Goal: Task Accomplishment & Management: Manage account settings

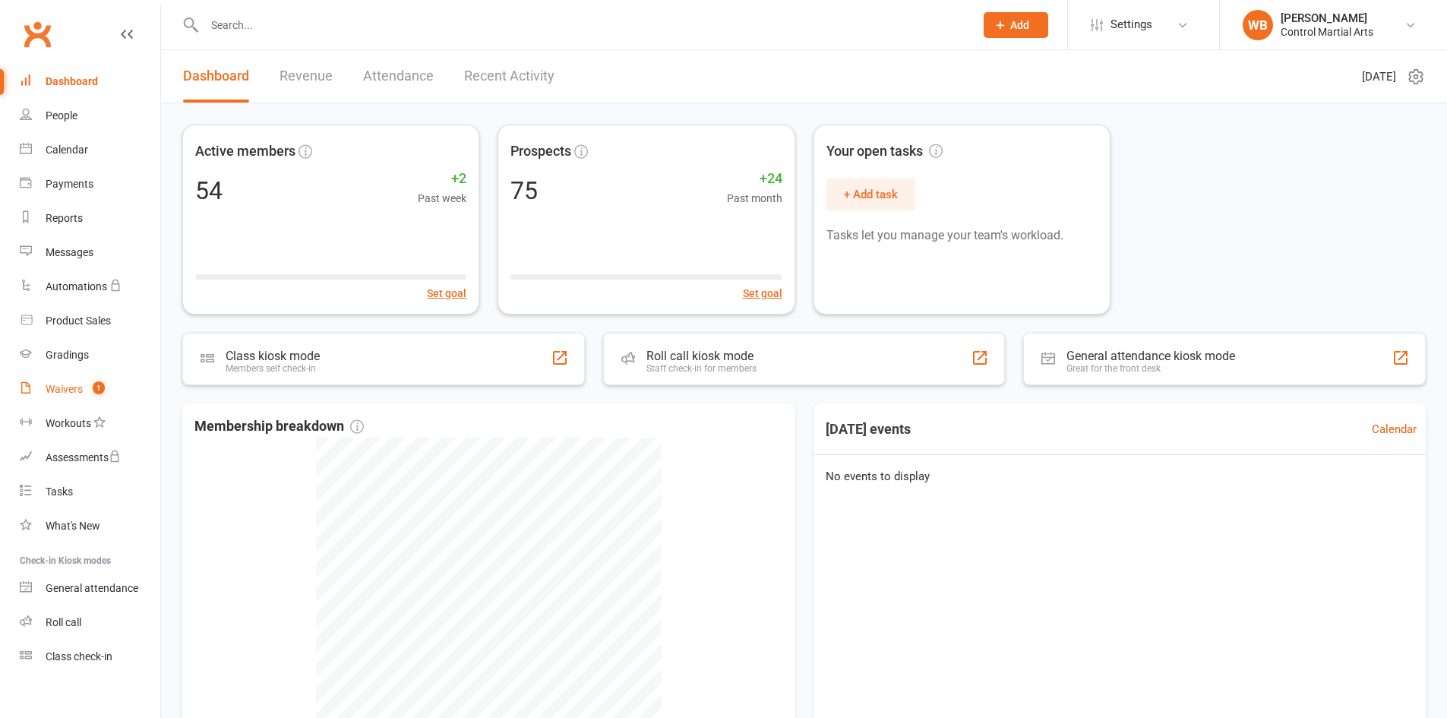
click at [106, 393] on link "Waivers 1" at bounding box center [90, 389] width 140 height 34
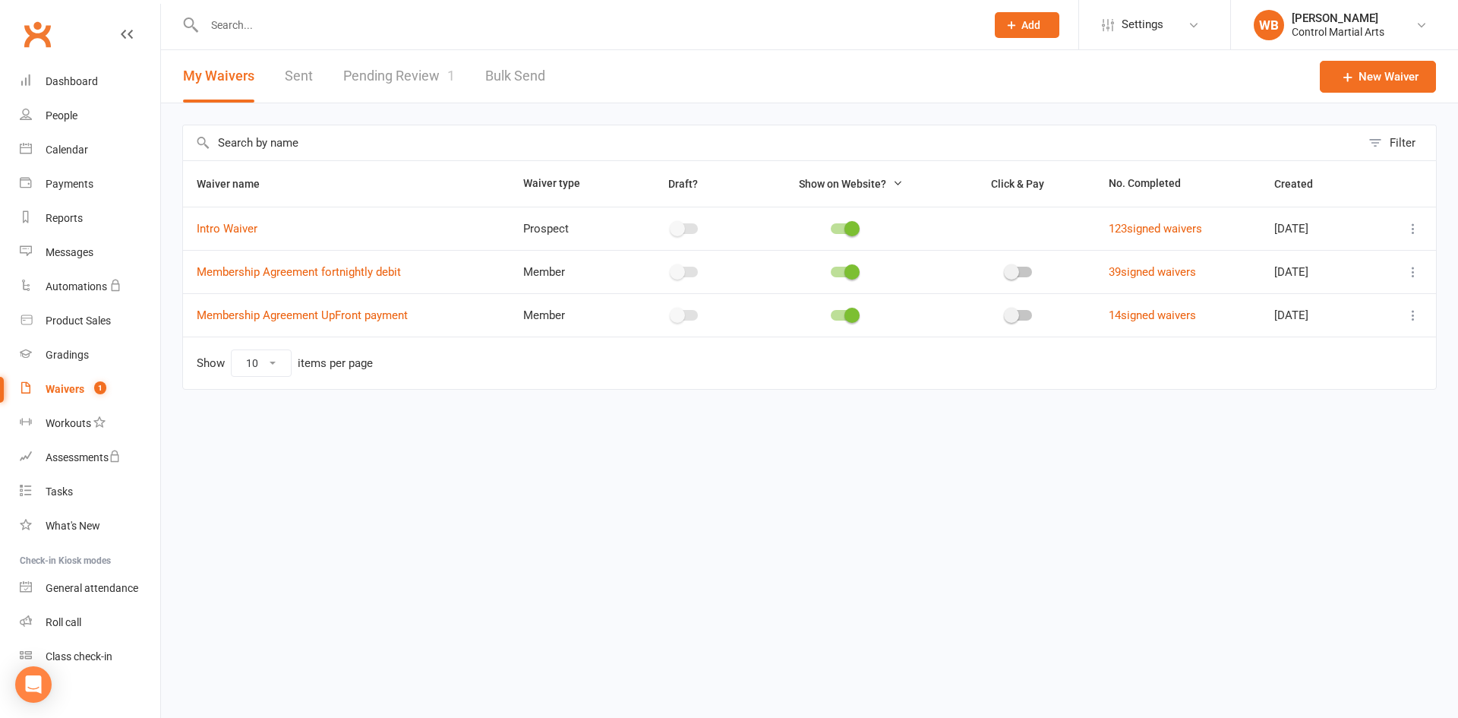
click at [406, 89] on link "Pending Review 1" at bounding box center [399, 76] width 112 height 52
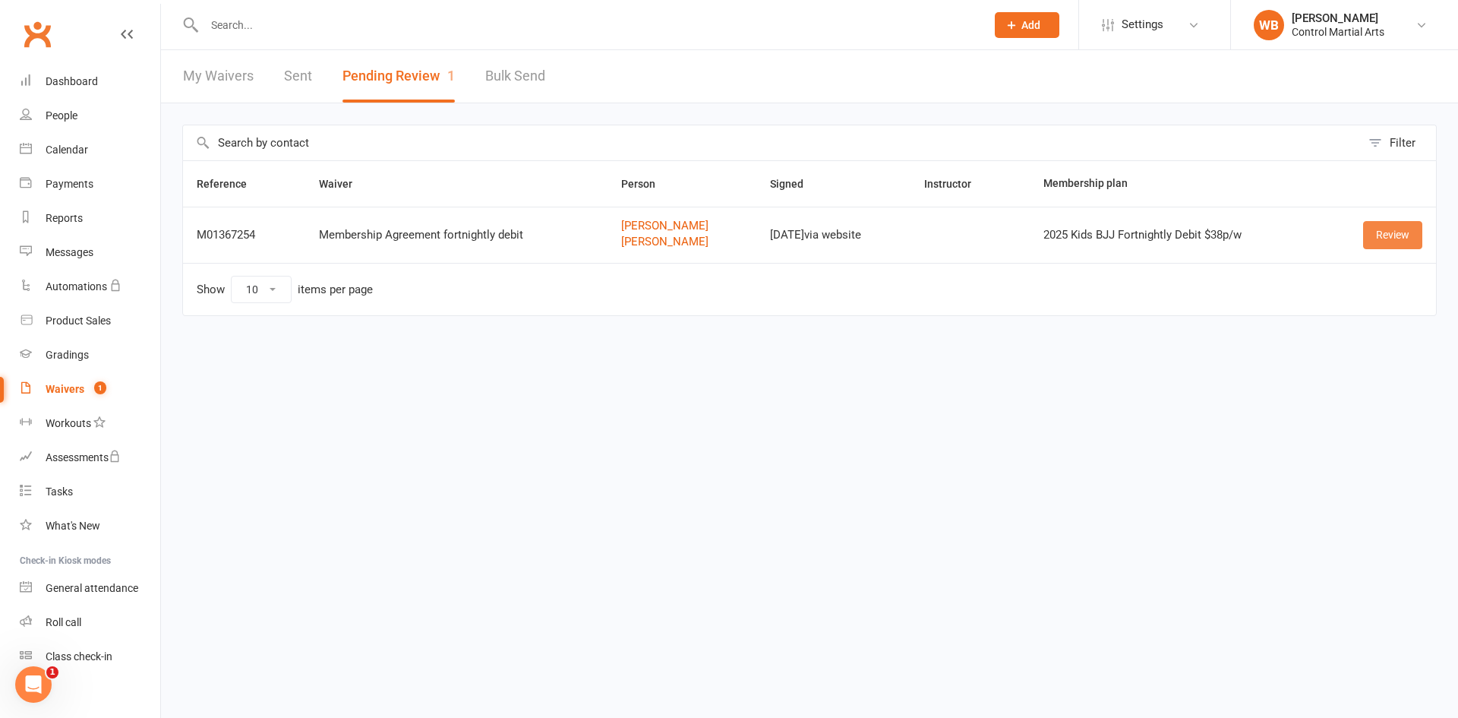
click at [1376, 240] on link "Review" at bounding box center [1392, 234] width 59 height 27
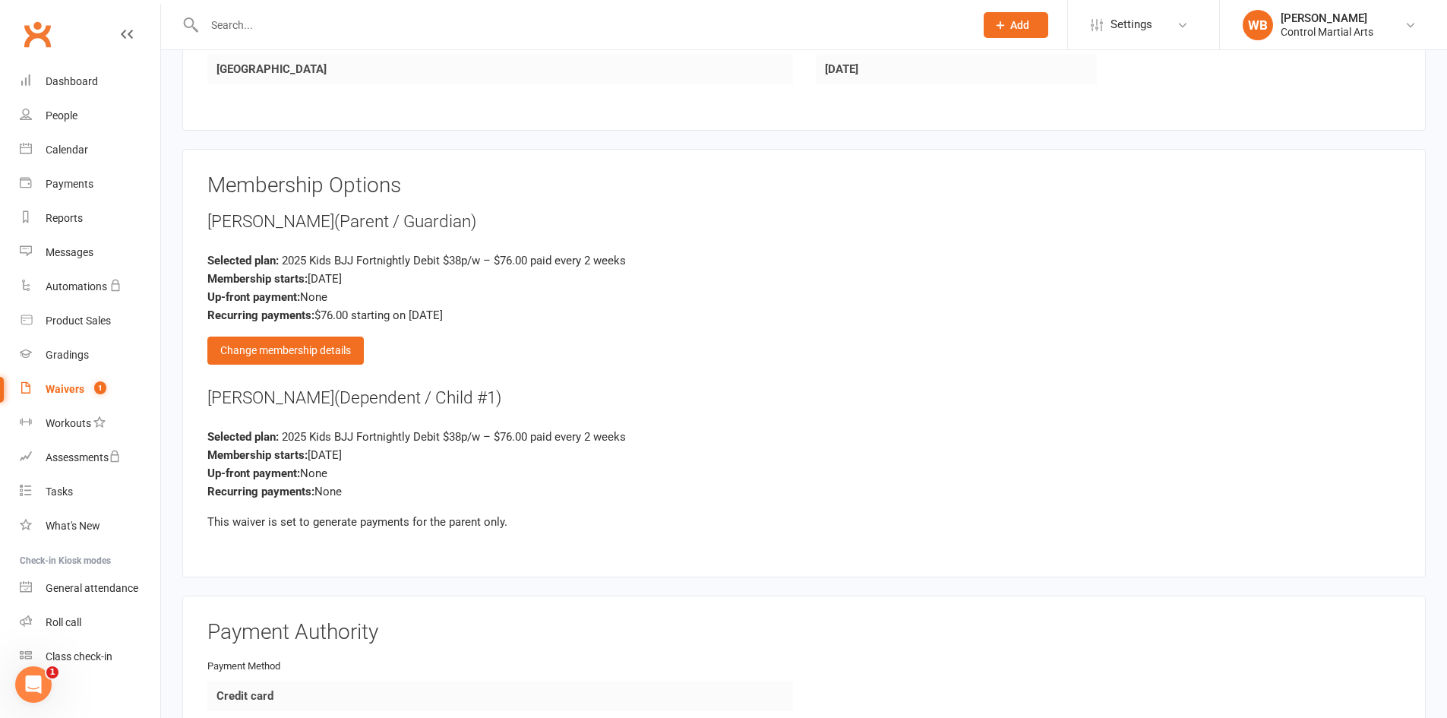
scroll to position [1215, 0]
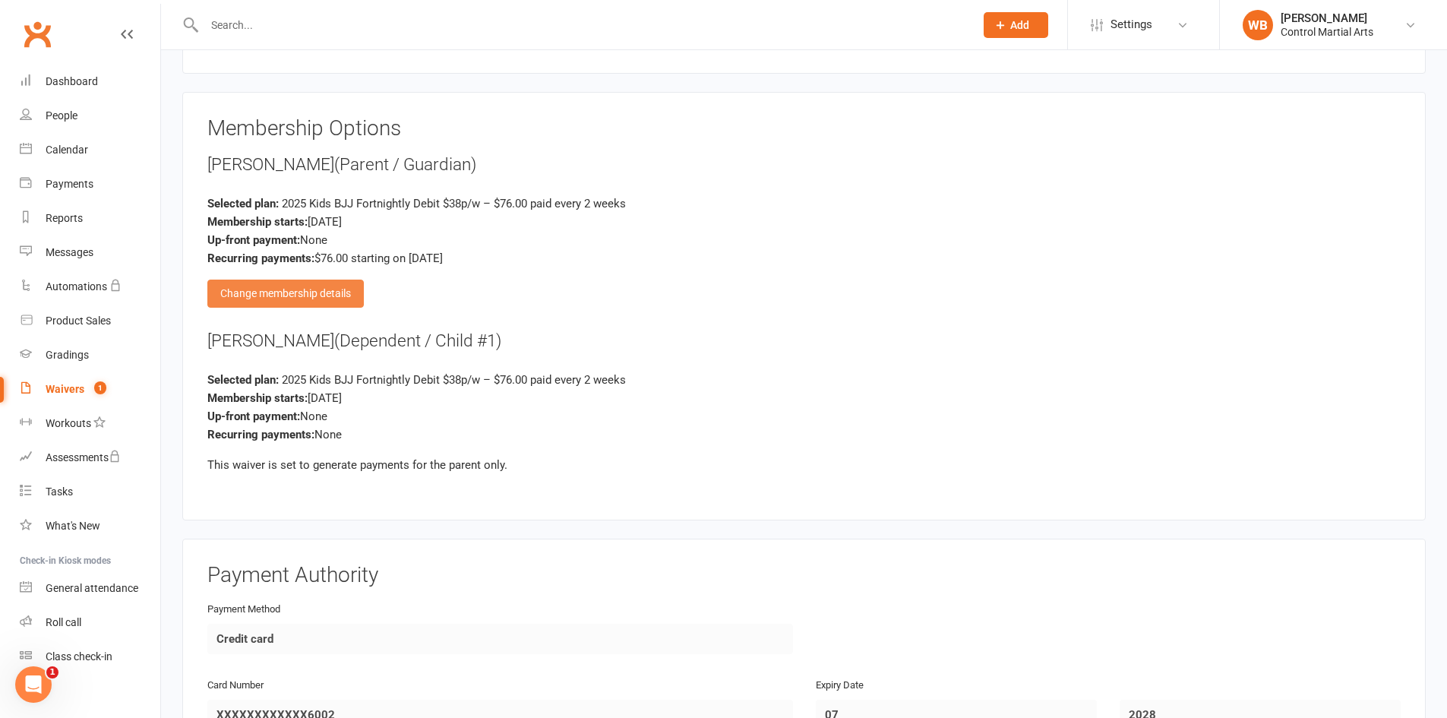
click at [310, 283] on div "Change membership details" at bounding box center [285, 292] width 156 height 27
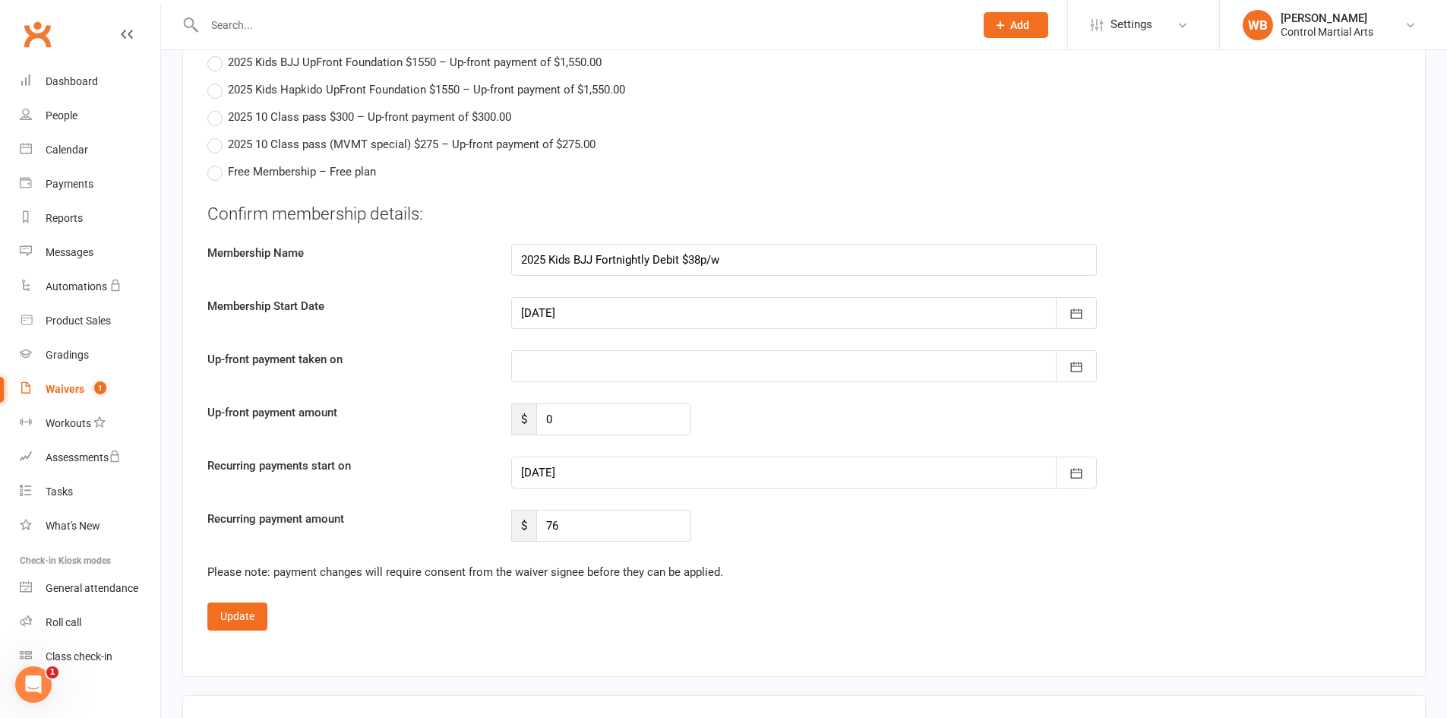
scroll to position [1974, 0]
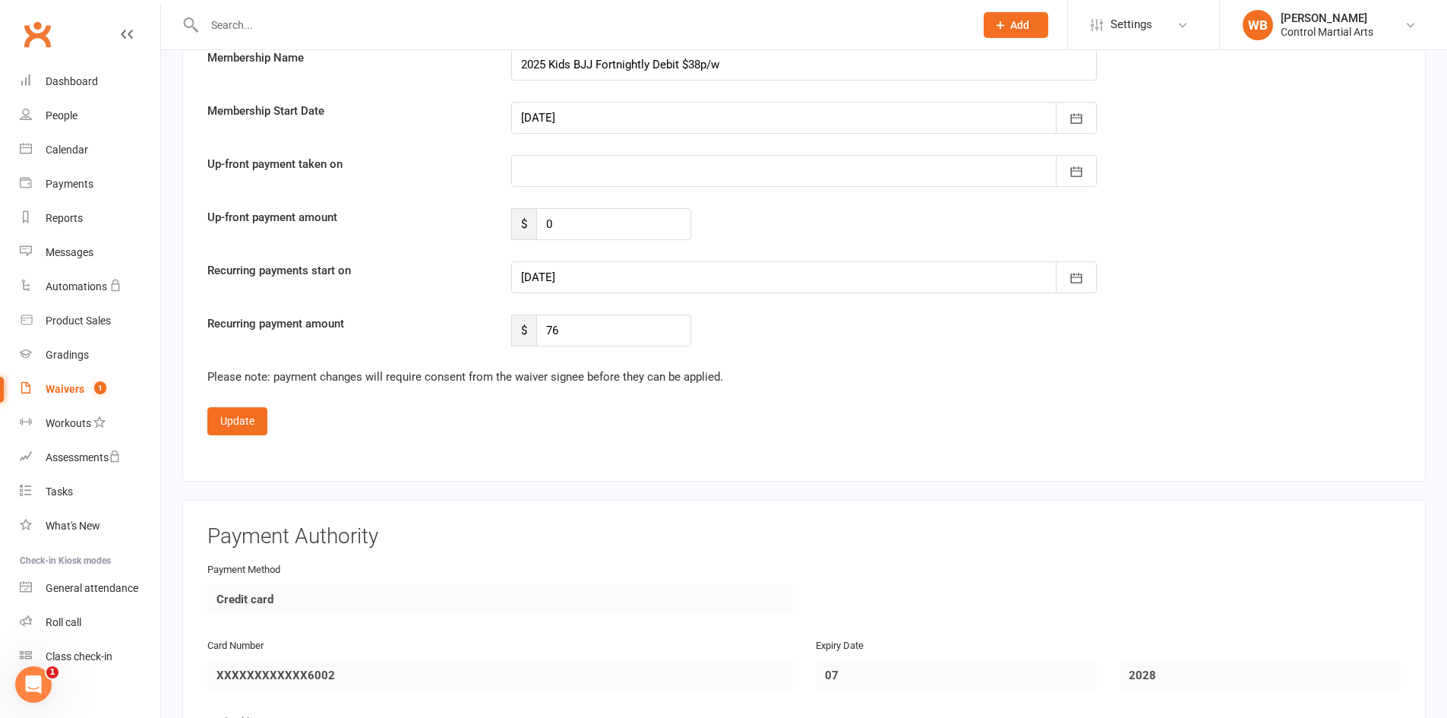
click at [602, 272] on div at bounding box center [803, 277] width 585 height 32
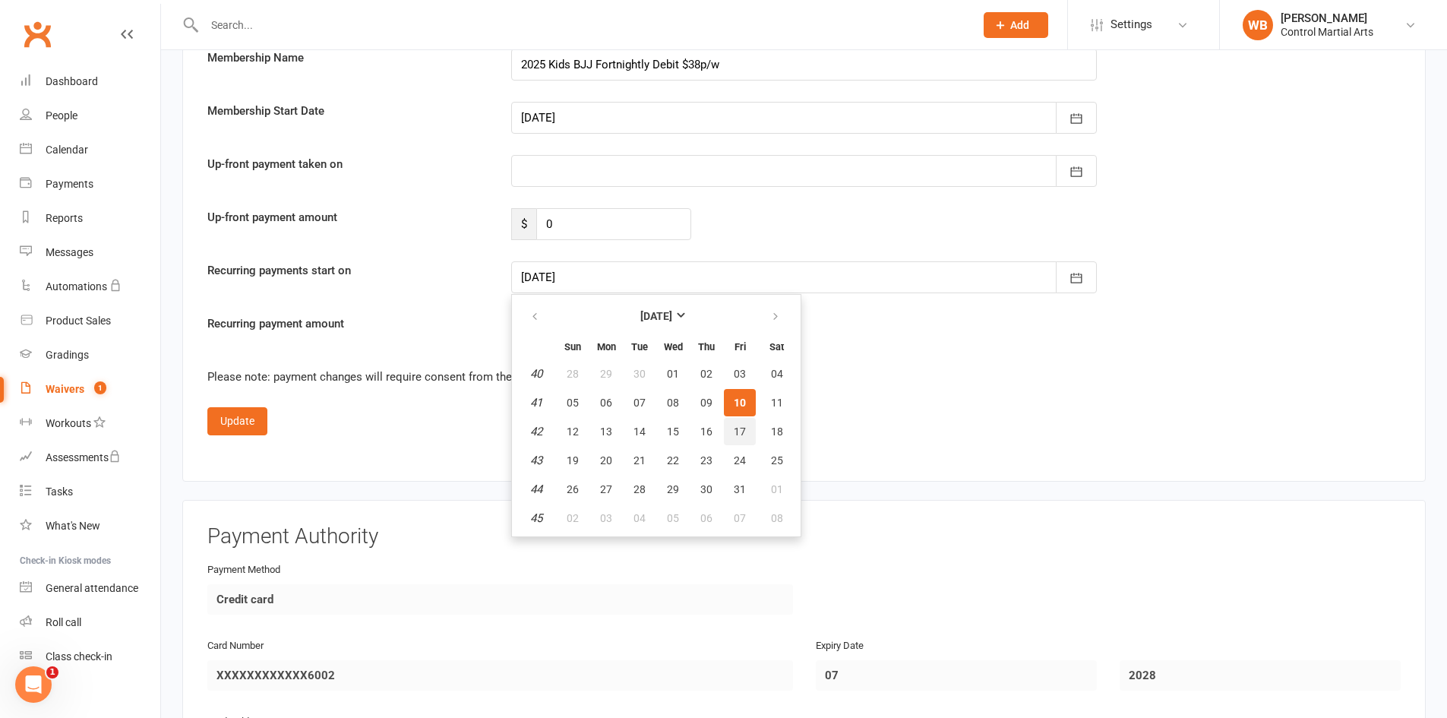
click at [739, 432] on span "17" at bounding box center [740, 431] width 12 height 12
type input "[DATE]"
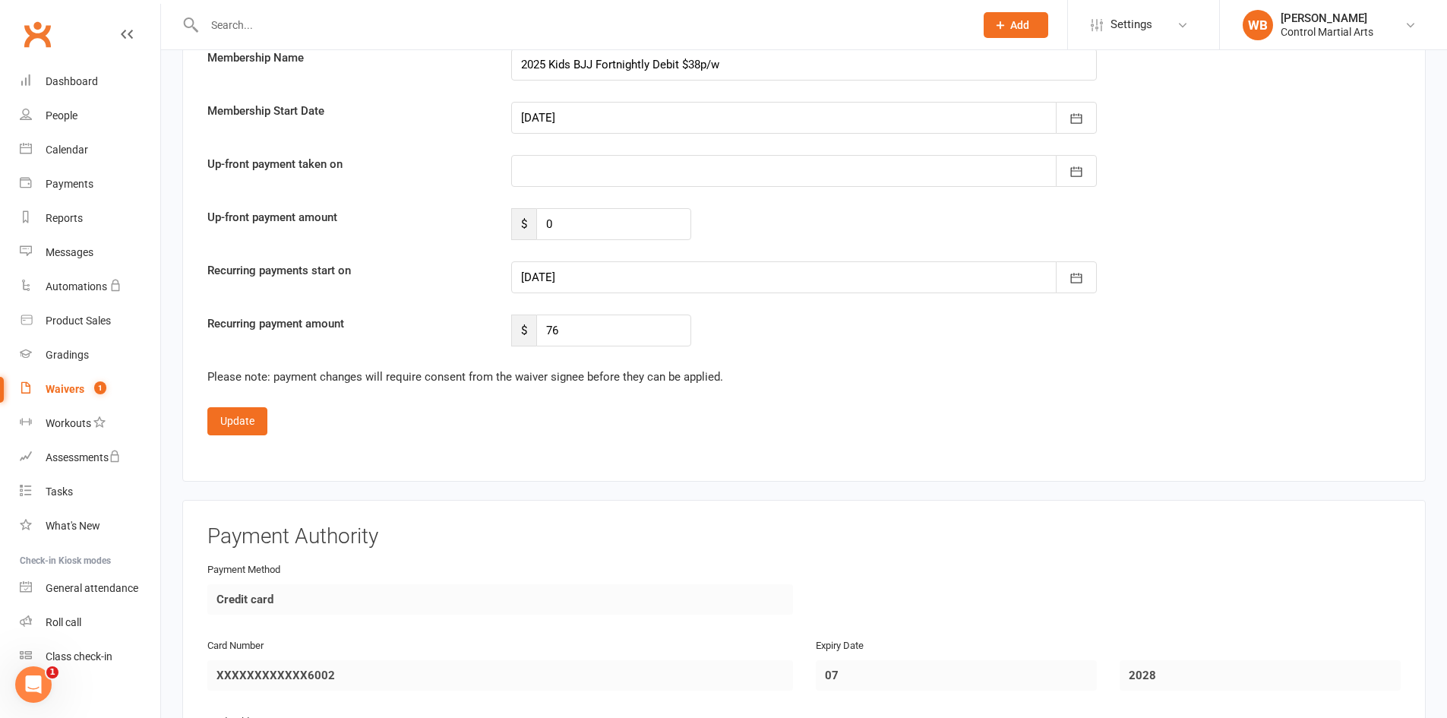
click at [807, 411] on div "Update" at bounding box center [803, 420] width 1193 height 27
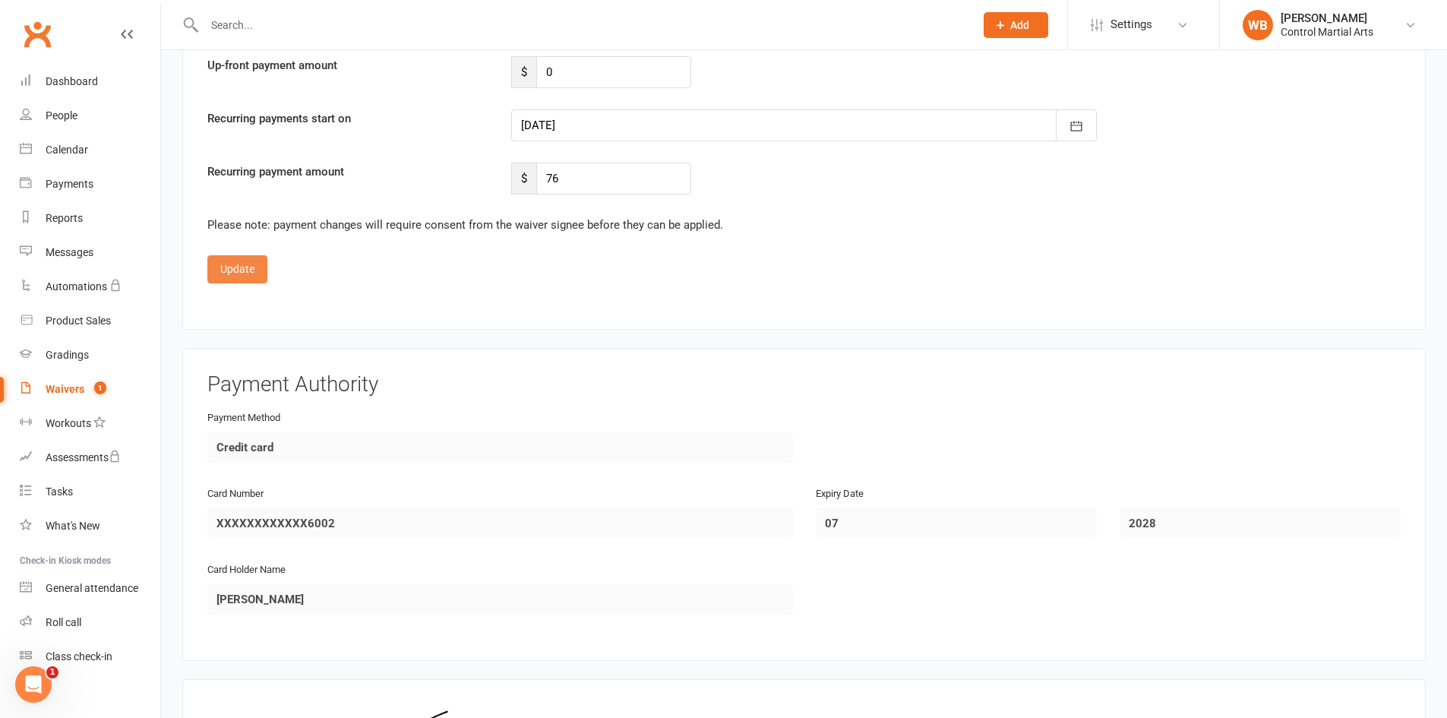
click at [258, 268] on button "Update" at bounding box center [237, 268] width 60 height 27
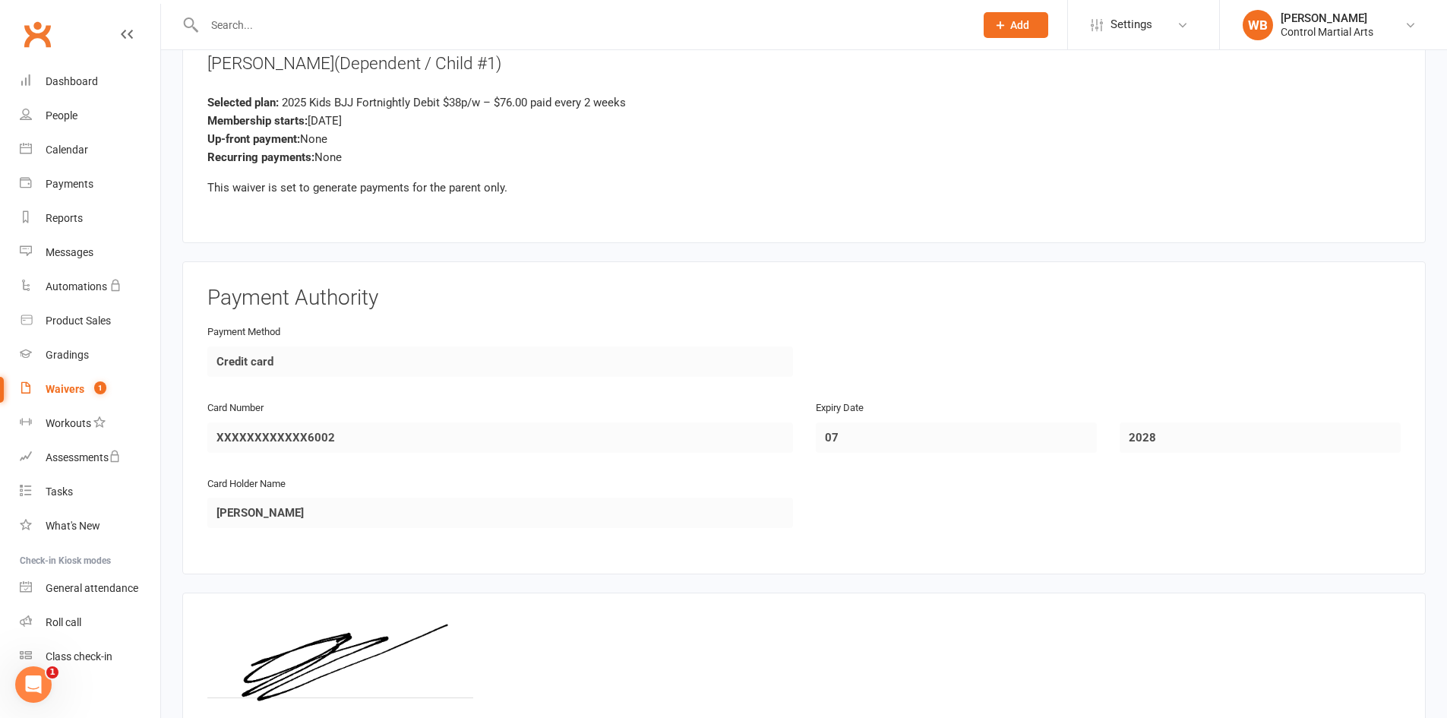
scroll to position [1654, 0]
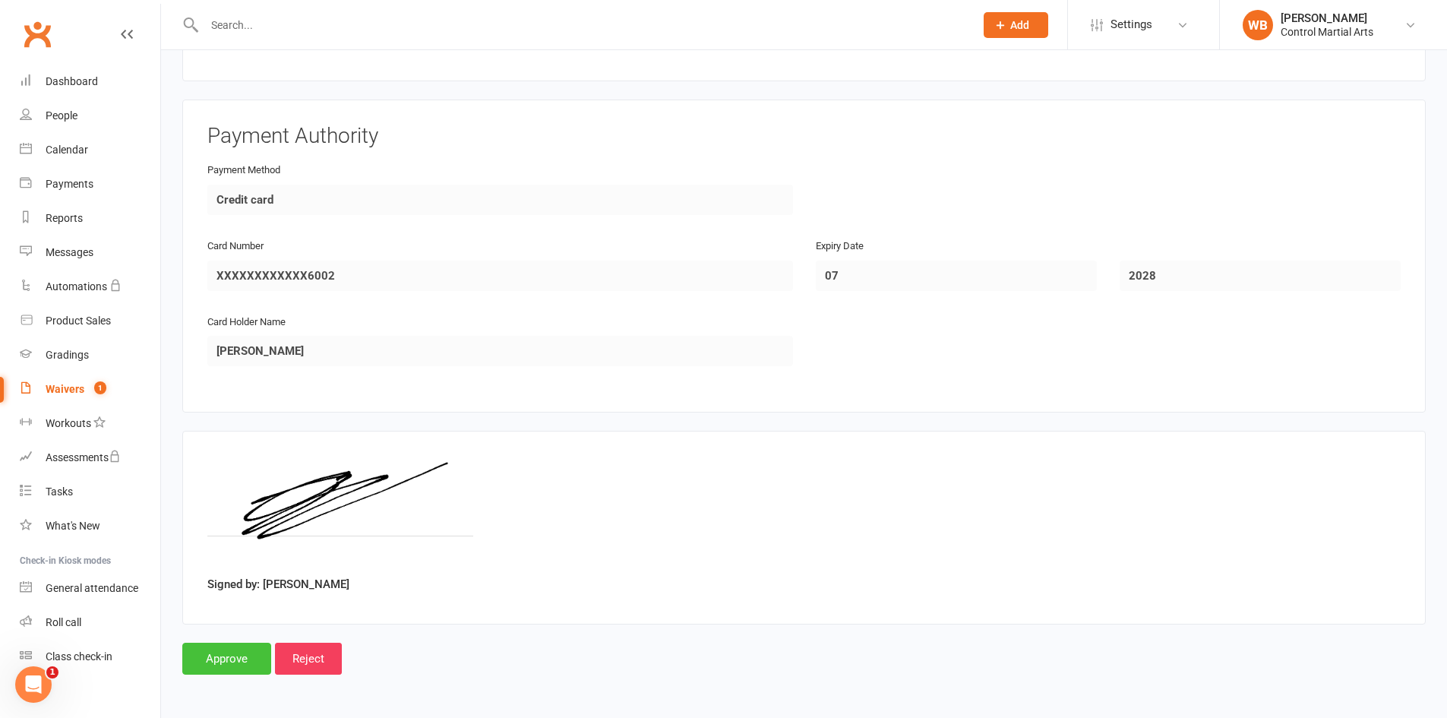
click at [217, 666] on input "Approve" at bounding box center [226, 658] width 89 height 32
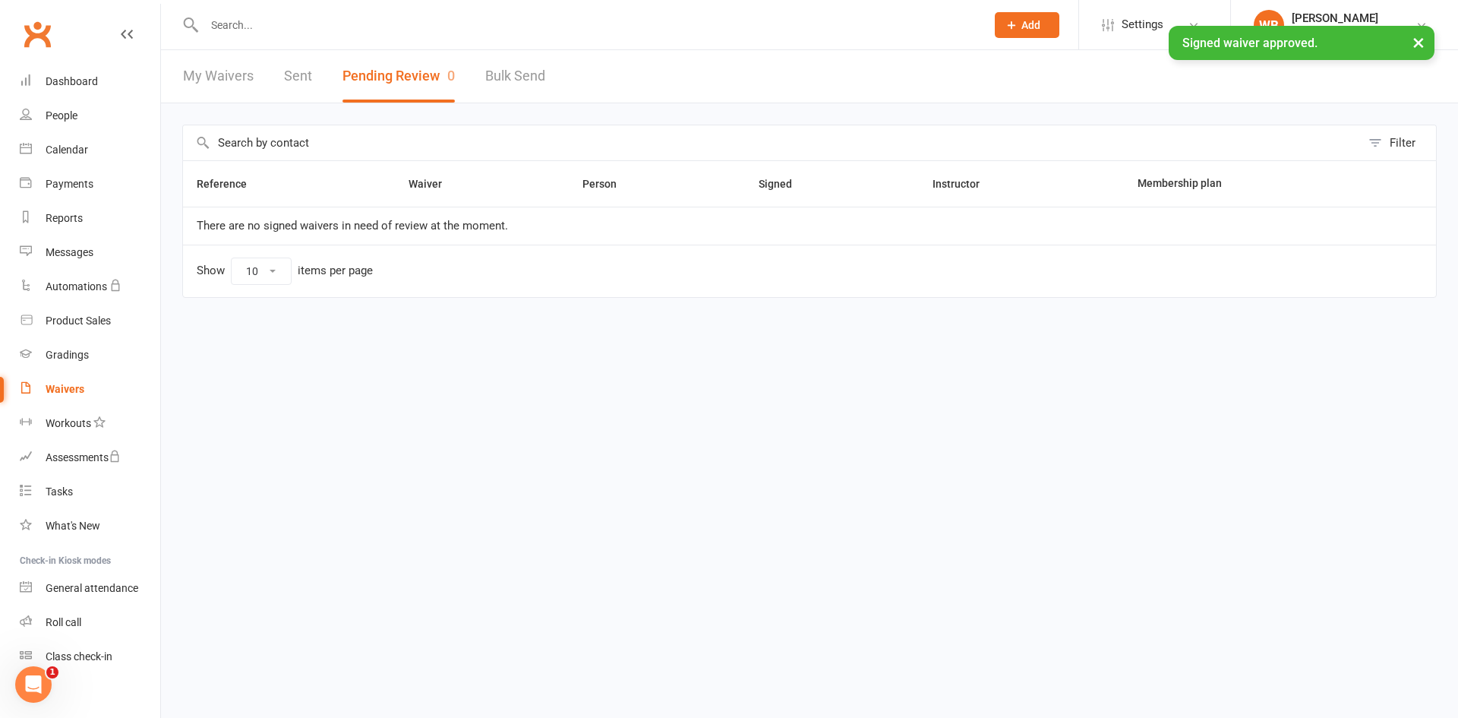
click at [256, 26] on div "× Signed waiver approved." at bounding box center [719, 26] width 1438 height 0
click at [263, 14] on input "text" at bounding box center [587, 24] width 775 height 21
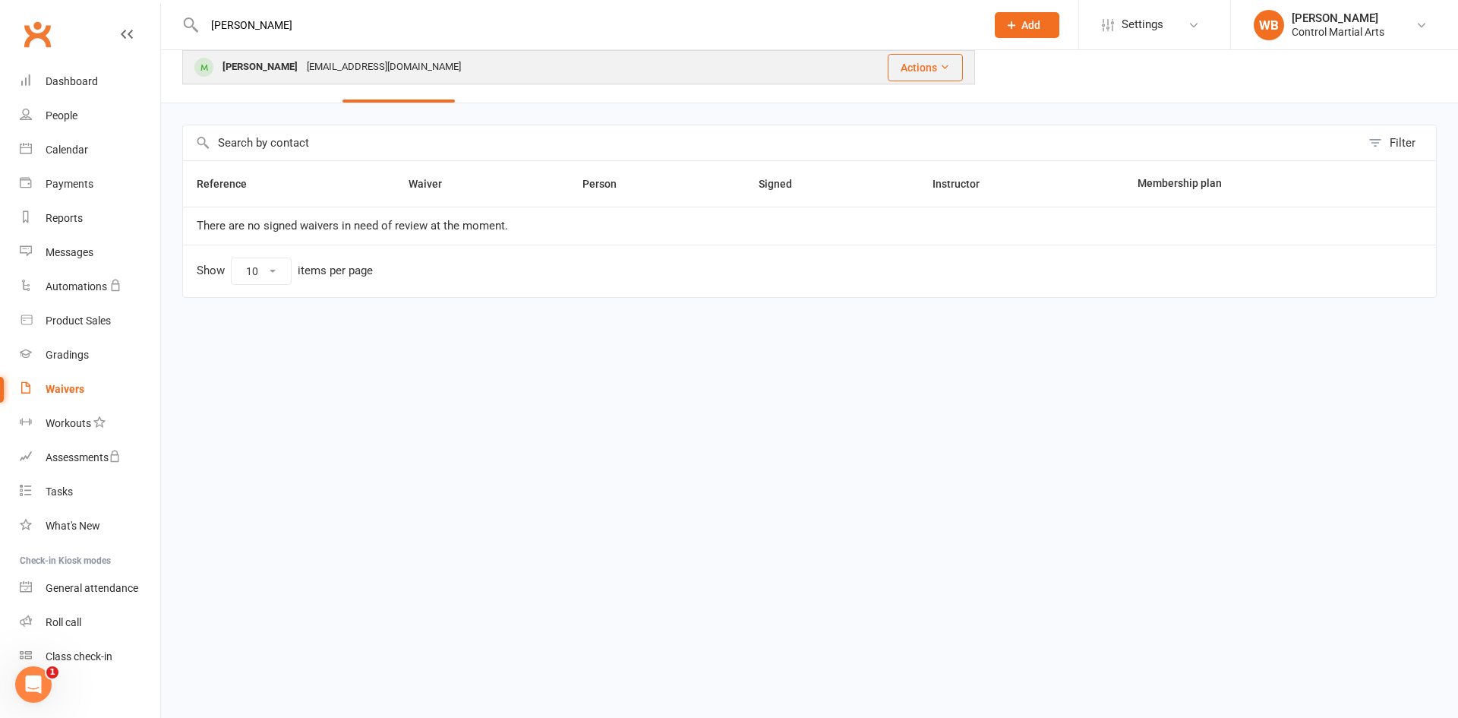
type input "[PERSON_NAME]"
click at [309, 64] on div "[EMAIL_ADDRESS][DOMAIN_NAME]" at bounding box center [383, 67] width 163 height 22
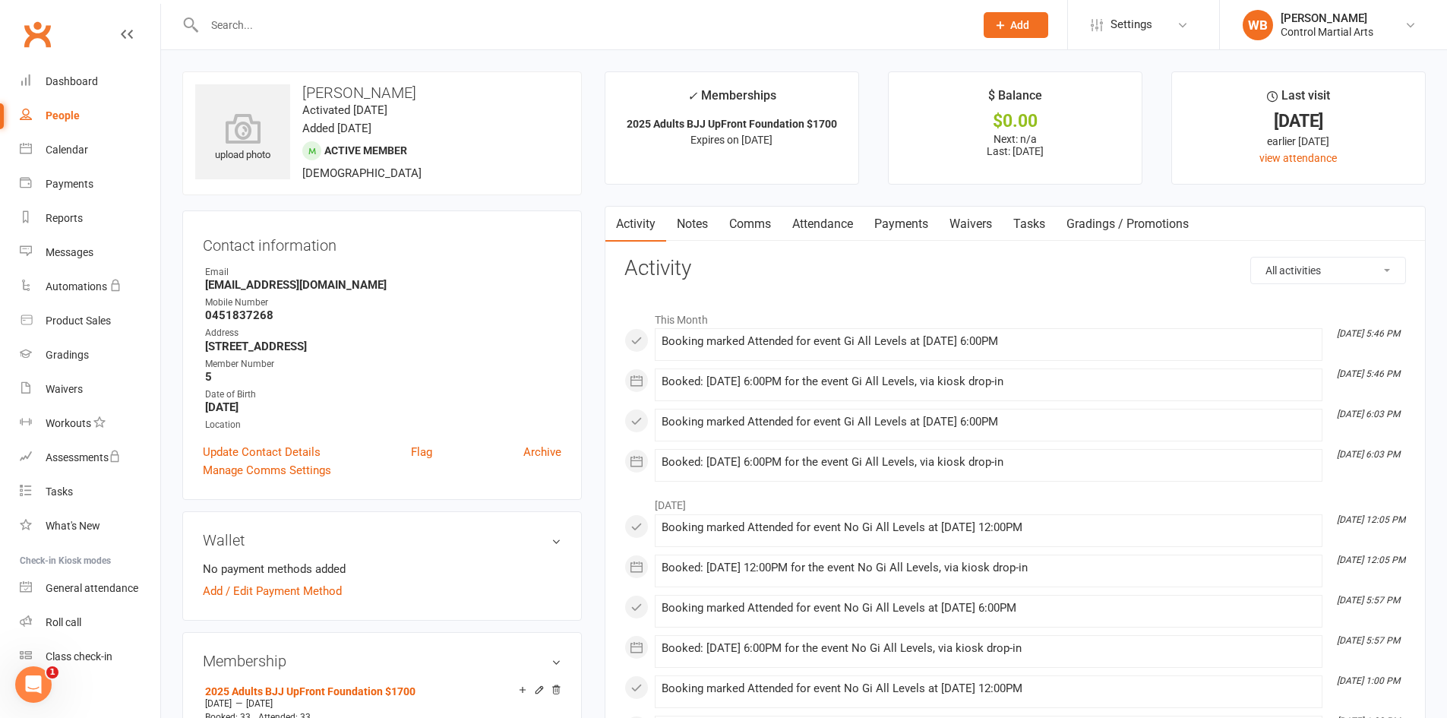
click at [907, 226] on link "Payments" at bounding box center [900, 224] width 75 height 35
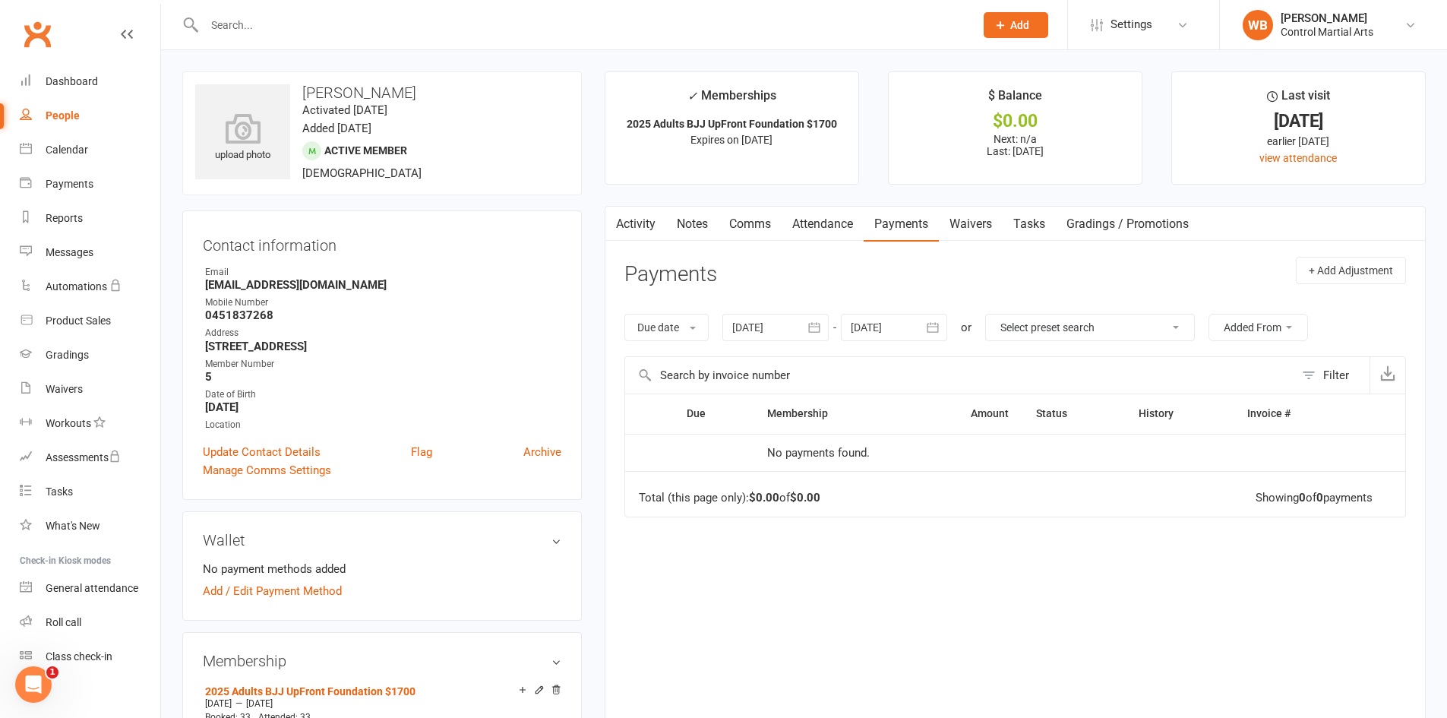
click at [983, 226] on link "Waivers" at bounding box center [971, 224] width 64 height 35
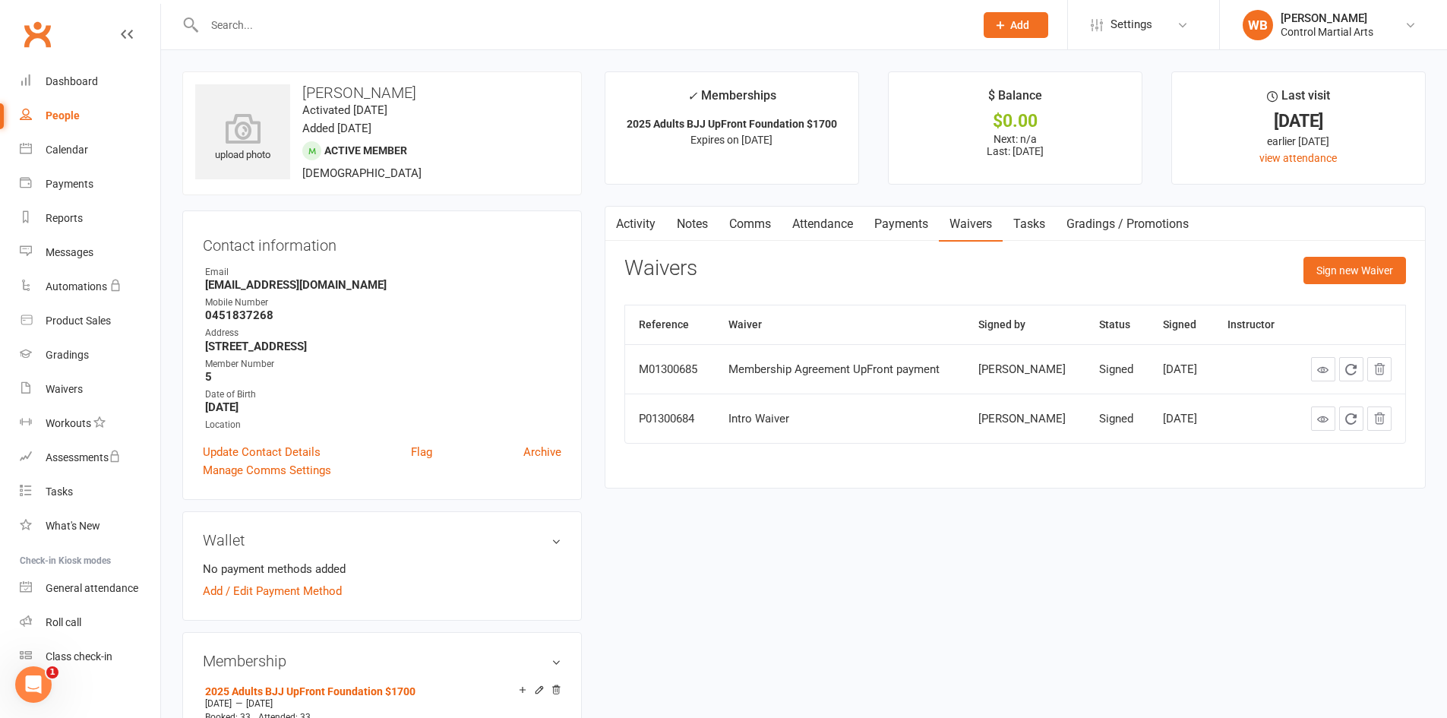
click at [249, 20] on input "text" at bounding box center [582, 24] width 764 height 21
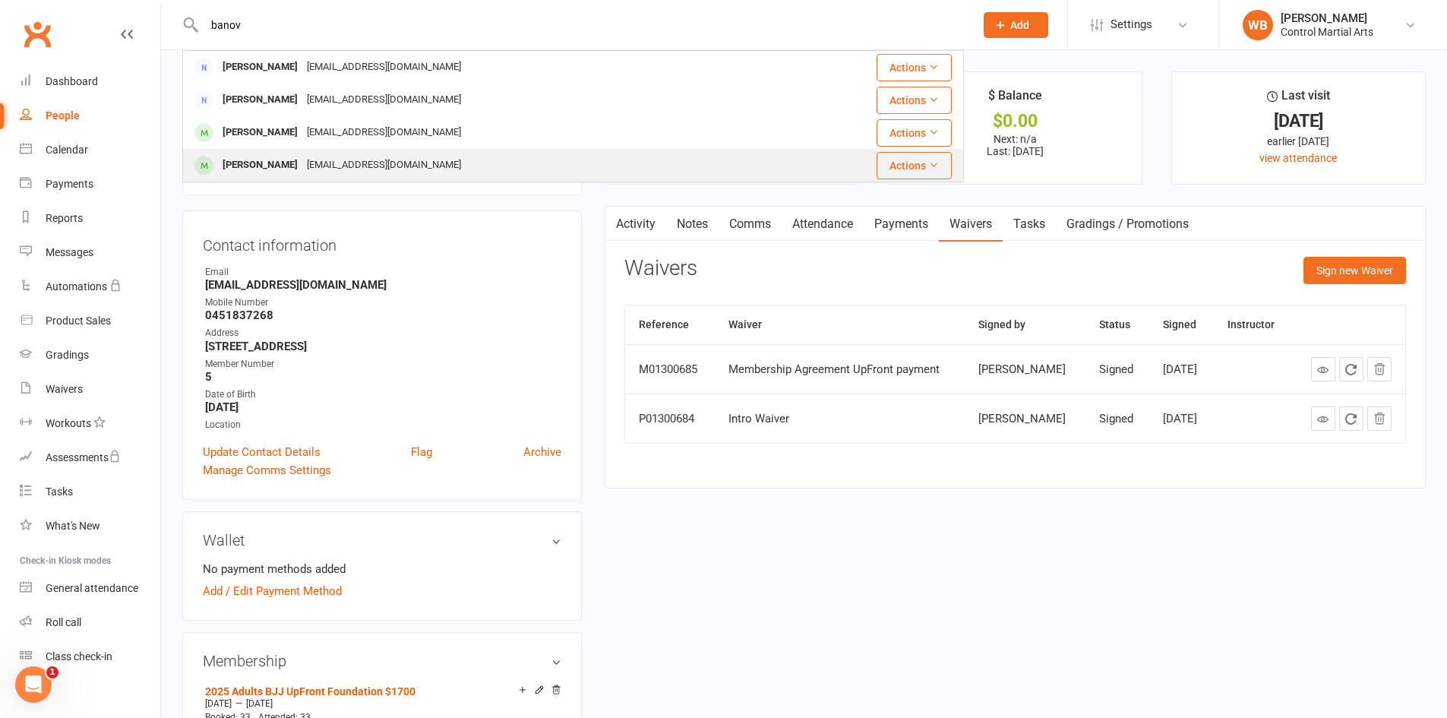
type input "banov"
click at [302, 161] on div "[EMAIL_ADDRESS][DOMAIN_NAME]" at bounding box center [383, 165] width 163 height 22
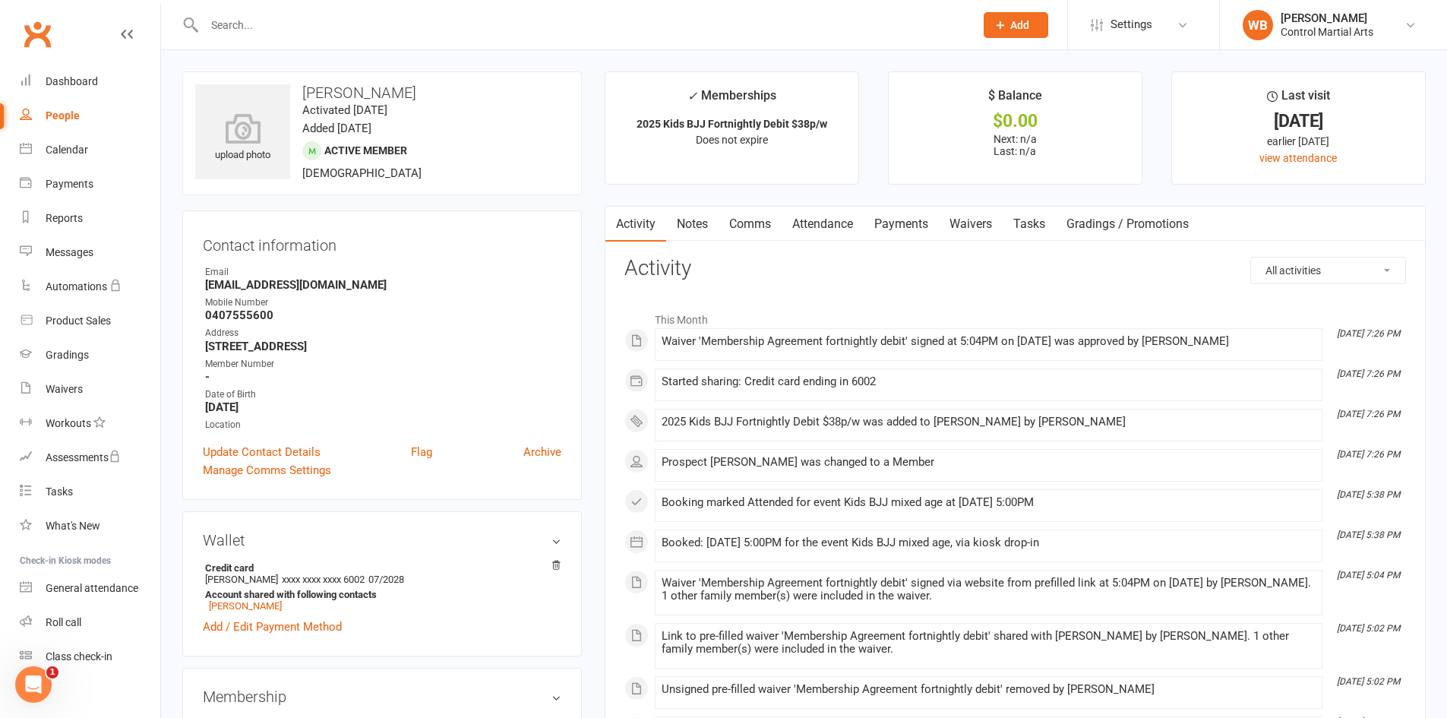
click at [975, 225] on link "Waivers" at bounding box center [971, 224] width 64 height 35
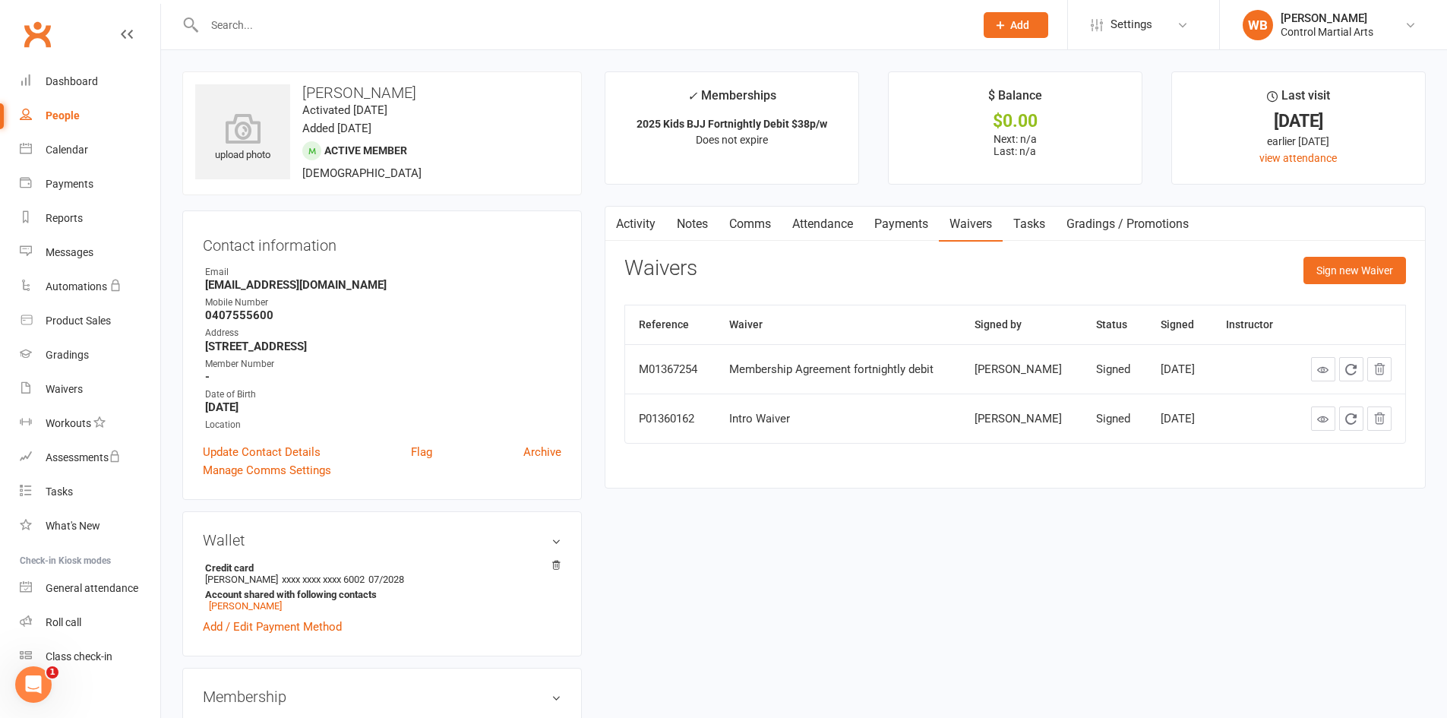
click at [906, 220] on link "Payments" at bounding box center [900, 224] width 75 height 35
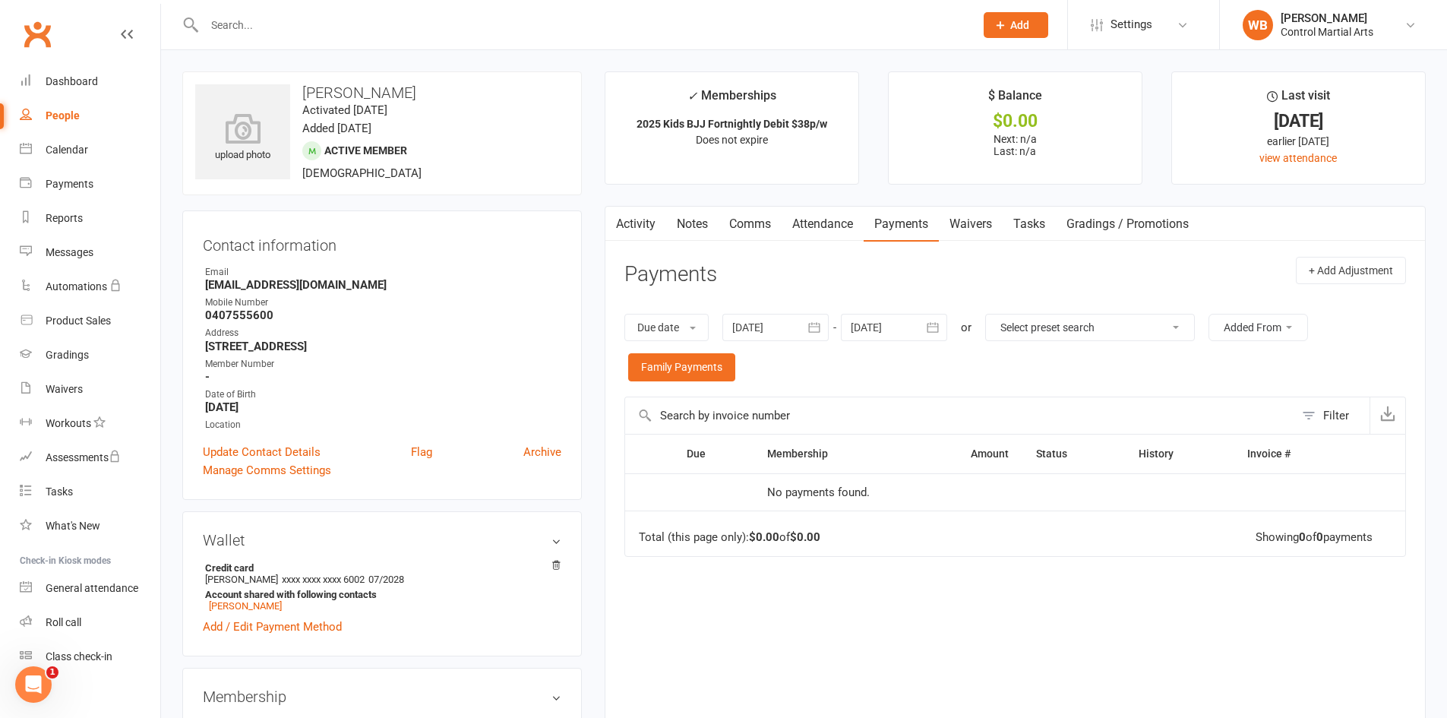
click at [825, 229] on link "Attendance" at bounding box center [822, 224] width 82 height 35
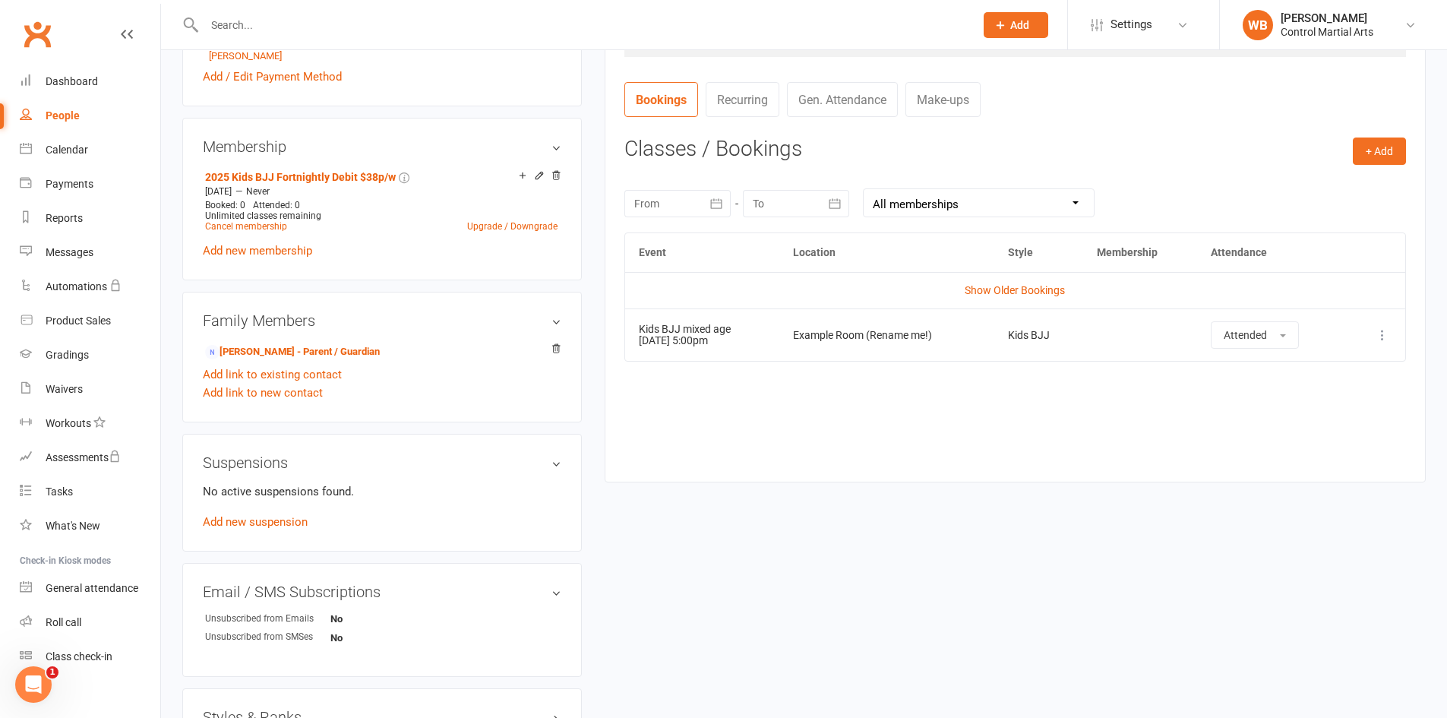
scroll to position [683, 0]
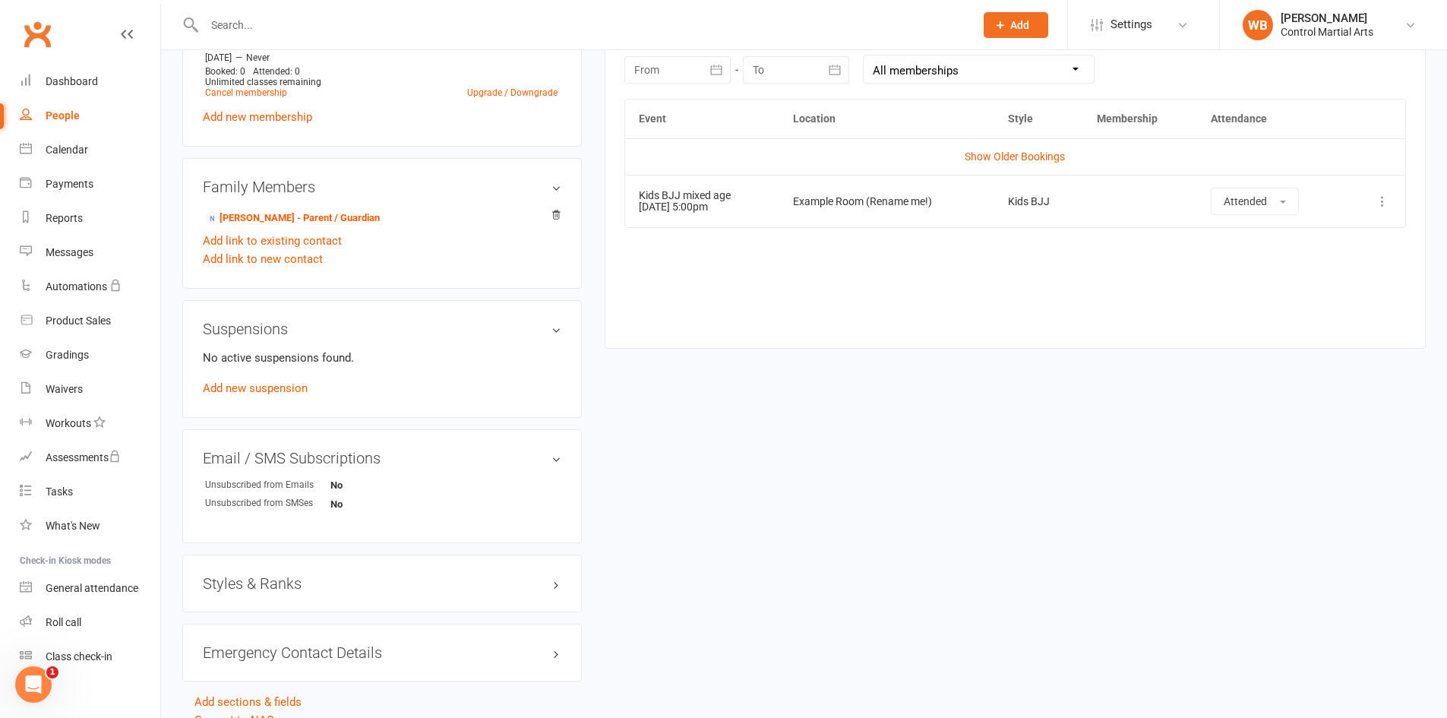
click at [287, 586] on h3 "Styles & Ranks" at bounding box center [382, 583] width 358 height 17
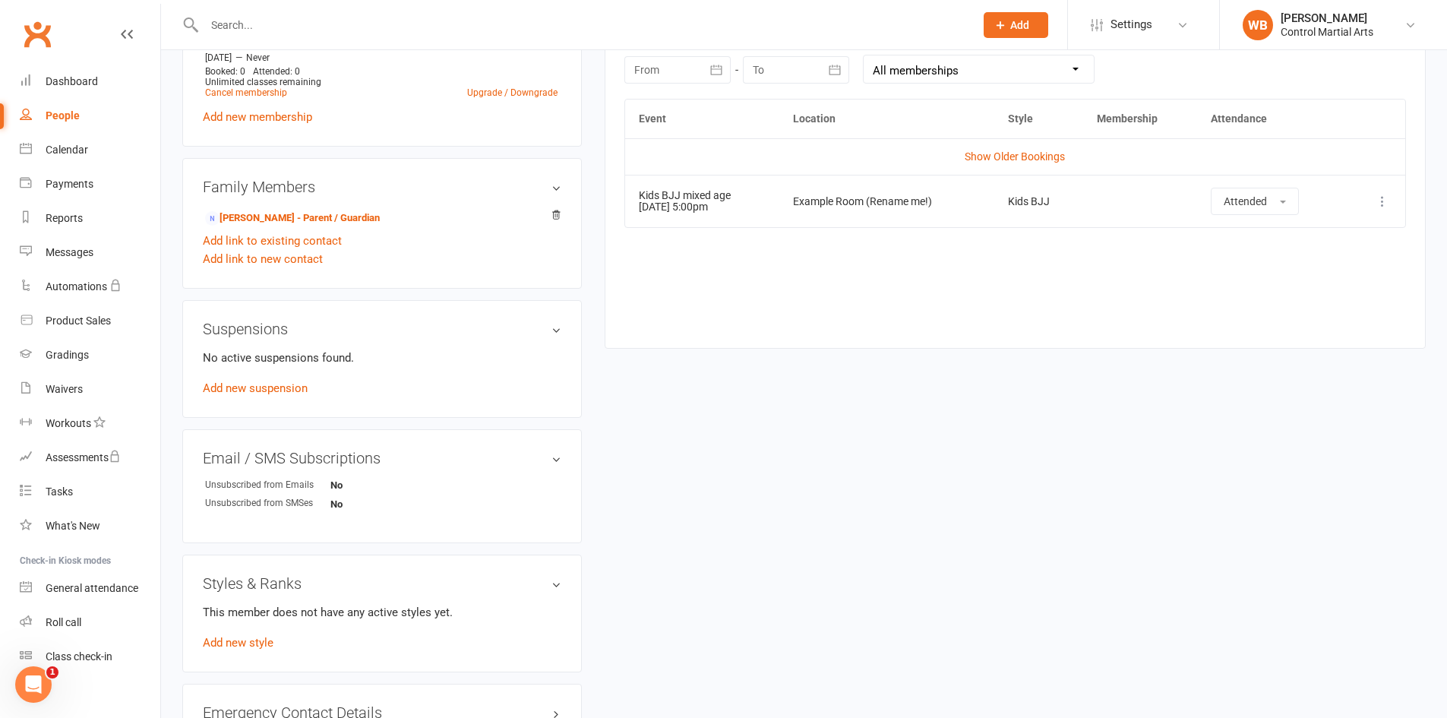
click at [256, 652] on div "Styles & Ranks This member does not have any active styles yet. Add new style" at bounding box center [381, 613] width 399 height 118
click at [256, 645] on link "Add new style" at bounding box center [238, 643] width 71 height 14
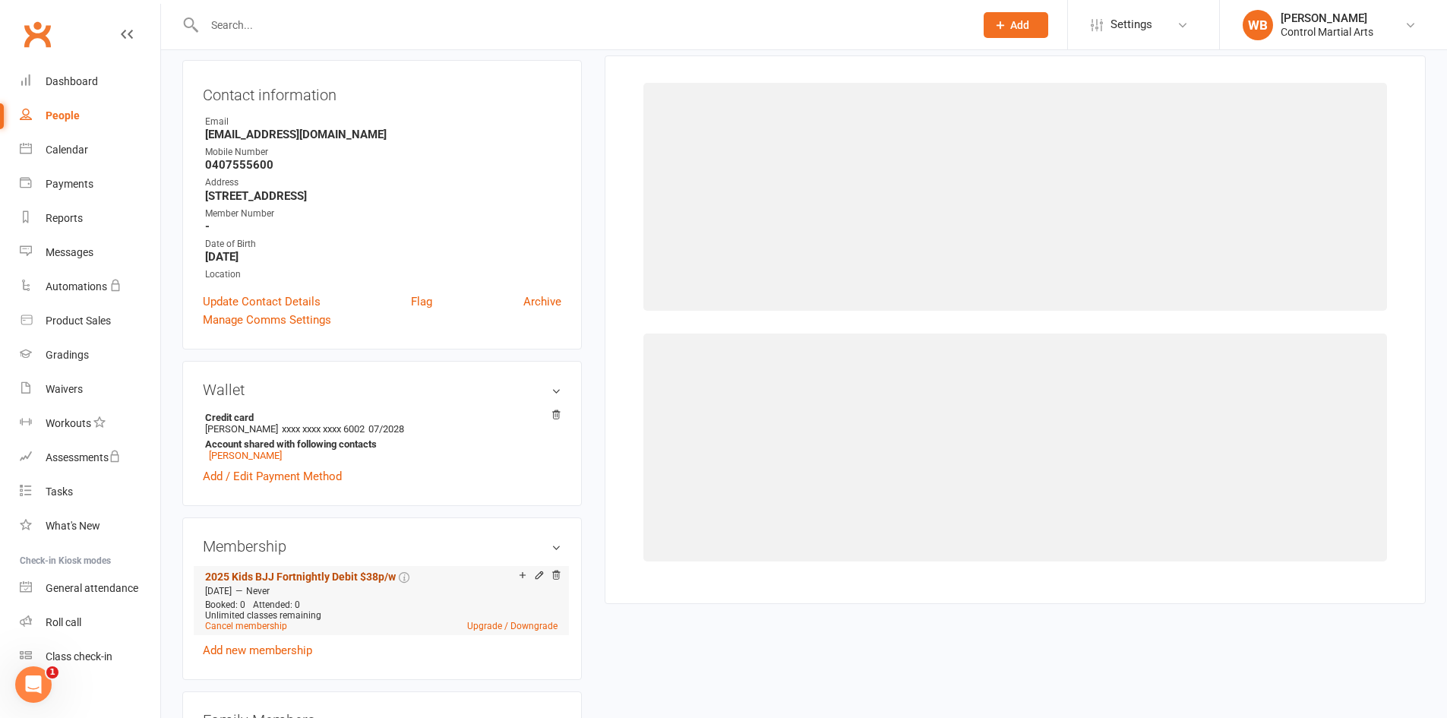
scroll to position [130, 0]
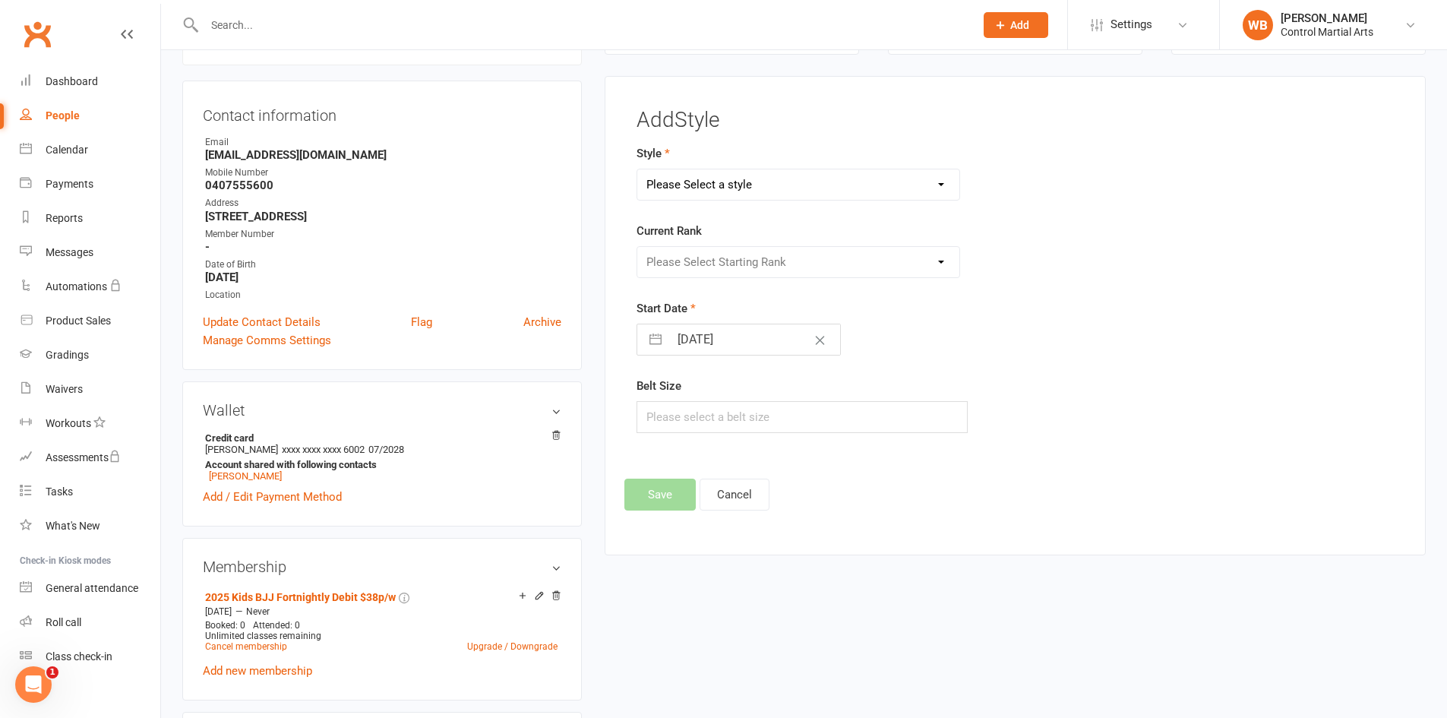
click at [778, 194] on select "Please Select a style Adults BJJ Kids BJJ Kids Hapkido" at bounding box center [798, 184] width 323 height 30
select select "3694"
click at [637, 169] on select "Please Select a style Adults BJJ Kids BJJ Kids Hapkido" at bounding box center [798, 184] width 323 height 30
click at [702, 259] on select "Please Select Starting Rank White White 1 stripe White 2 stripe White 3 stripe …" at bounding box center [798, 262] width 323 height 30
select select "43726"
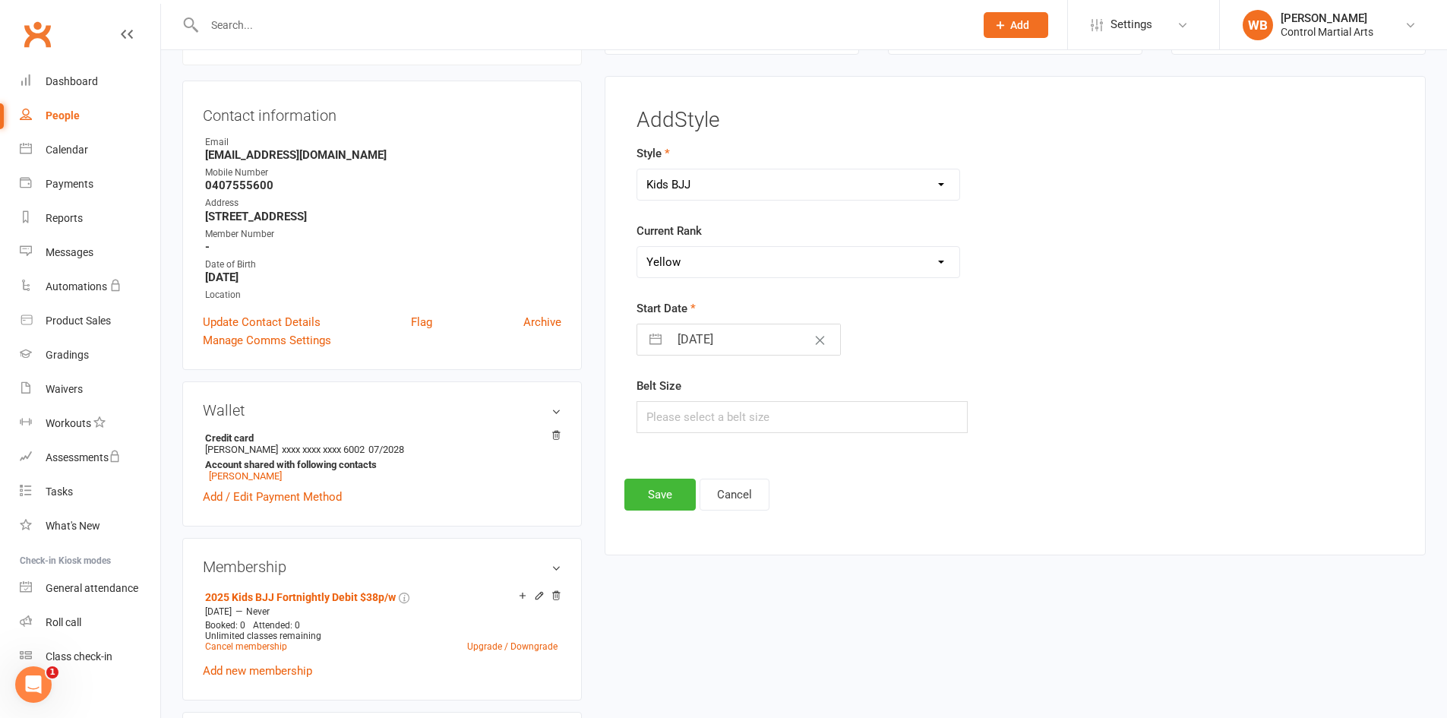
click at [637, 247] on select "Please Select Starting Rank White White 1 stripe White 2 stripe White 3 stripe …" at bounding box center [798, 262] width 323 height 30
click at [696, 262] on select "Please Select Starting Rank White White 1 stripe White 2 stripe White 3 stripe …" at bounding box center [798, 262] width 323 height 30
drag, startPoint x: 1084, startPoint y: 401, endPoint x: 1071, endPoint y: 405, distance: 14.2
click at [1084, 402] on div "Belt Size" at bounding box center [884, 405] width 497 height 56
drag, startPoint x: 928, startPoint y: 382, endPoint x: 897, endPoint y: 398, distance: 35.0
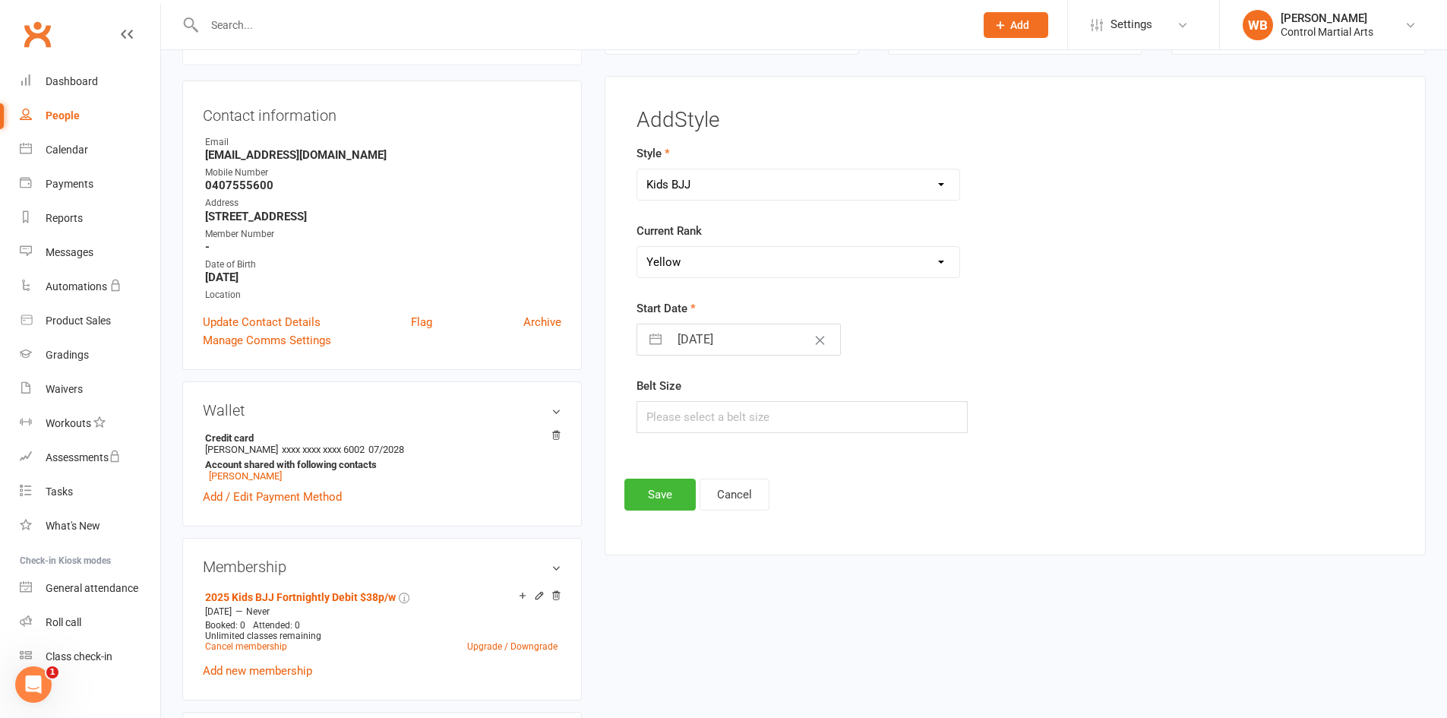
click at [928, 383] on div "Belt Size" at bounding box center [884, 405] width 497 height 56
click at [670, 501] on button "Save" at bounding box center [659, 494] width 71 height 32
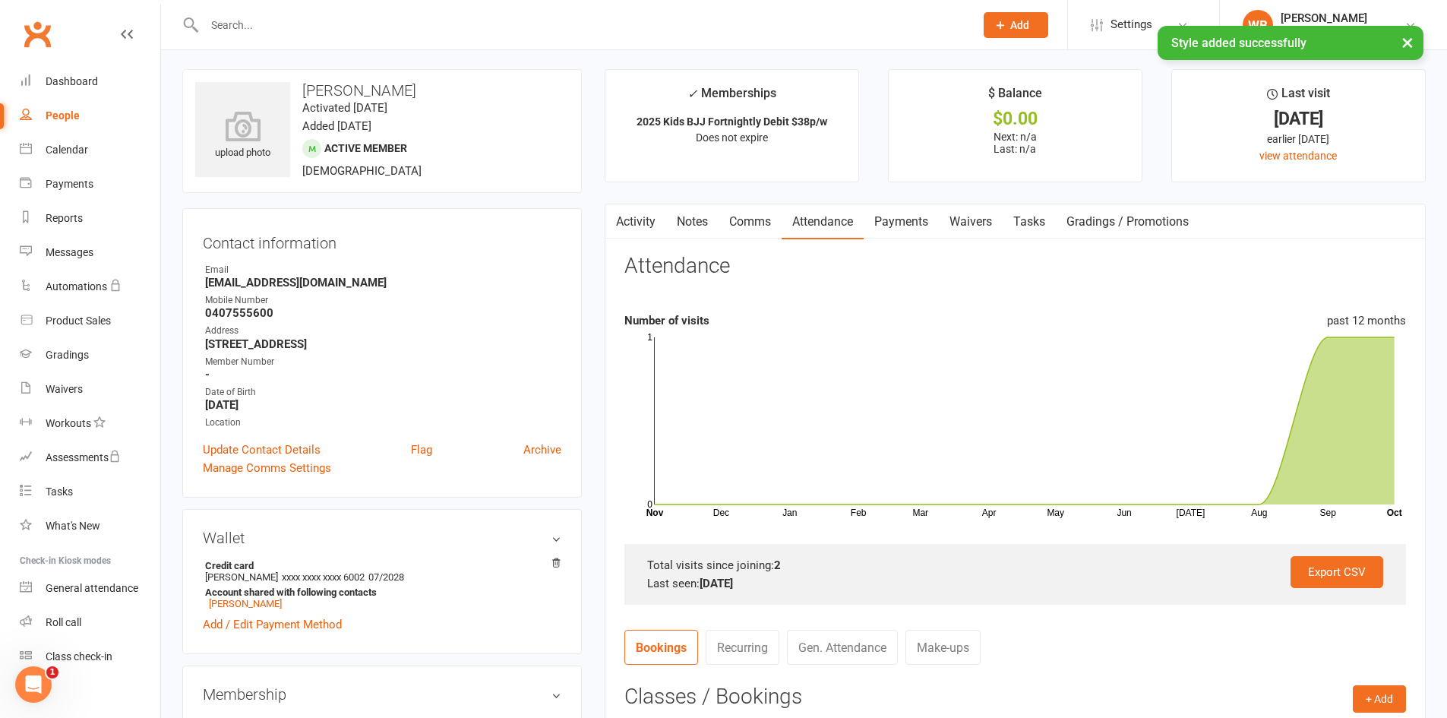
scroll to position [0, 0]
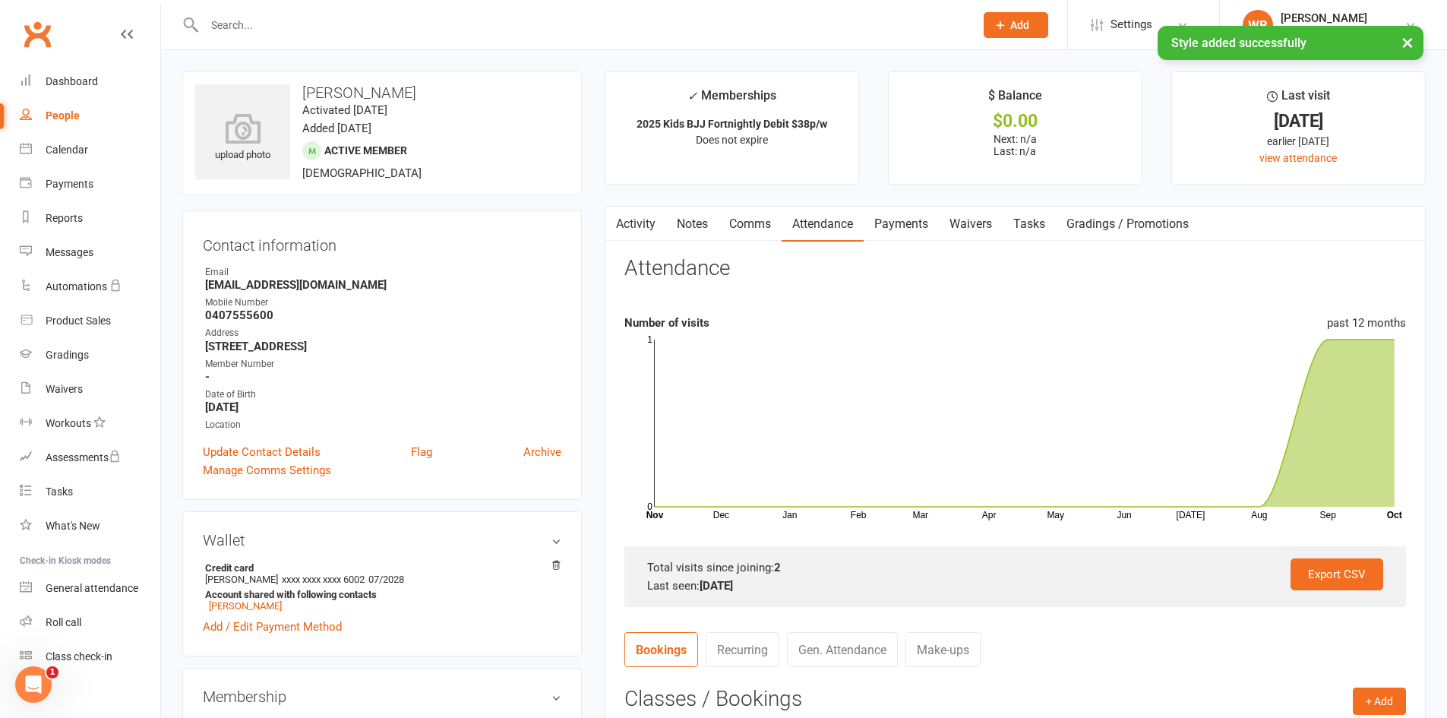
click at [903, 231] on link "Payments" at bounding box center [900, 224] width 75 height 35
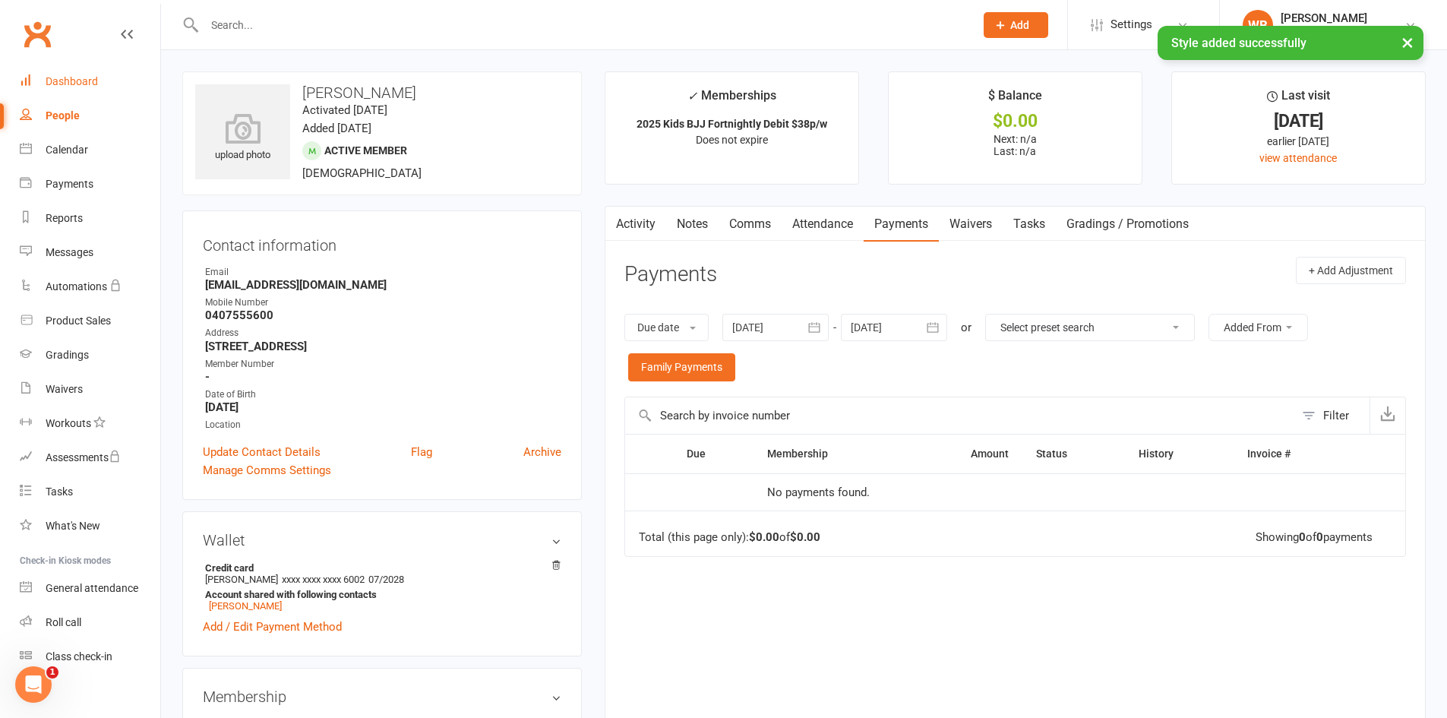
click at [43, 74] on link "Dashboard" at bounding box center [90, 82] width 140 height 34
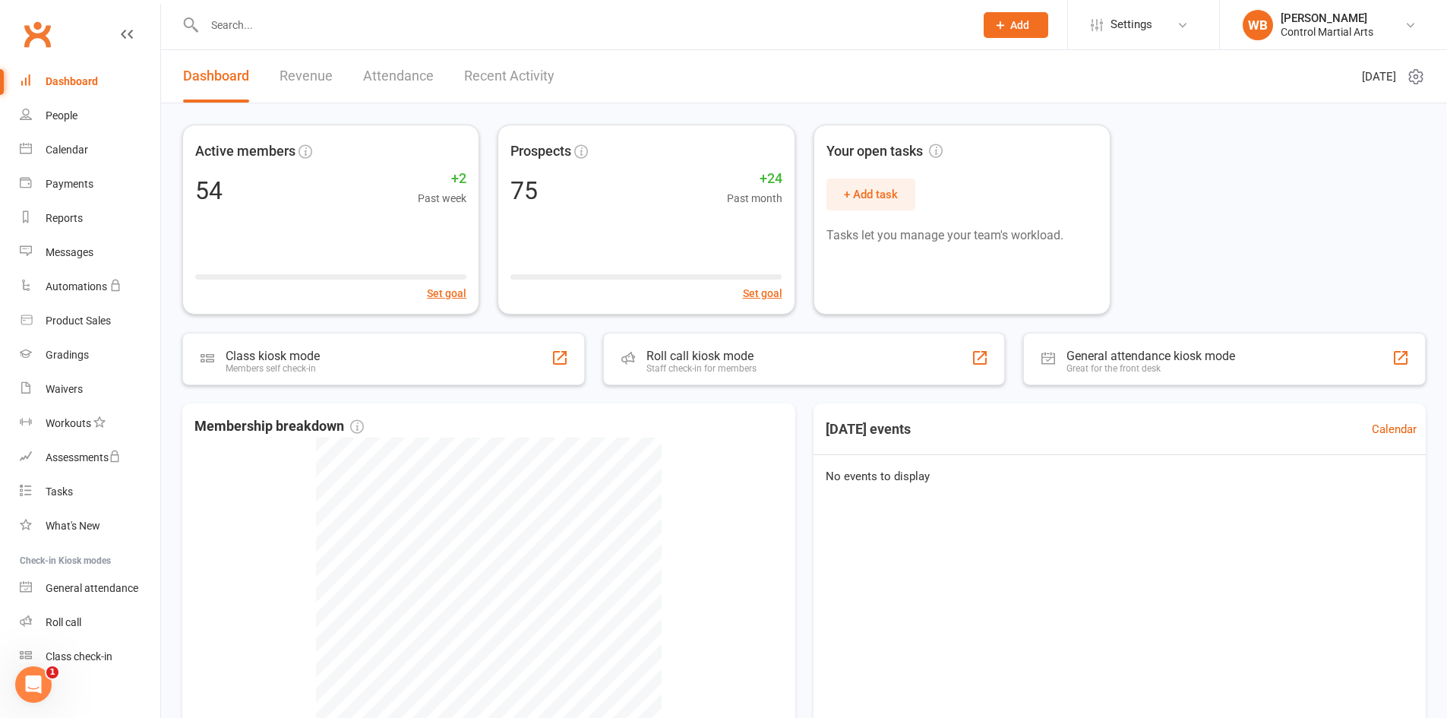
click at [322, 96] on link "Revenue" at bounding box center [305, 76] width 53 height 52
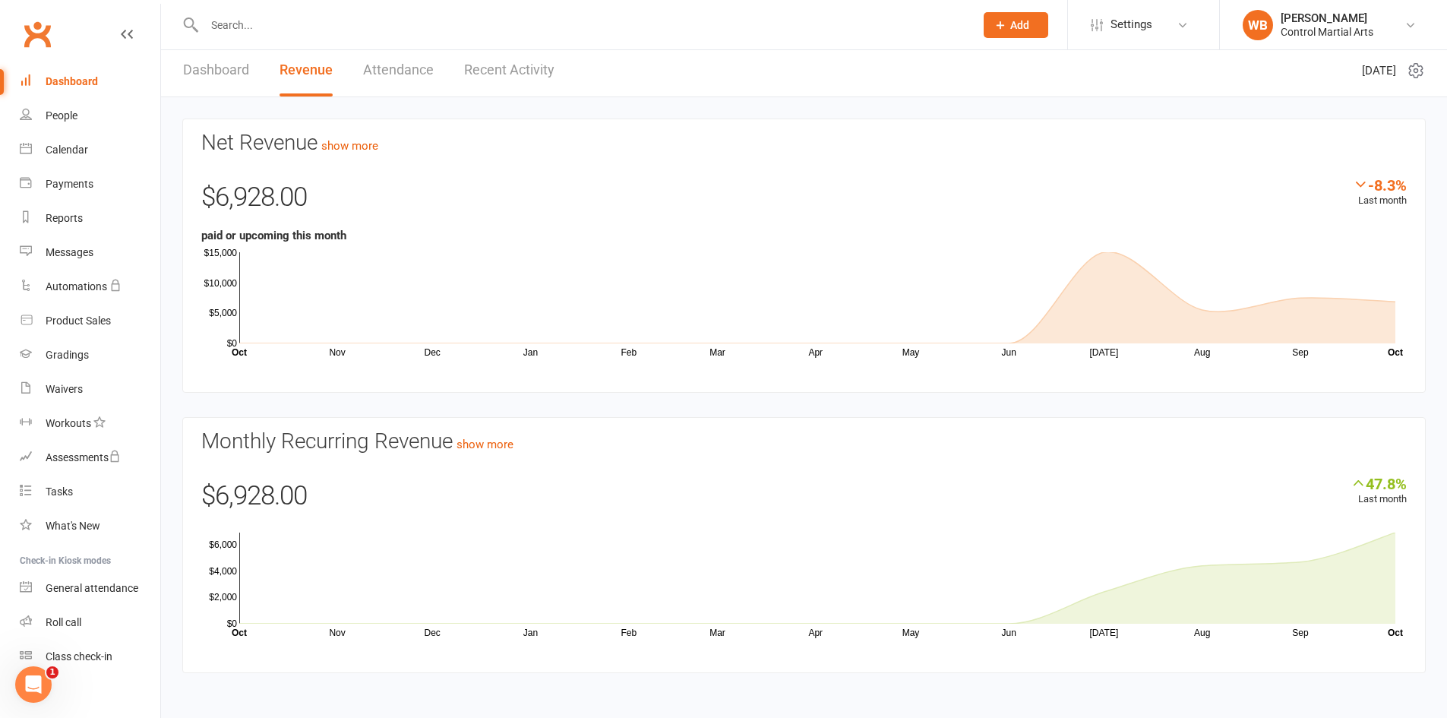
scroll to position [8, 0]
click at [473, 439] on link "show more" at bounding box center [484, 443] width 57 height 14
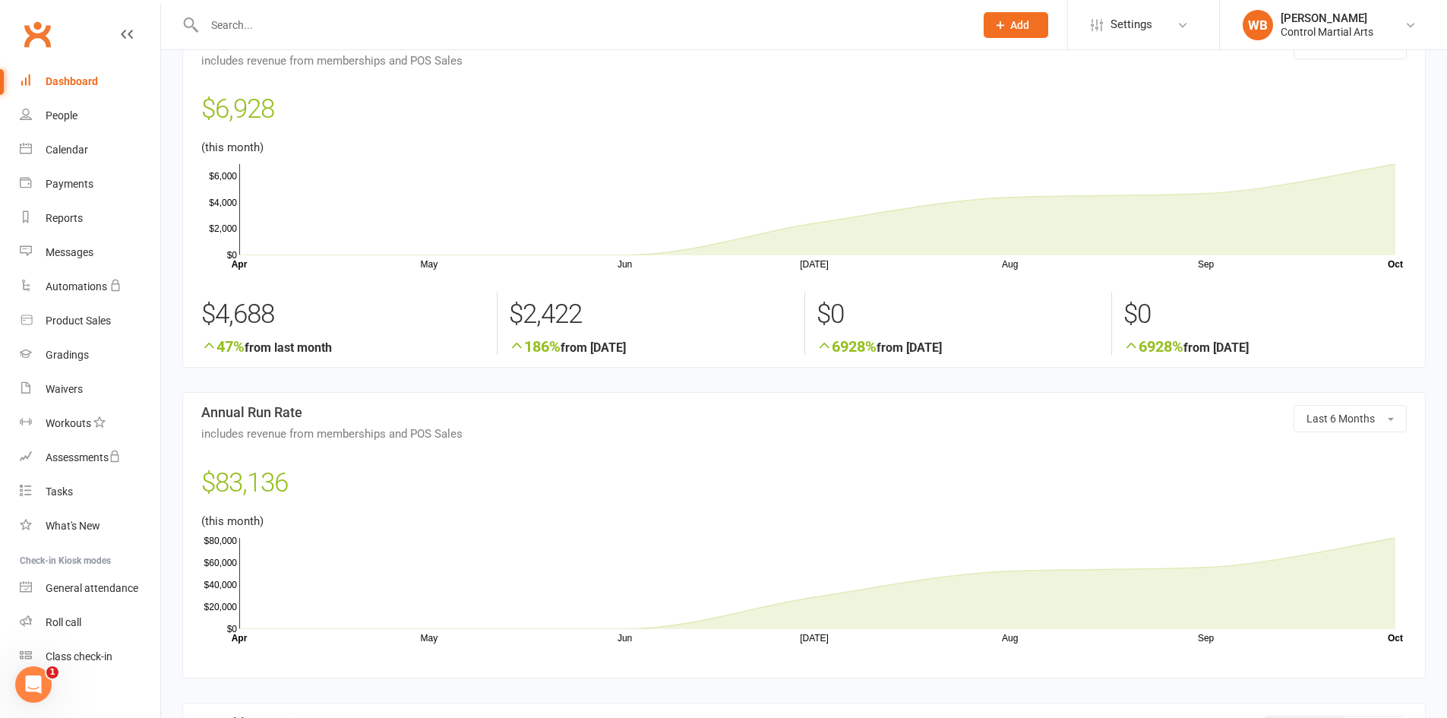
scroll to position [76, 0]
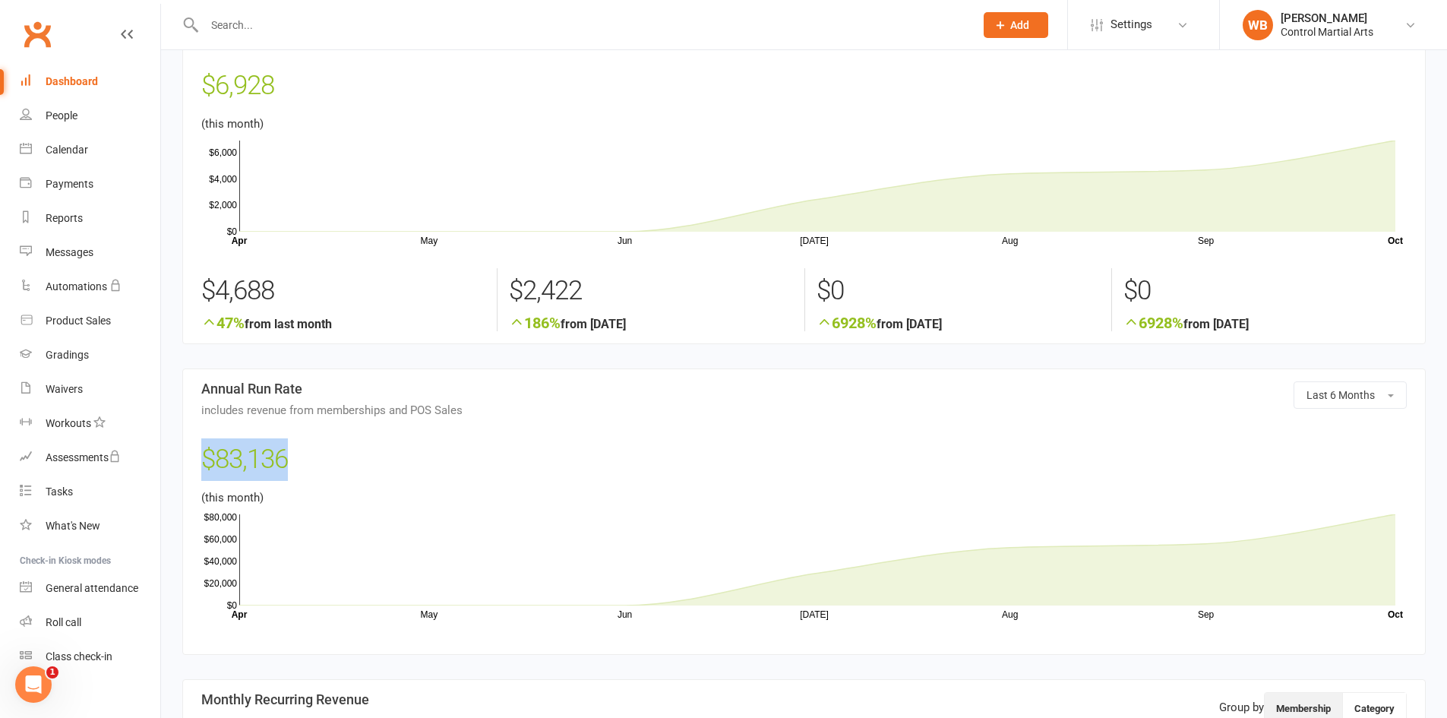
drag, startPoint x: 204, startPoint y: 456, endPoint x: 293, endPoint y: 460, distance: 88.9
click at [293, 460] on div "$83,136" at bounding box center [803, 463] width 1205 height 50
click at [294, 460] on div "$83,136" at bounding box center [803, 463] width 1205 height 50
click at [273, 465] on div "$83,136" at bounding box center [803, 463] width 1205 height 50
drag, startPoint x: 203, startPoint y: 459, endPoint x: 347, endPoint y: 462, distance: 144.3
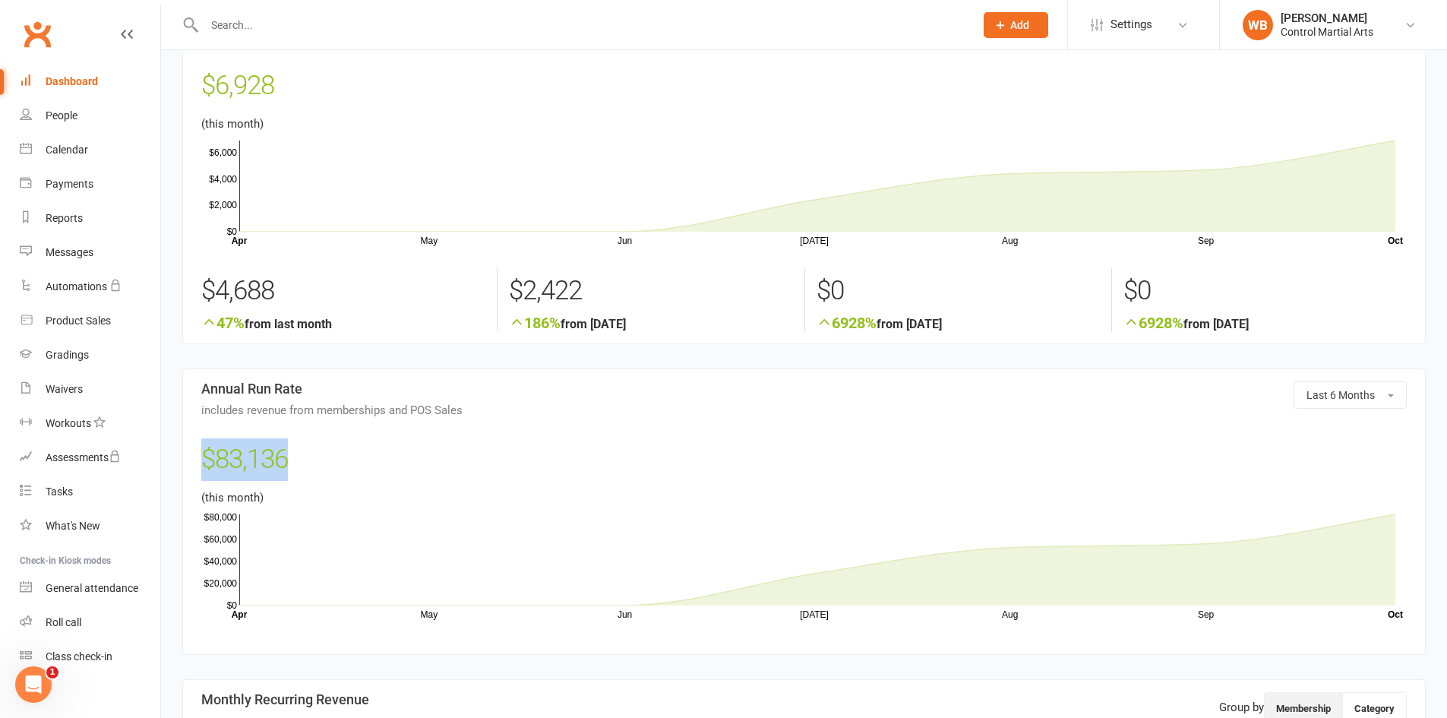
click at [347, 462] on div "$83,136" at bounding box center [803, 463] width 1205 height 50
drag, startPoint x: 287, startPoint y: 460, endPoint x: 205, endPoint y: 462, distance: 82.0
click at [205, 462] on div "$83,136" at bounding box center [803, 463] width 1205 height 50
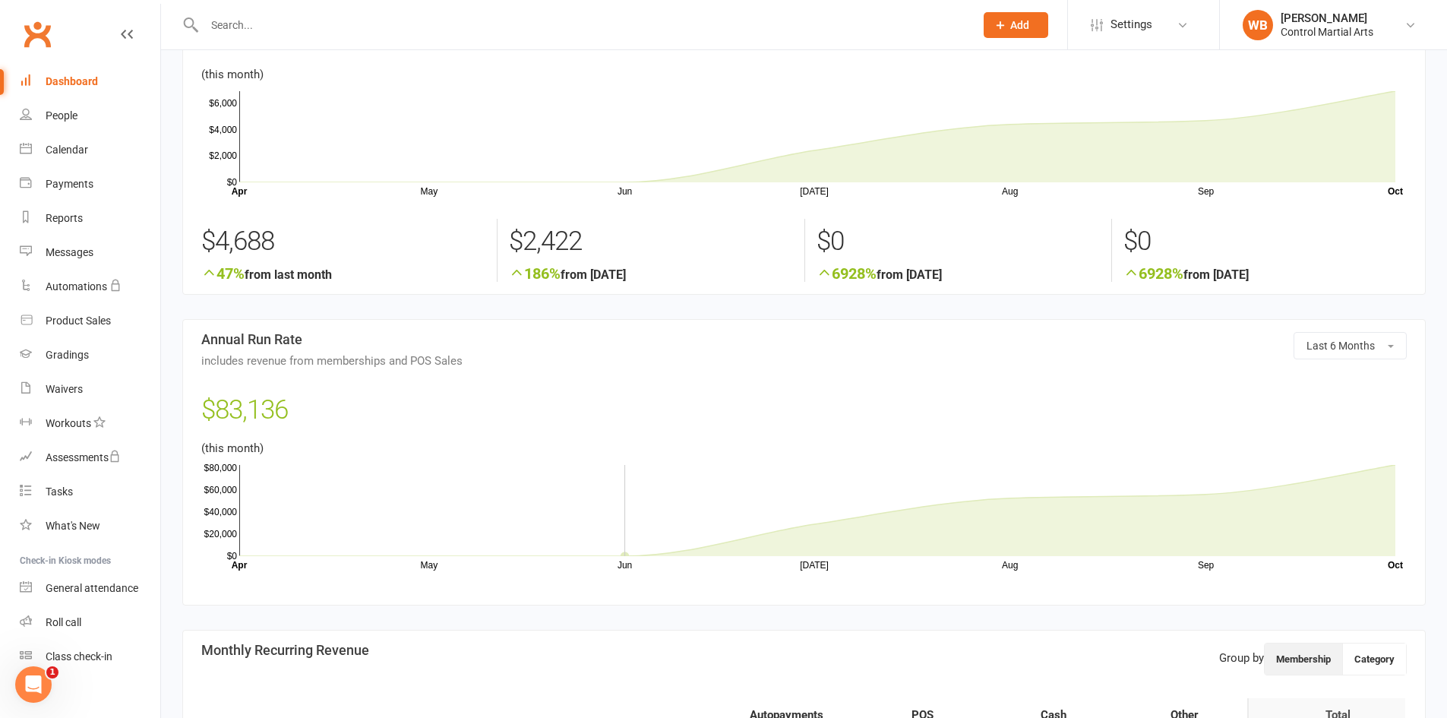
scroll to position [0, 0]
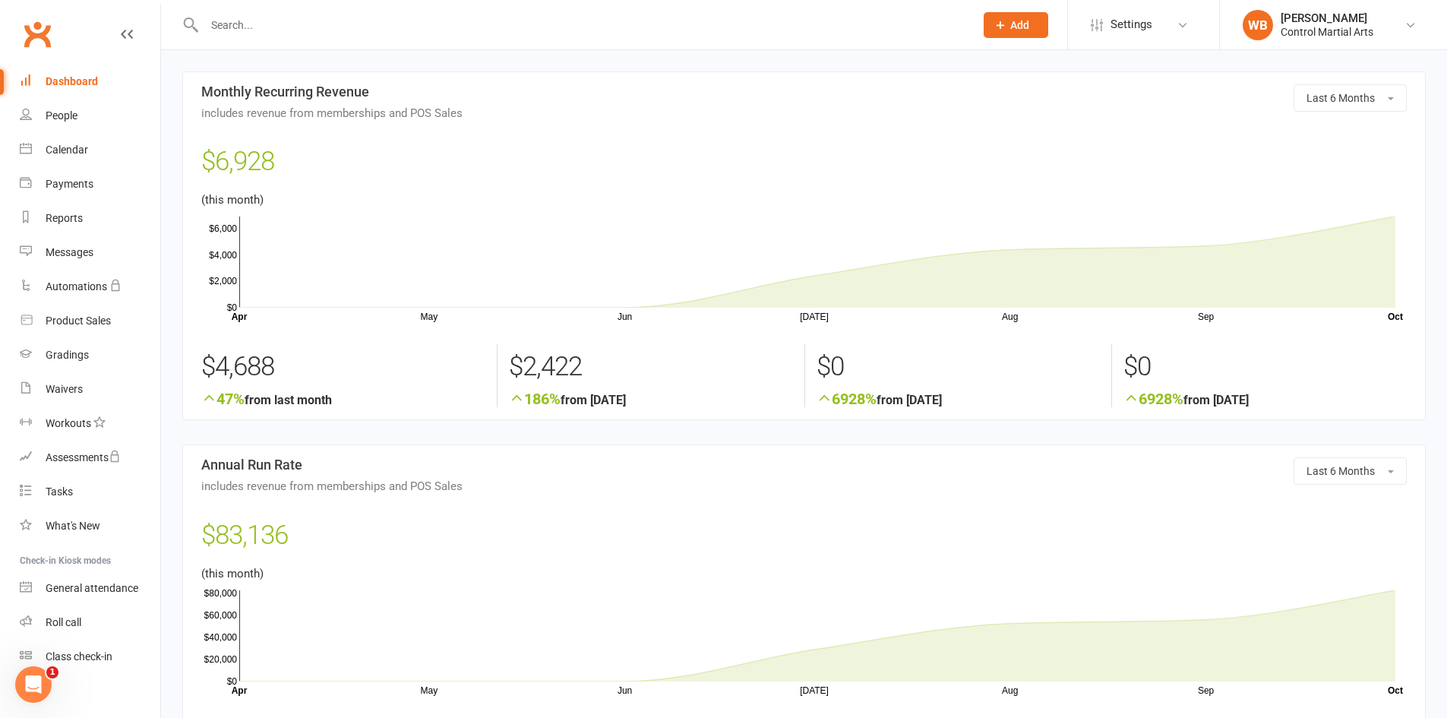
click at [250, 33] on input "text" at bounding box center [582, 24] width 764 height 21
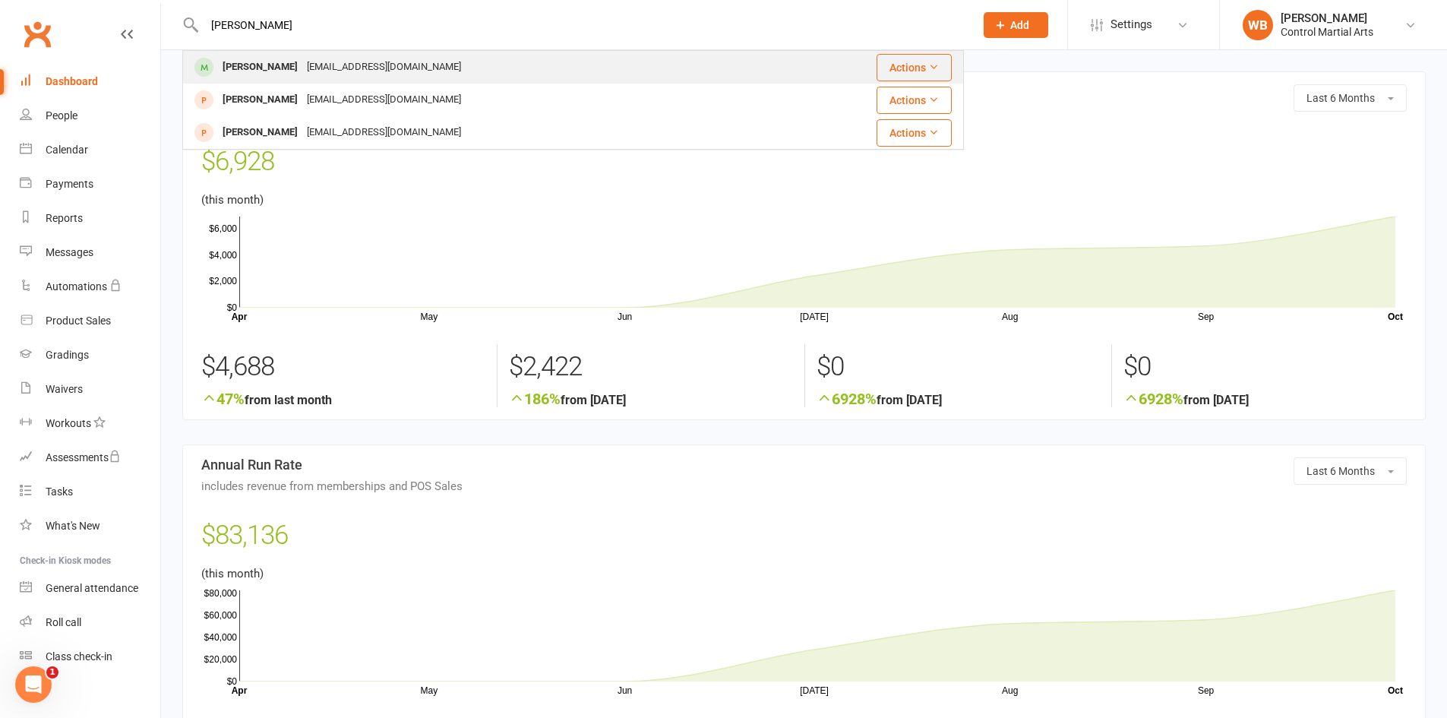
type input "[PERSON_NAME]"
click at [252, 59] on div "[PERSON_NAME]" at bounding box center [260, 67] width 84 height 22
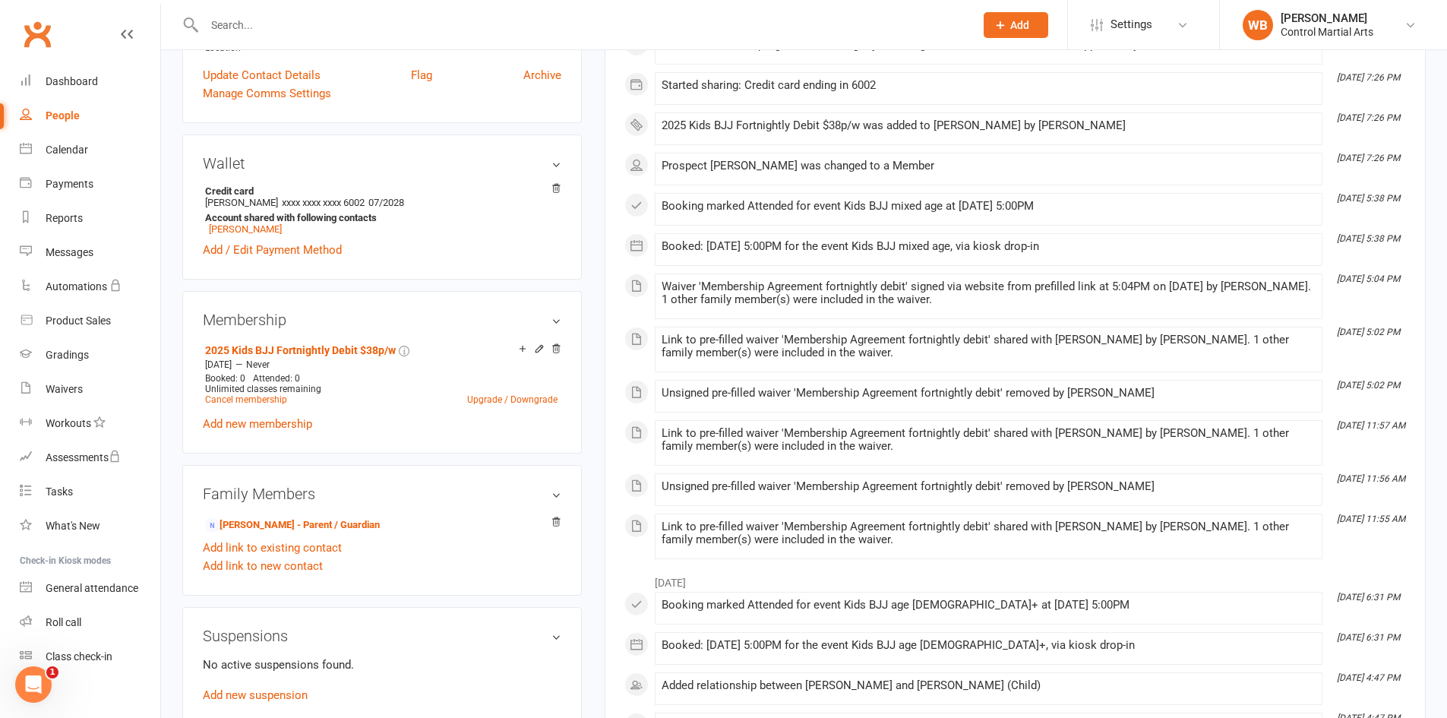
scroll to position [380, 0]
click at [260, 519] on link "[PERSON_NAME] - Parent / Guardian" at bounding box center [292, 522] width 175 height 16
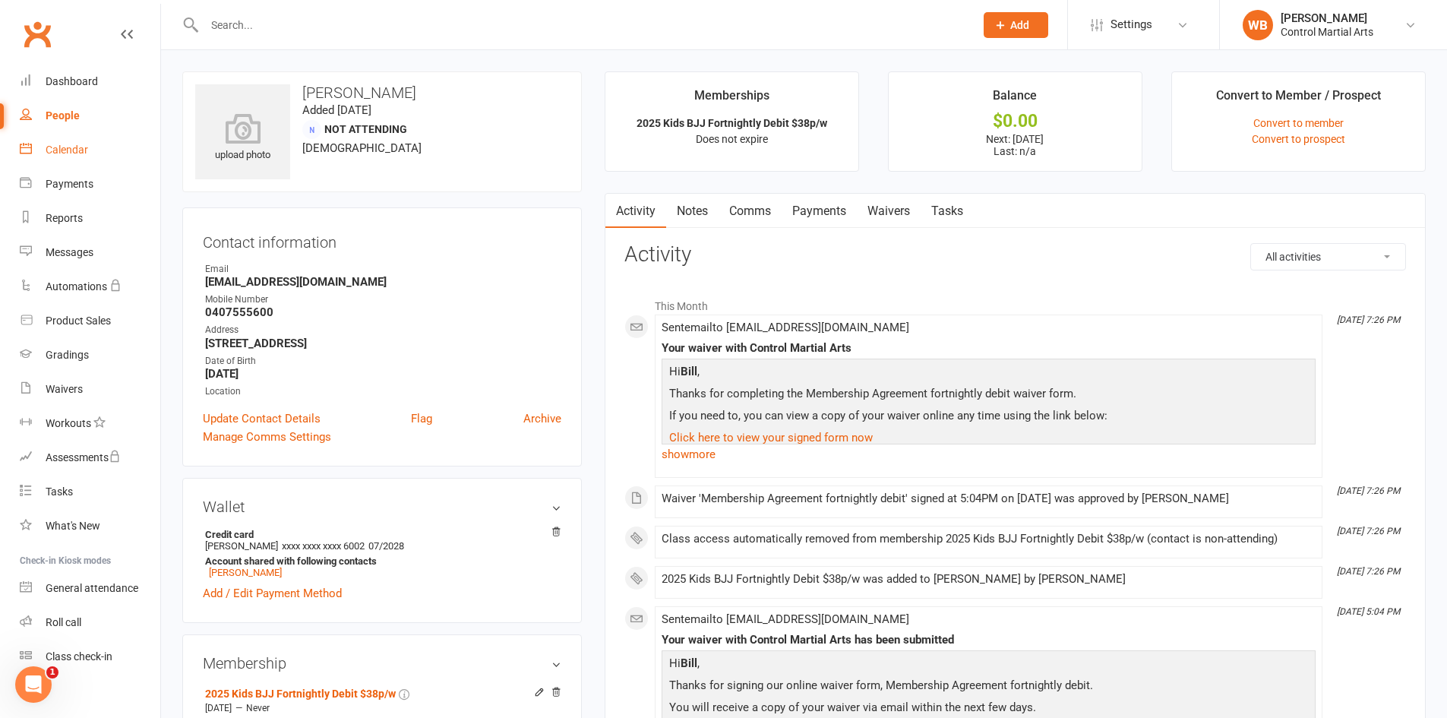
click at [67, 155] on div "Calendar" at bounding box center [67, 150] width 43 height 12
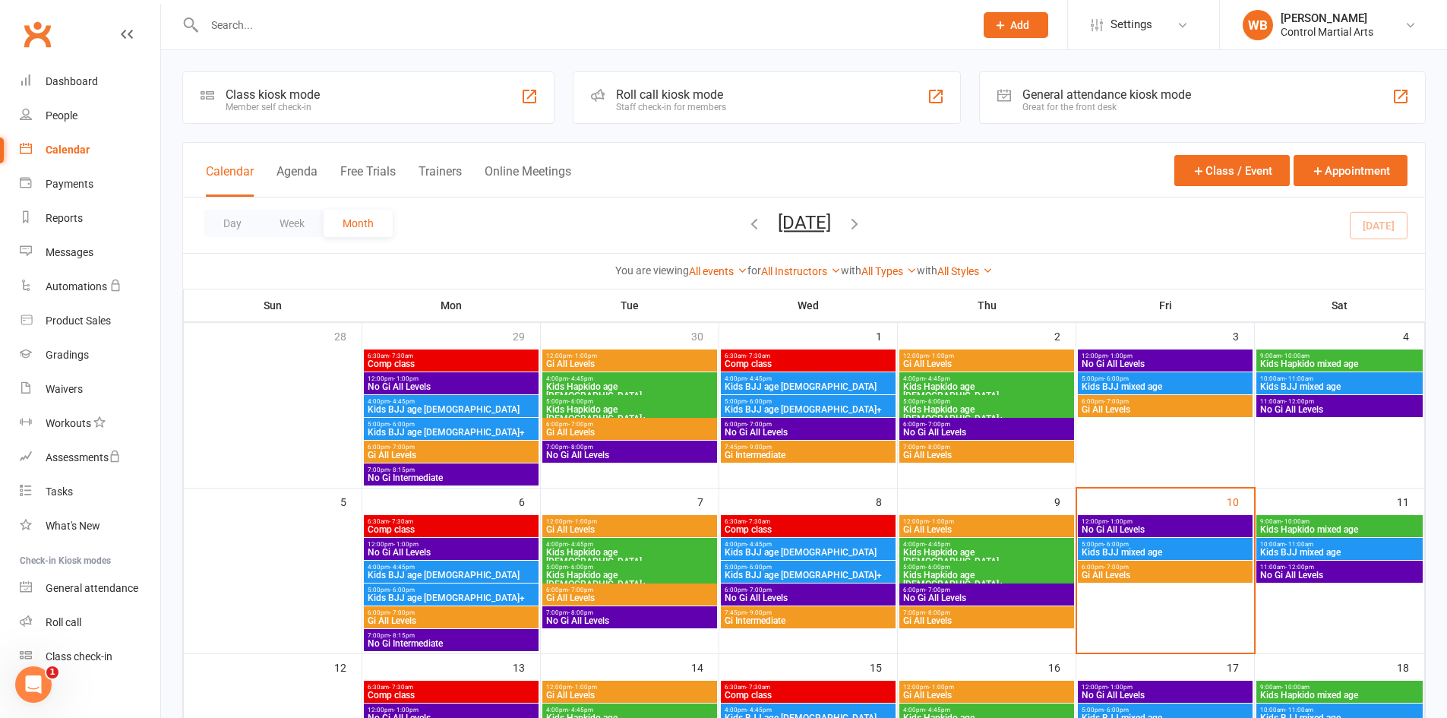
click at [1137, 574] on span "Gi All Levels" at bounding box center [1165, 574] width 169 height 9
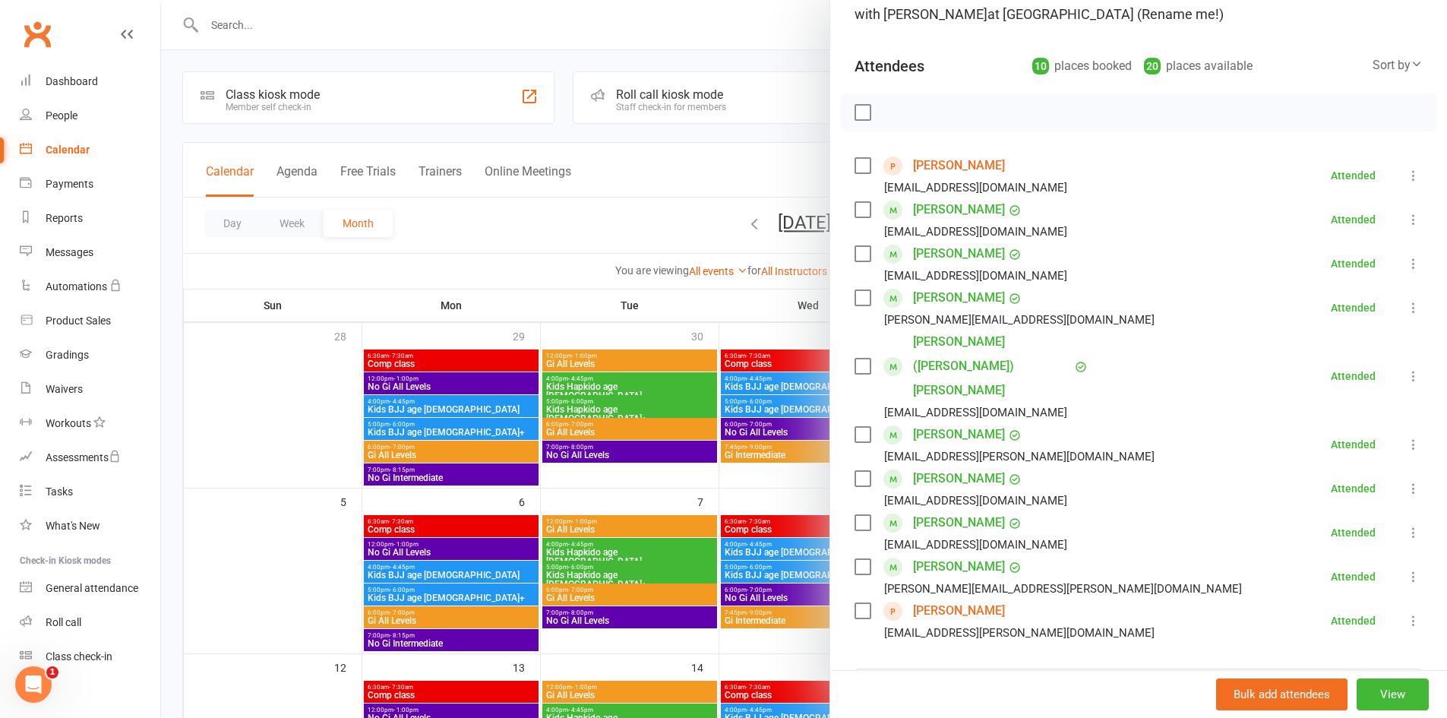
scroll to position [152, 0]
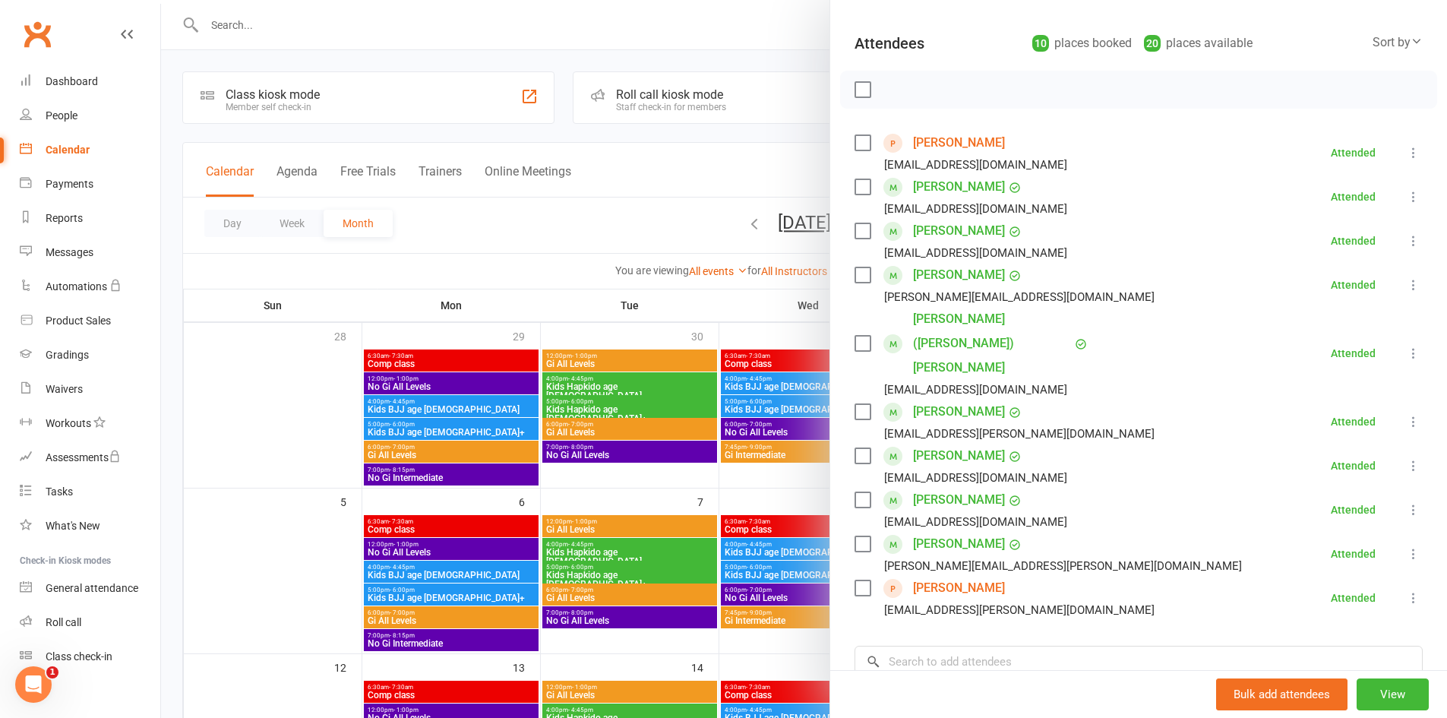
click at [958, 532] on link "[PERSON_NAME]" at bounding box center [959, 544] width 92 height 24
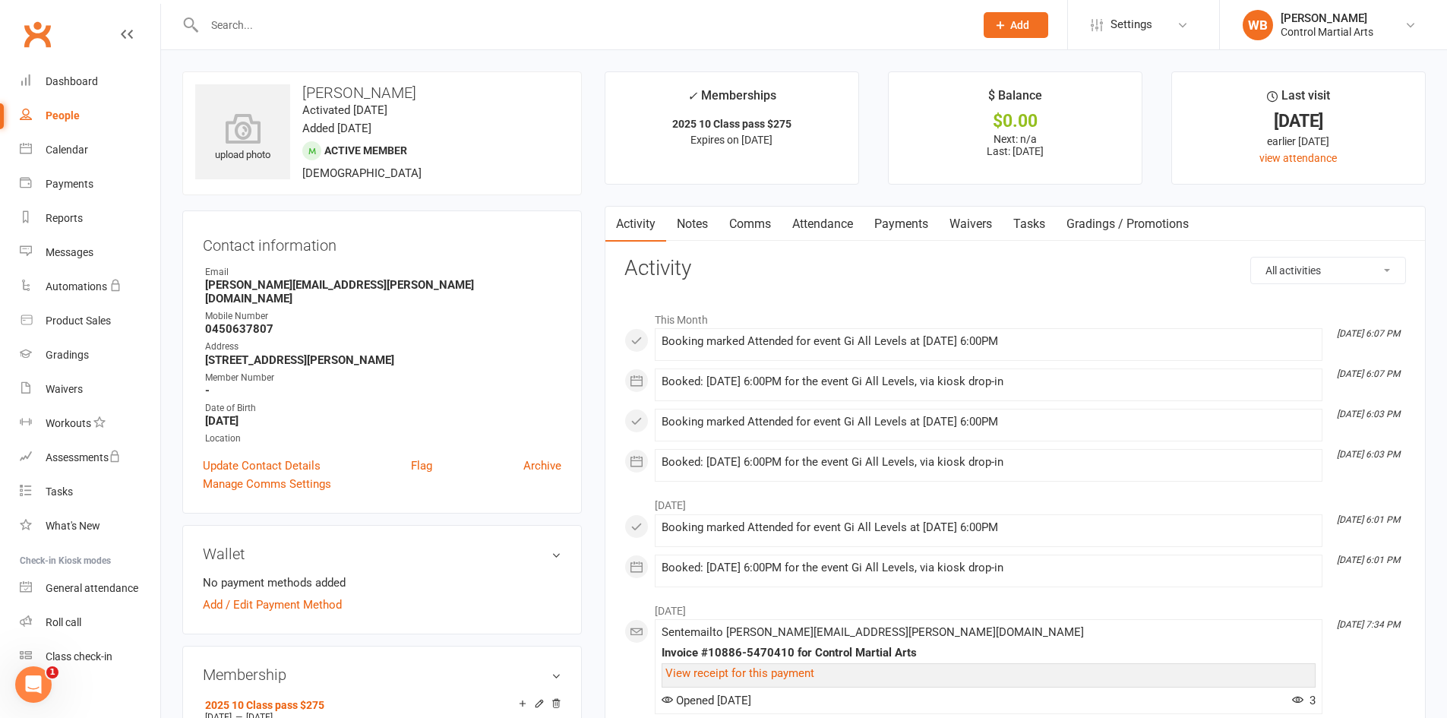
click at [900, 227] on link "Payments" at bounding box center [900, 224] width 75 height 35
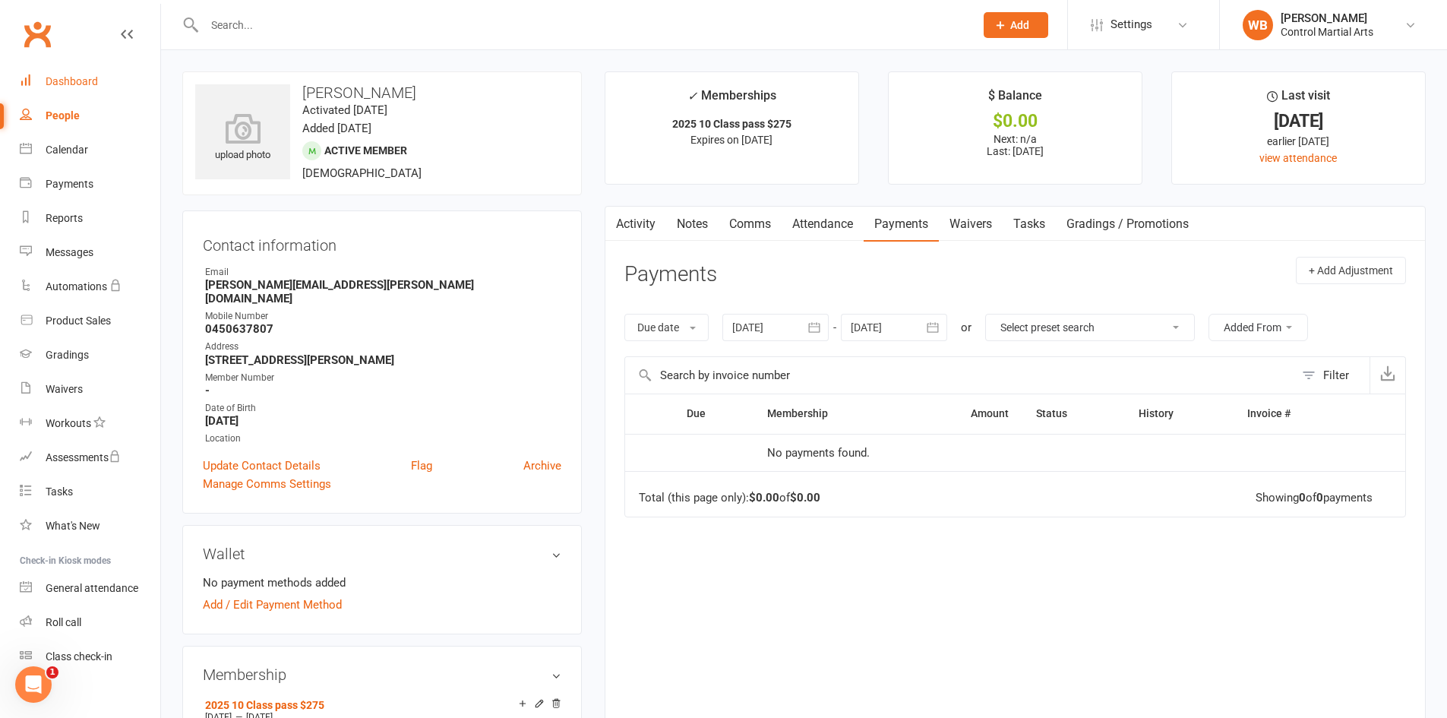
click at [42, 78] on link "Dashboard" at bounding box center [90, 82] width 140 height 34
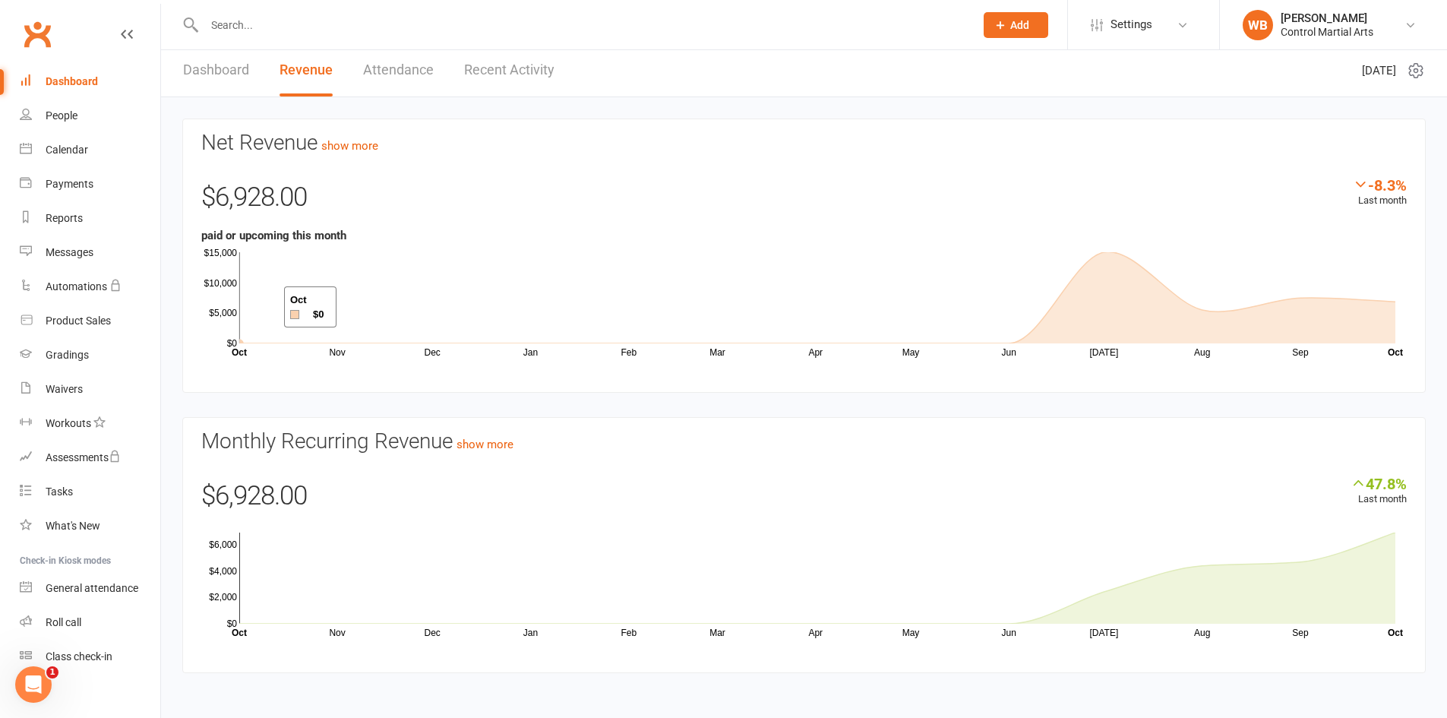
scroll to position [8, 0]
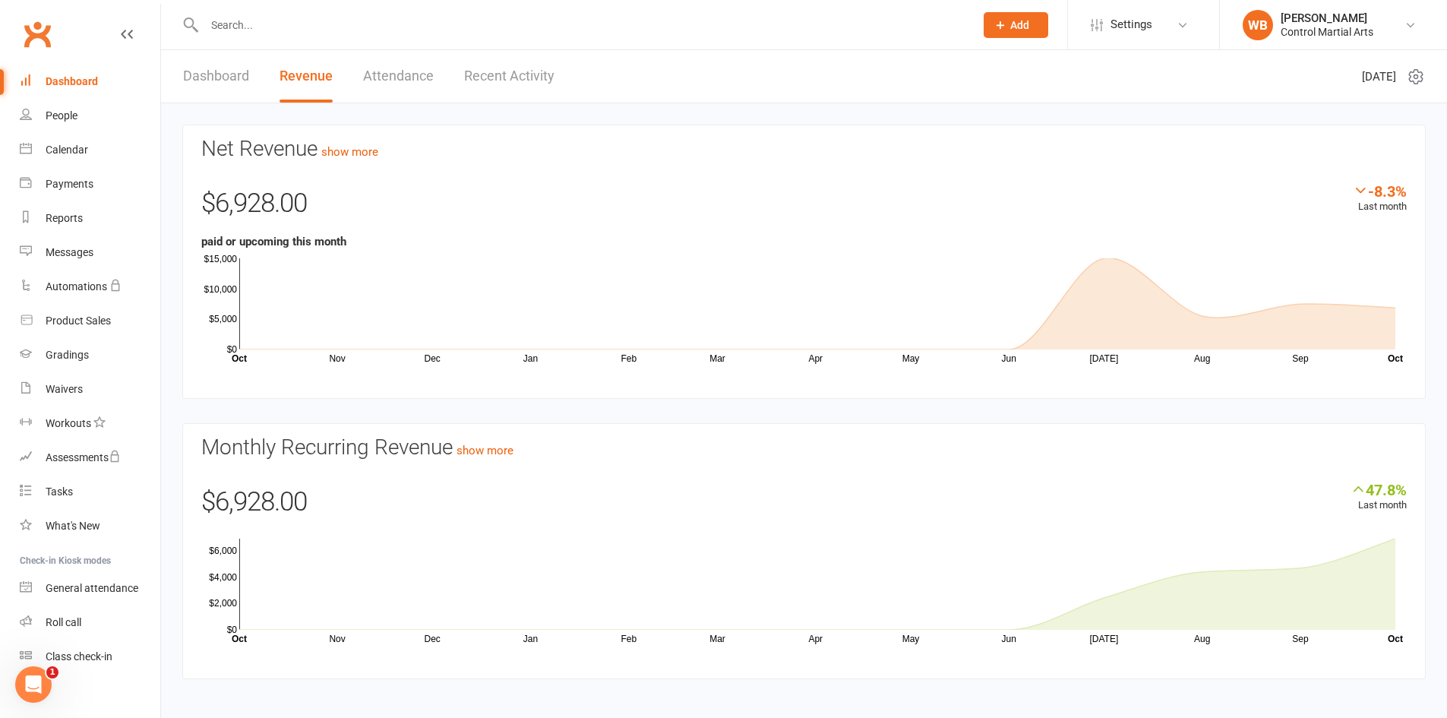
click at [418, 80] on link "Attendance" at bounding box center [398, 76] width 71 height 52
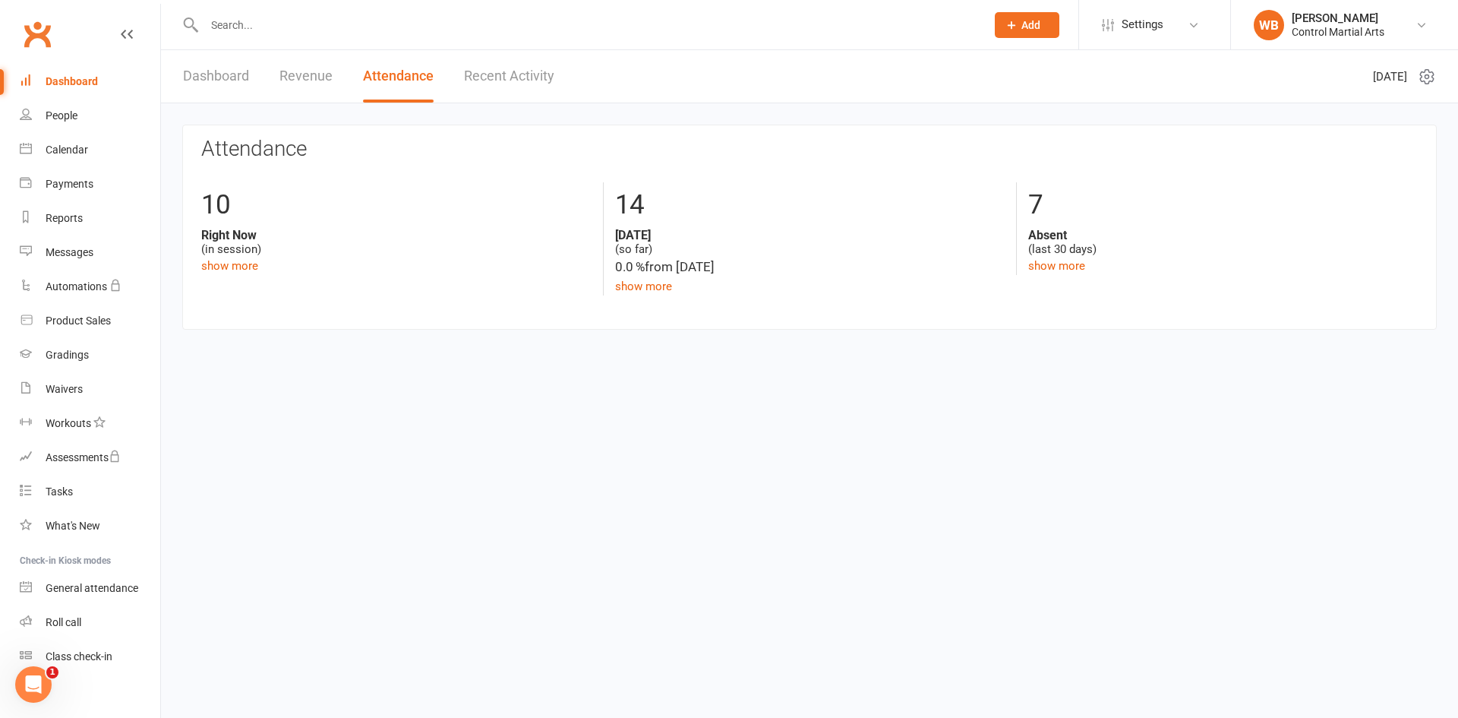
click at [320, 87] on link "Revenue" at bounding box center [305, 76] width 53 height 52
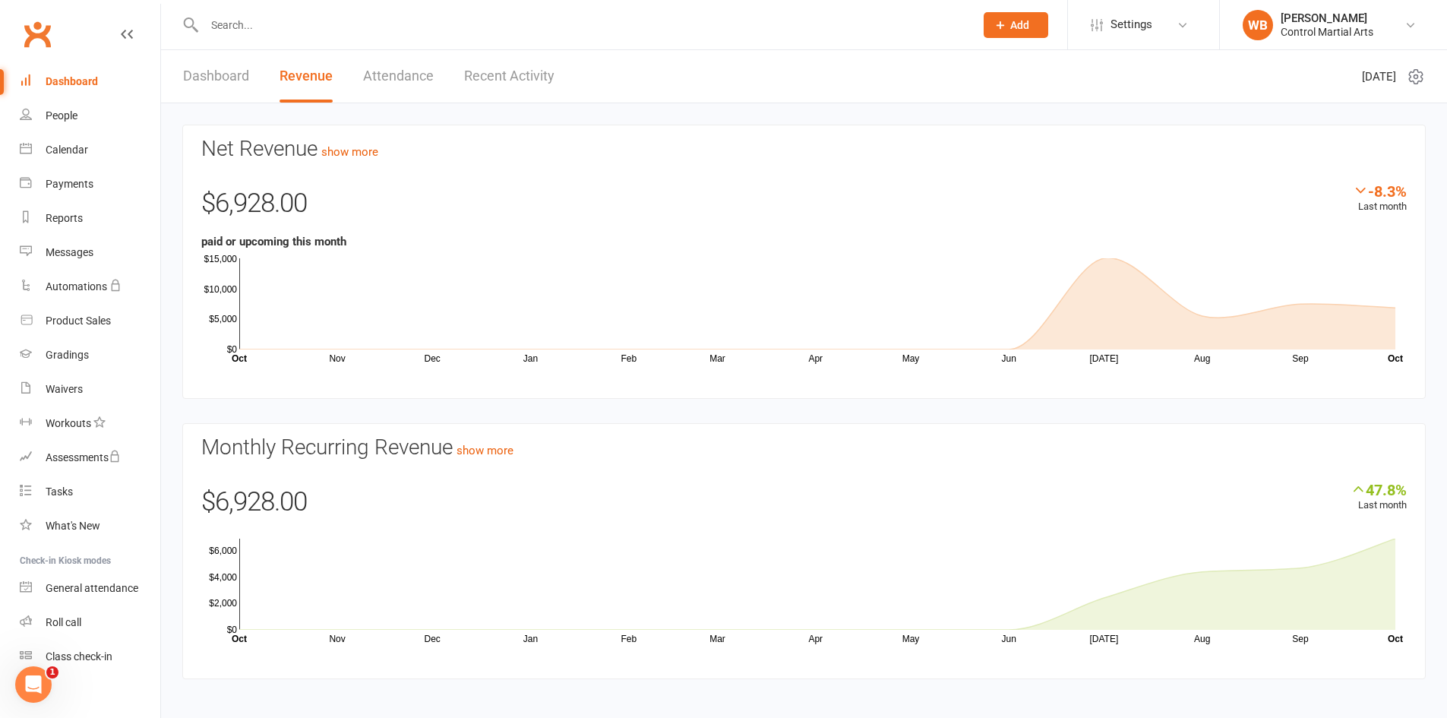
click at [210, 82] on link "Dashboard" at bounding box center [216, 76] width 66 height 52
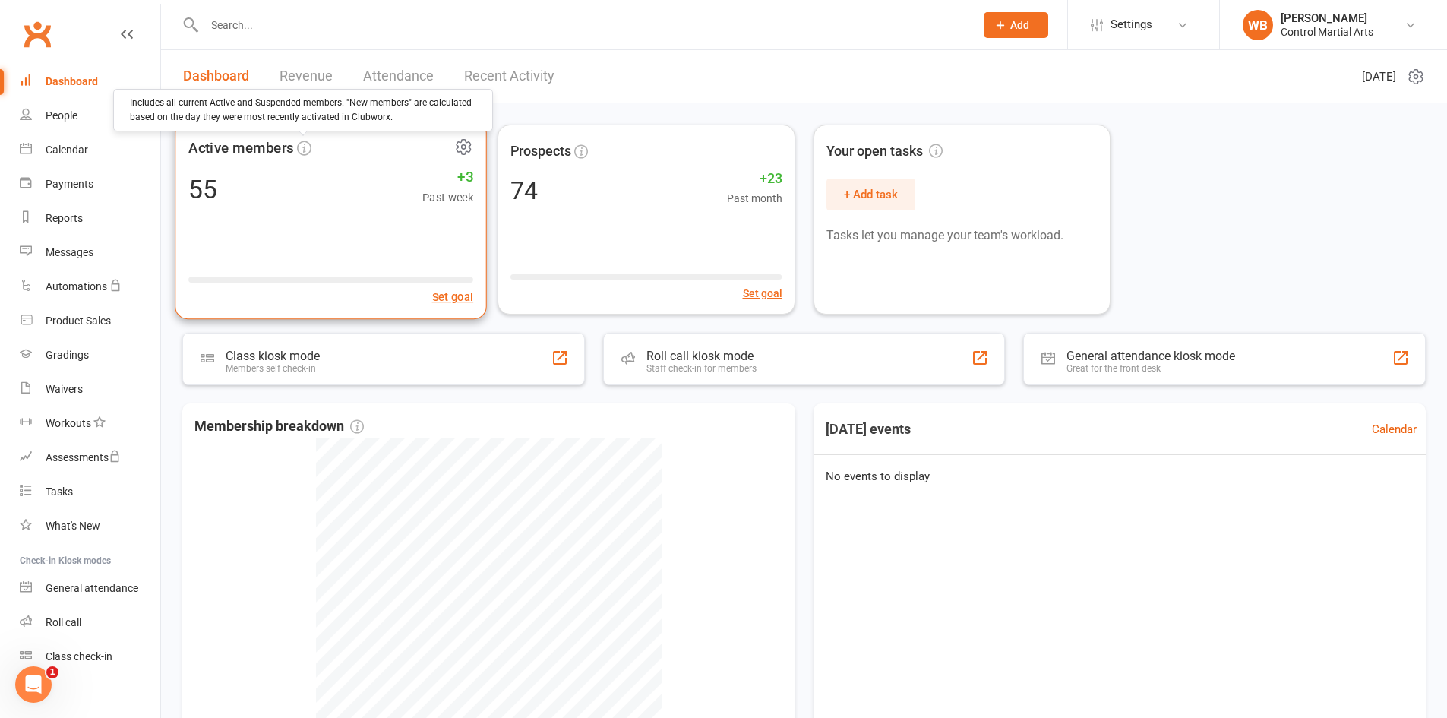
click at [302, 150] on icon at bounding box center [304, 147] width 14 height 14
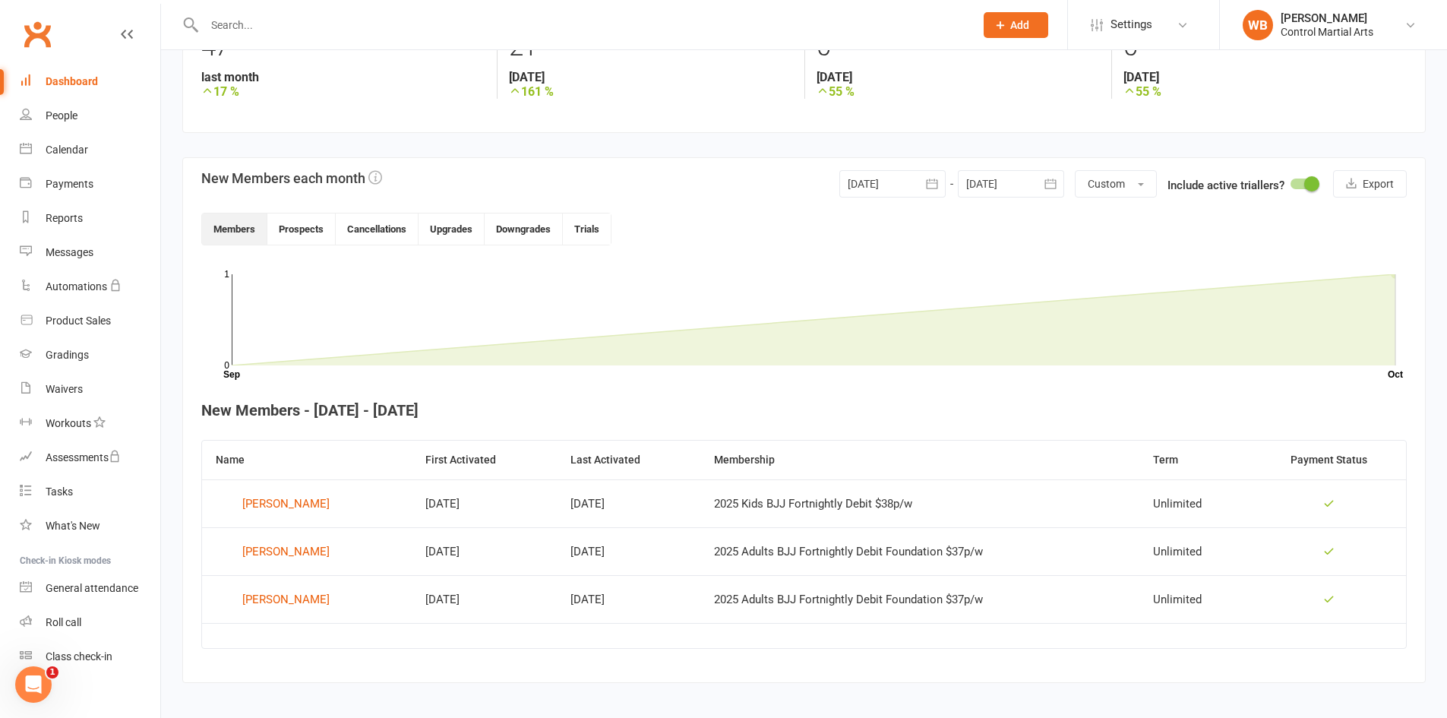
scroll to position [269, 0]
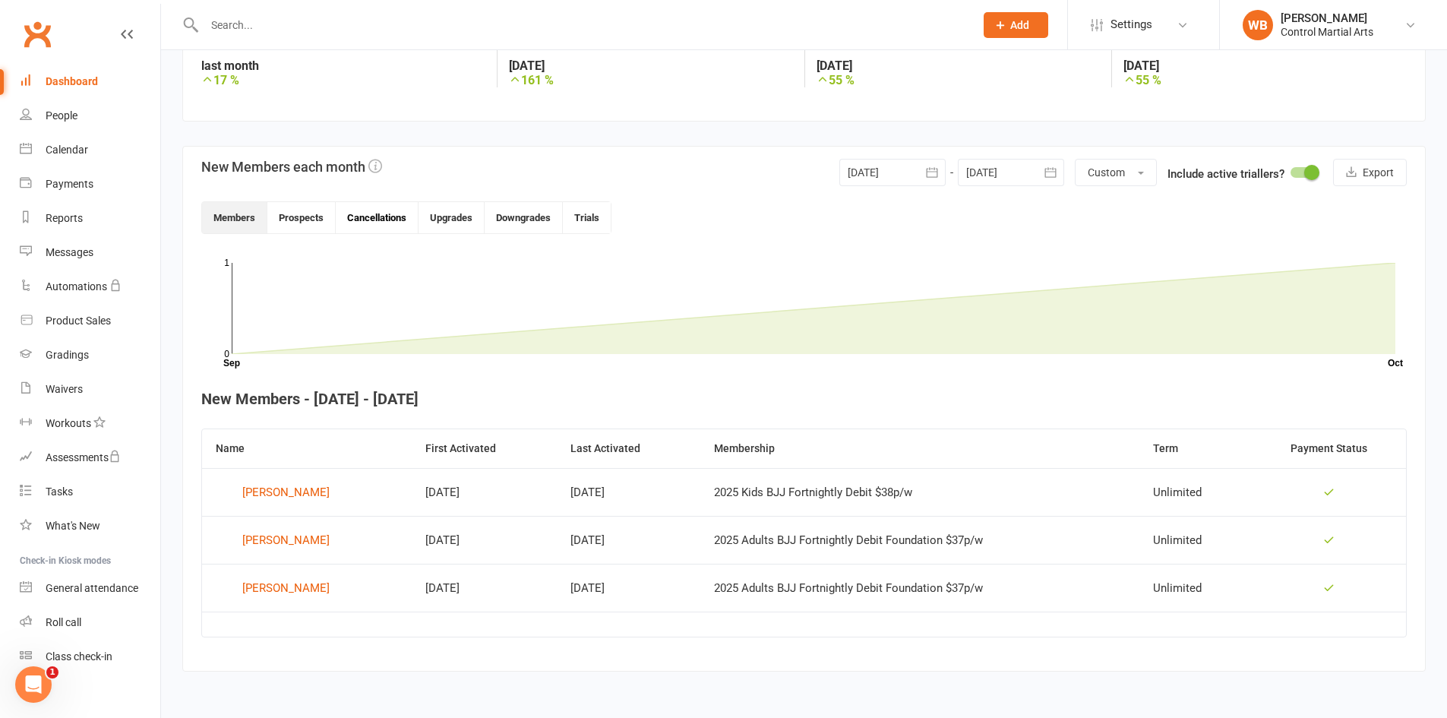
click at [378, 228] on button "Cancellations" at bounding box center [377, 217] width 83 height 31
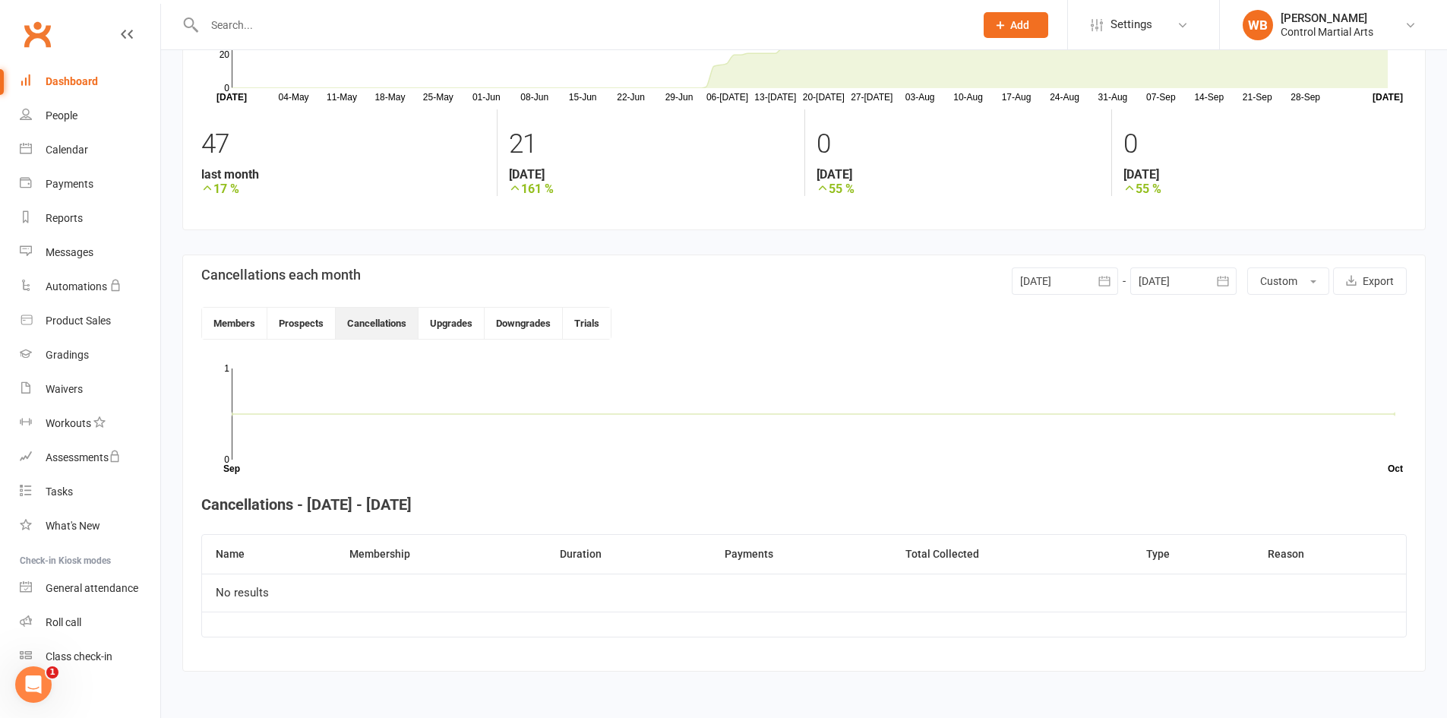
scroll to position [160, 0]
click at [226, 325] on button "Members" at bounding box center [234, 323] width 65 height 31
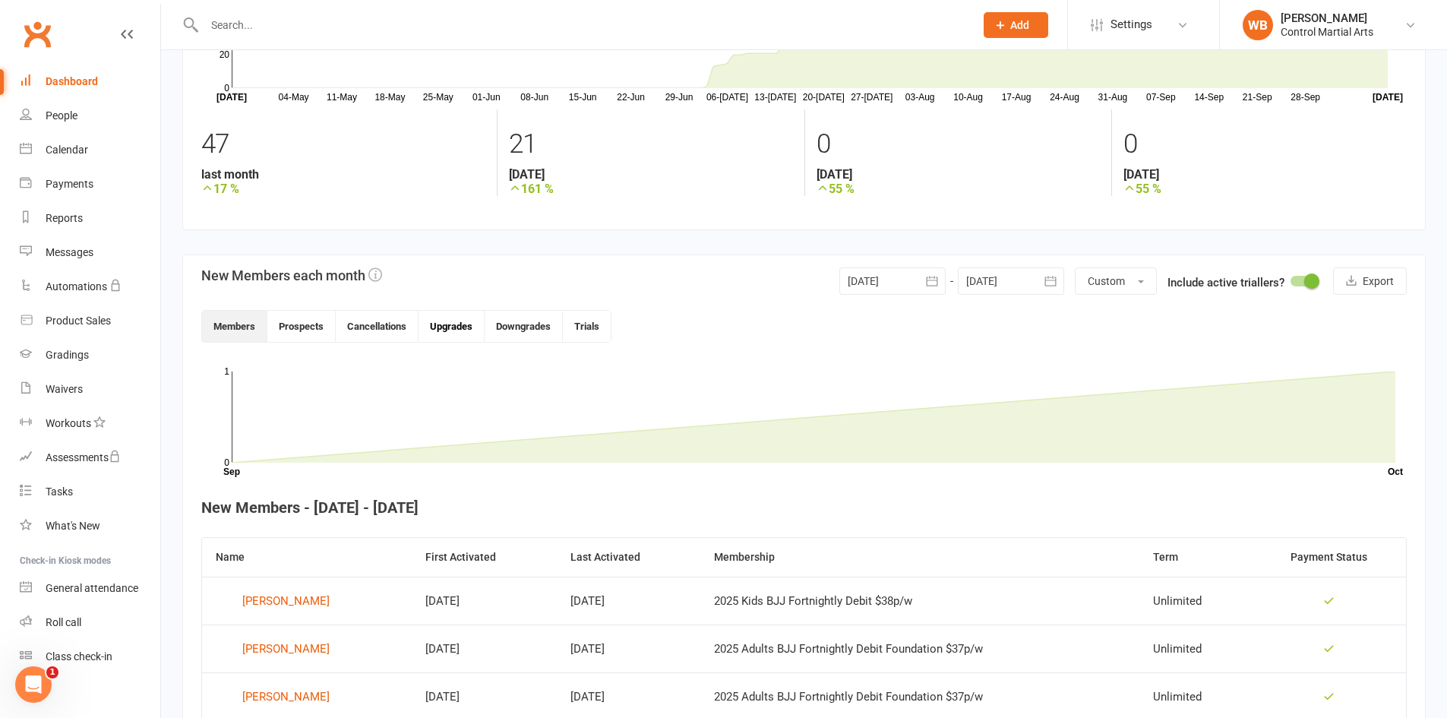
click at [466, 332] on button "Upgrades" at bounding box center [451, 326] width 66 height 31
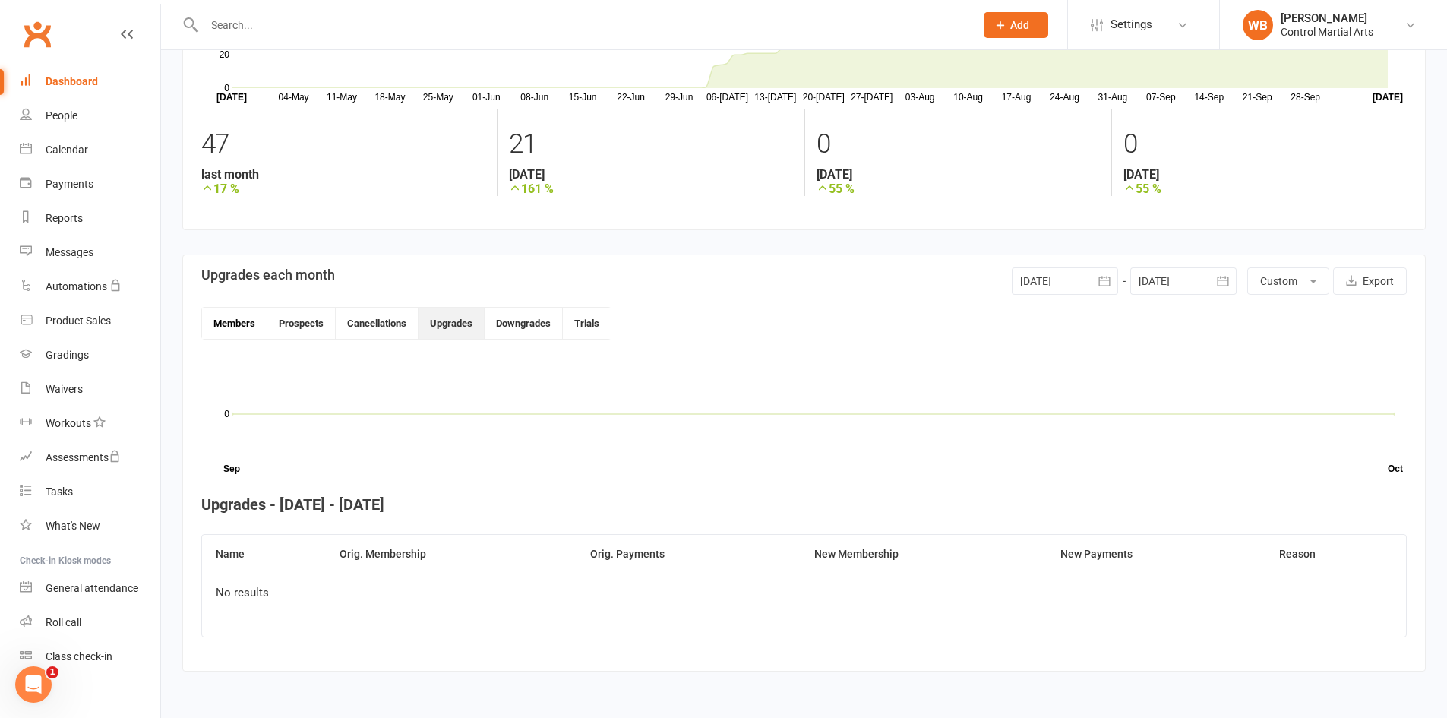
click at [240, 329] on button "Members" at bounding box center [234, 323] width 65 height 31
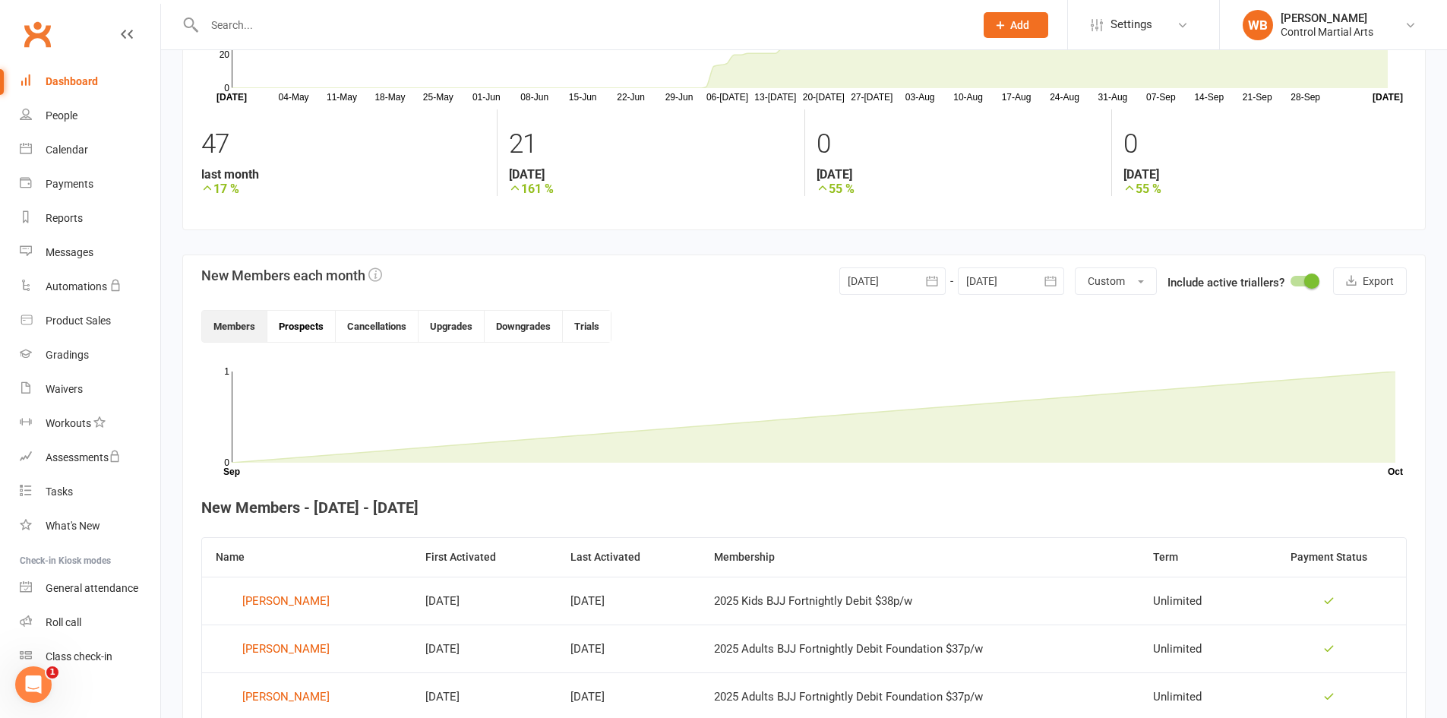
click at [315, 327] on button "Prospects" at bounding box center [301, 326] width 68 height 31
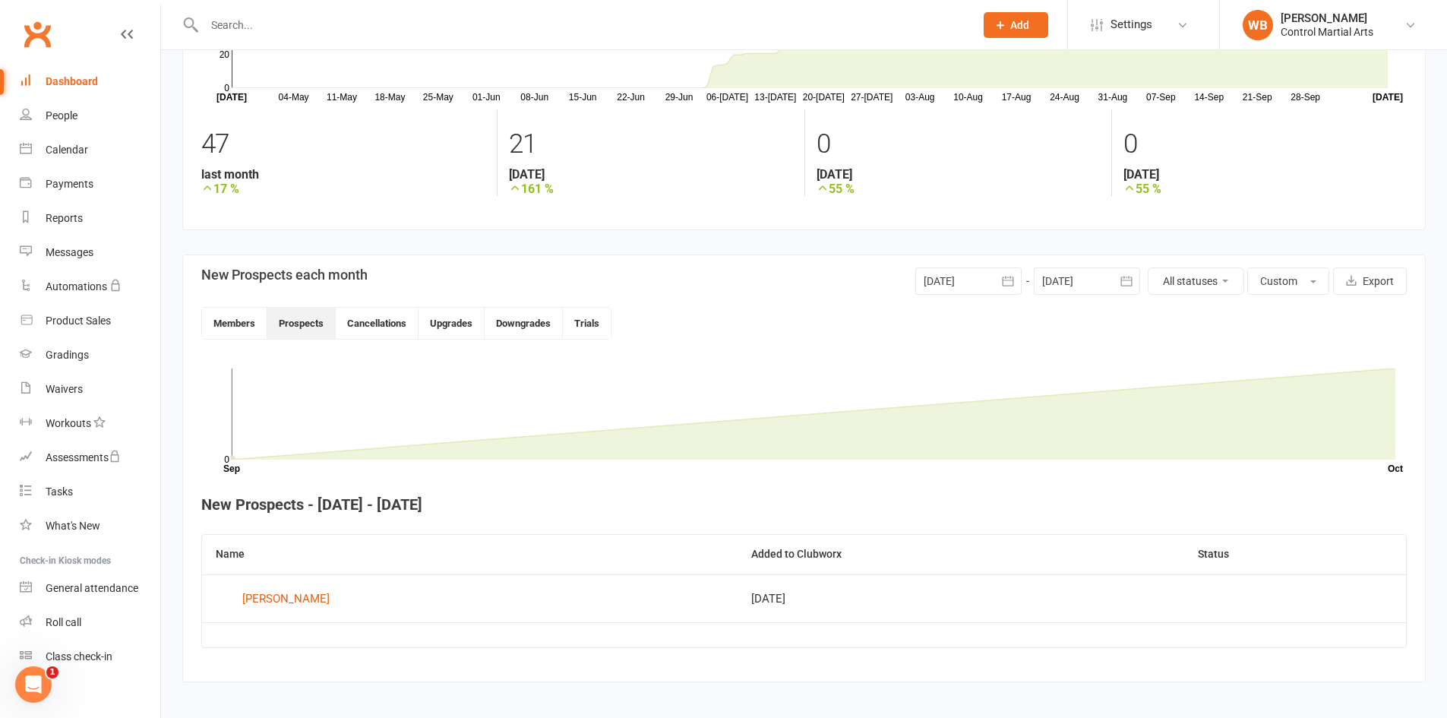
scroll to position [171, 0]
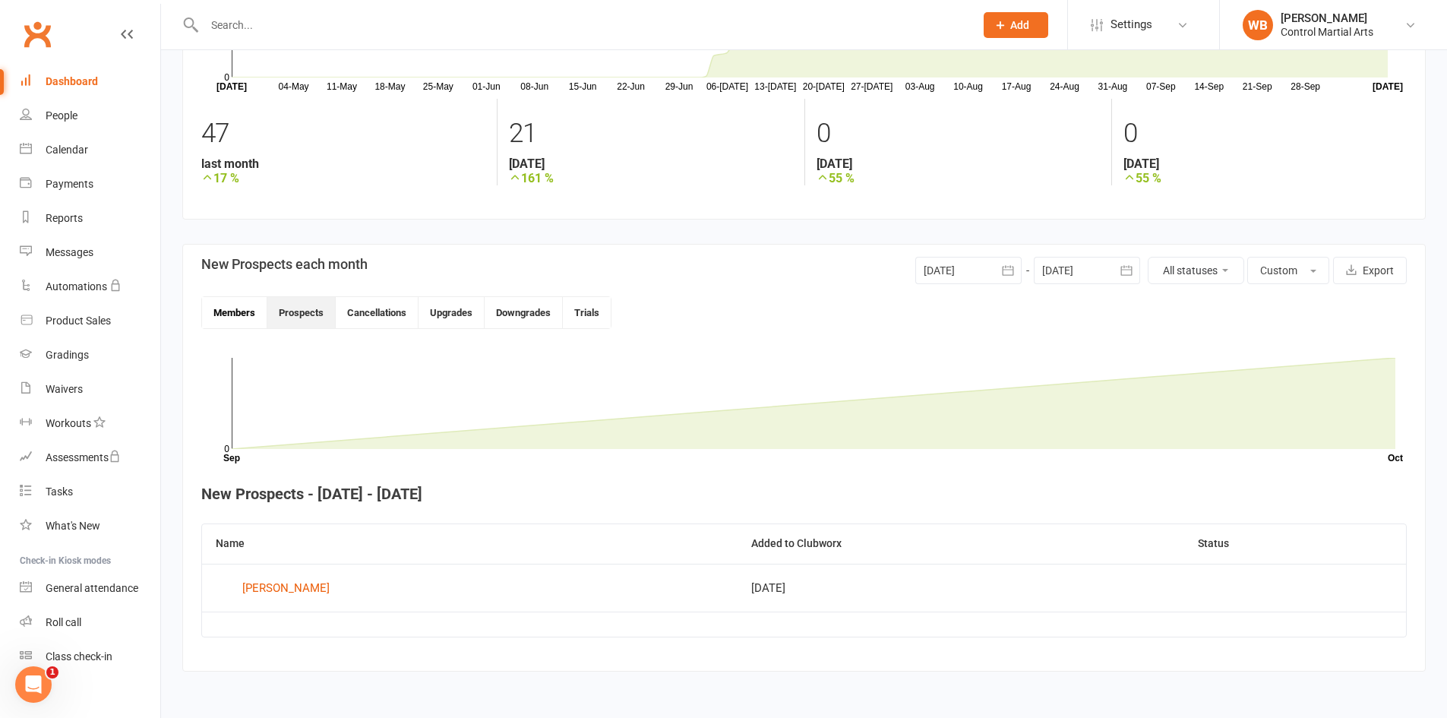
click at [241, 320] on button "Members" at bounding box center [234, 312] width 65 height 31
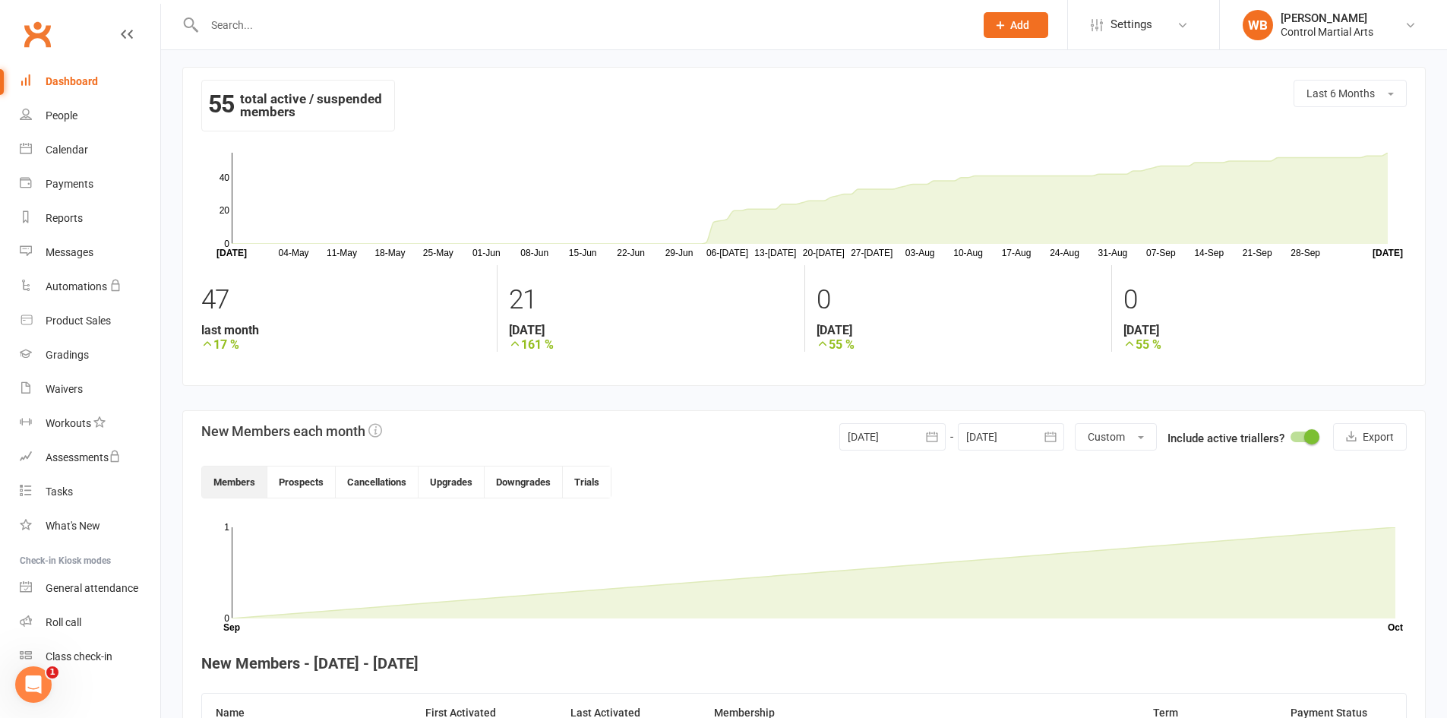
scroll to position [0, 0]
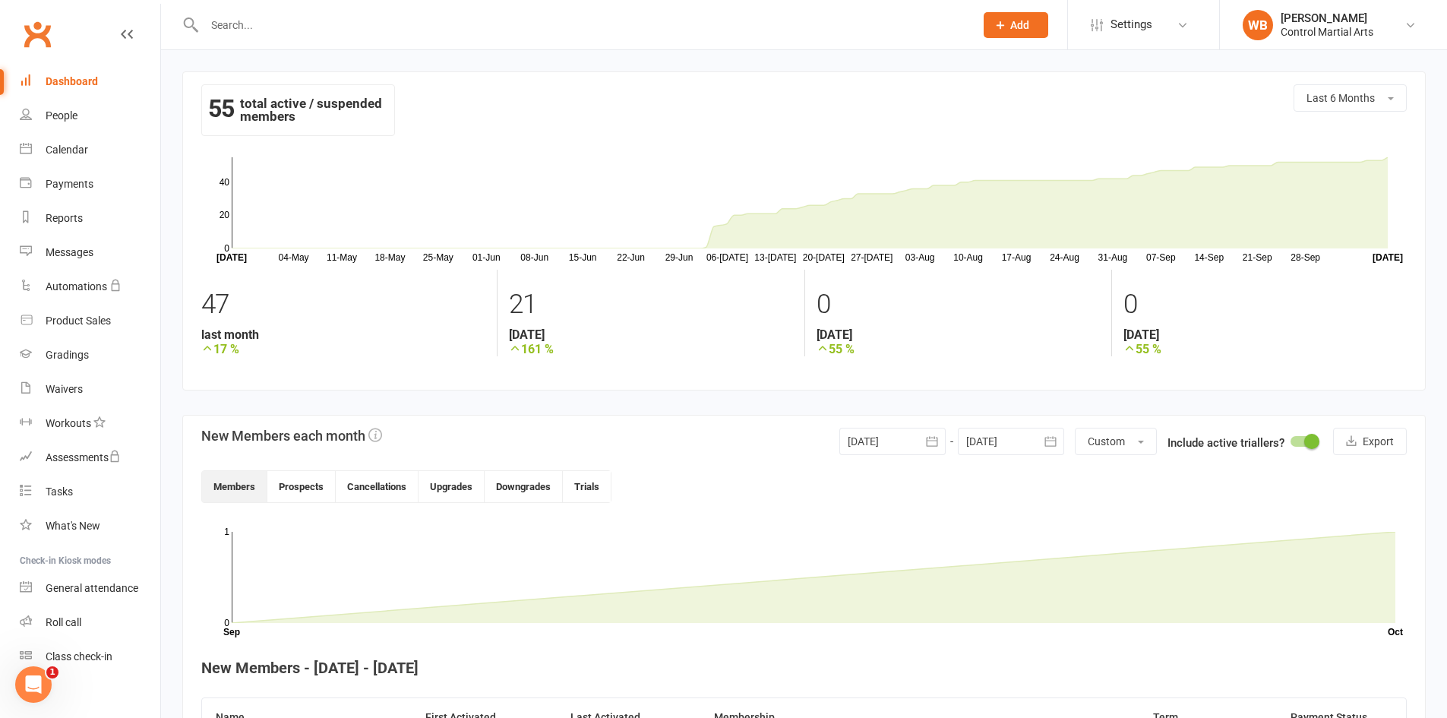
click at [254, 17] on input "text" at bounding box center [582, 24] width 764 height 21
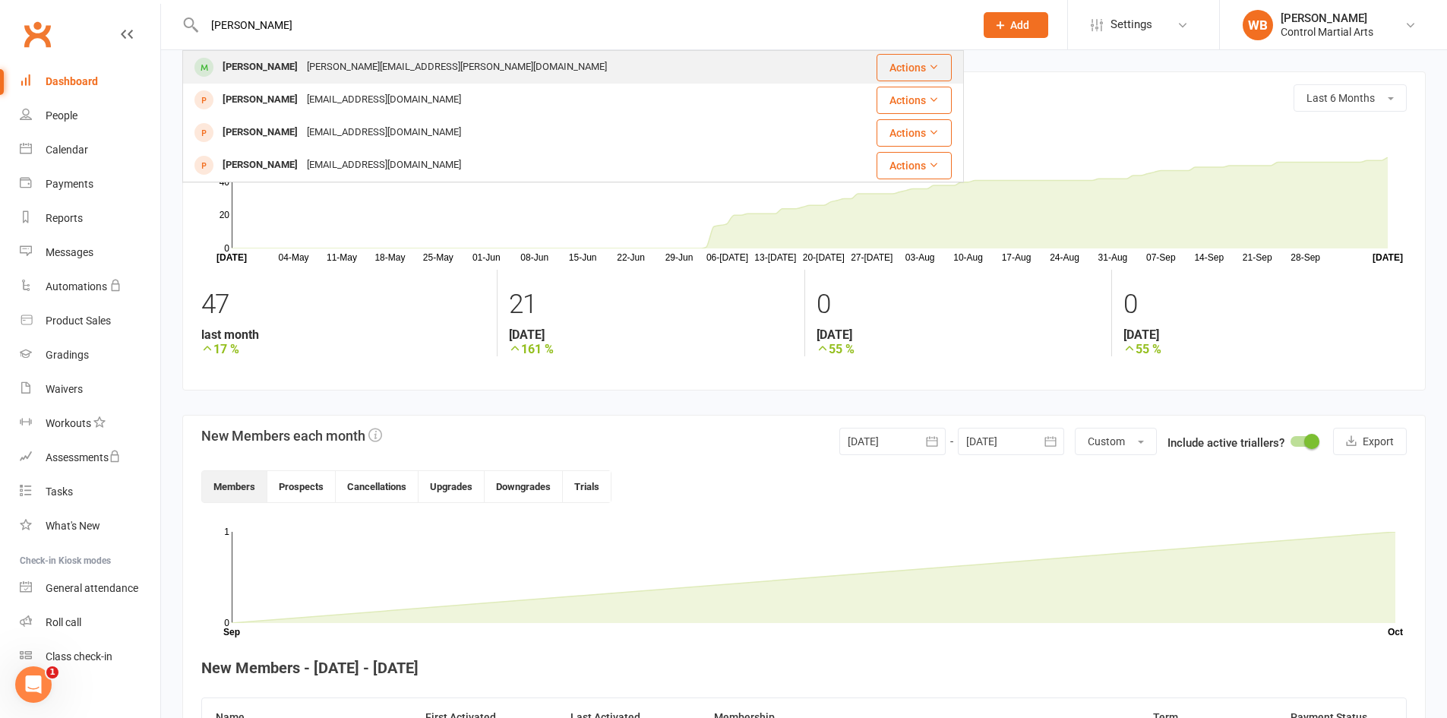
type input "marcus"
click at [269, 67] on div "[PERSON_NAME]" at bounding box center [260, 67] width 84 height 22
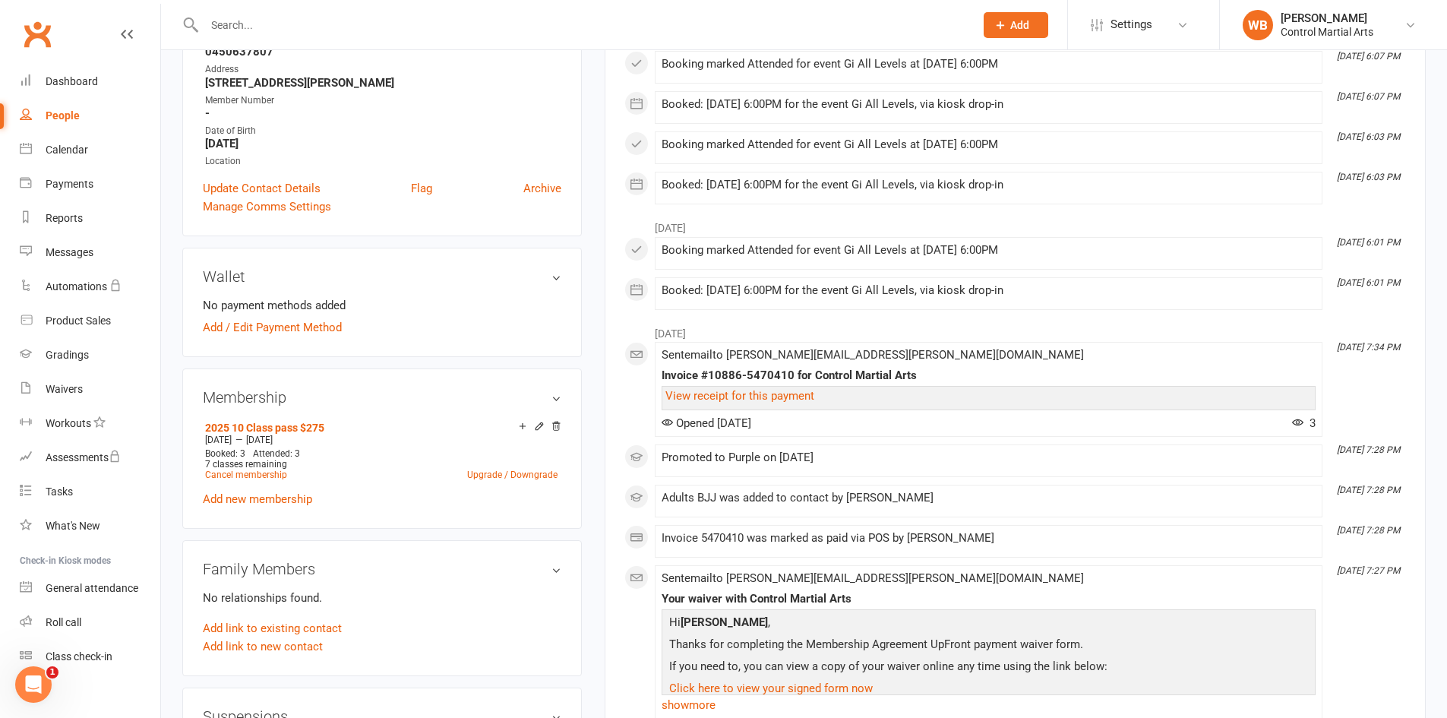
scroll to position [304, 0]
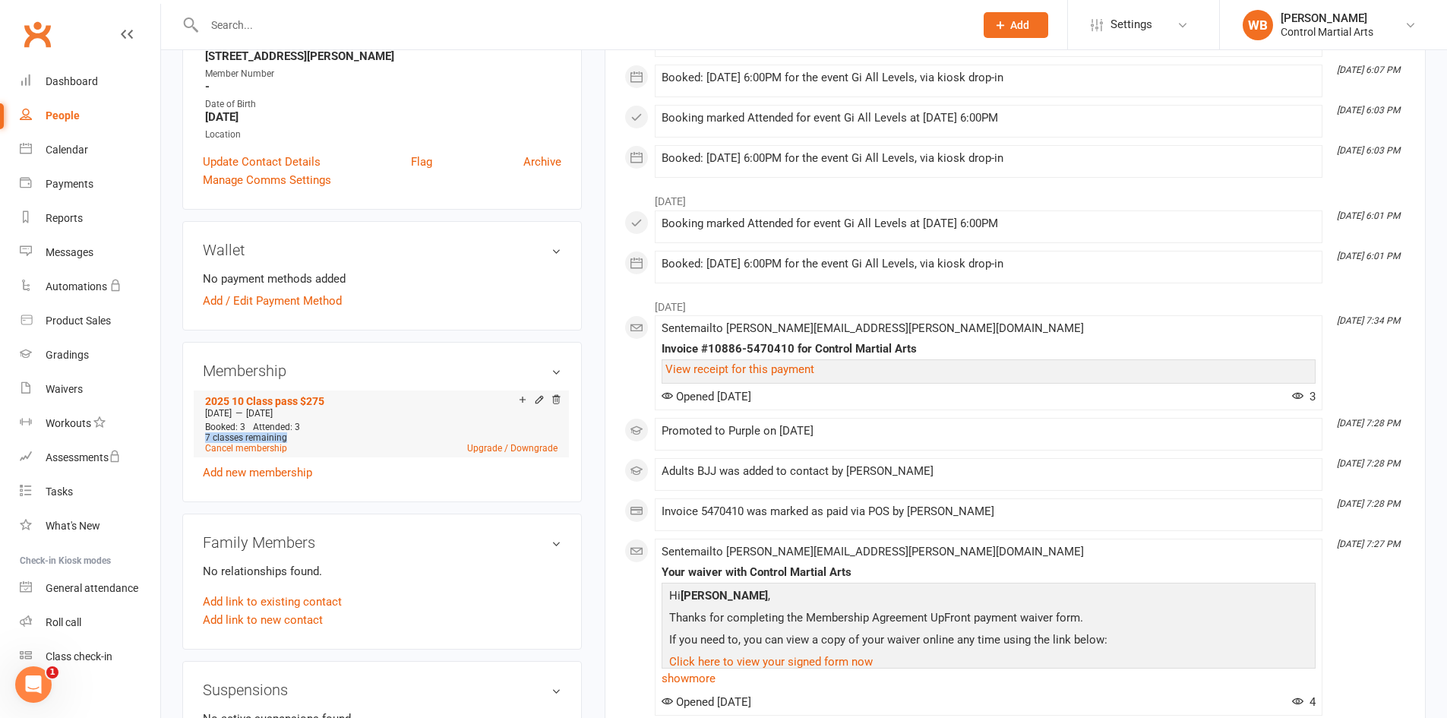
drag, startPoint x: 287, startPoint y: 419, endPoint x: 205, endPoint y: 424, distance: 82.2
click at [205, 432] on div "7 classes remaining" at bounding box center [381, 437] width 352 height 11
click at [338, 432] on div "7 classes remaining" at bounding box center [381, 437] width 352 height 11
click at [342, 432] on div "7 classes remaining" at bounding box center [381, 437] width 352 height 11
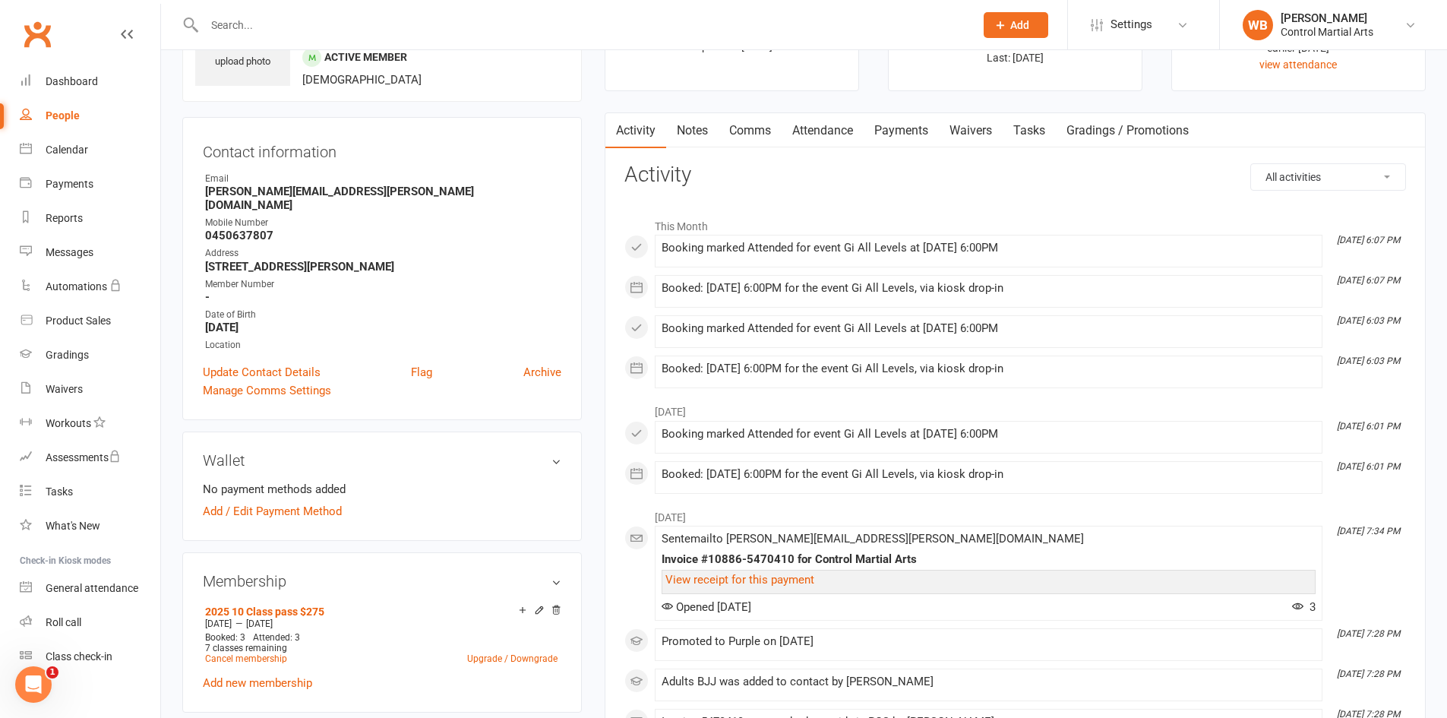
scroll to position [0, 0]
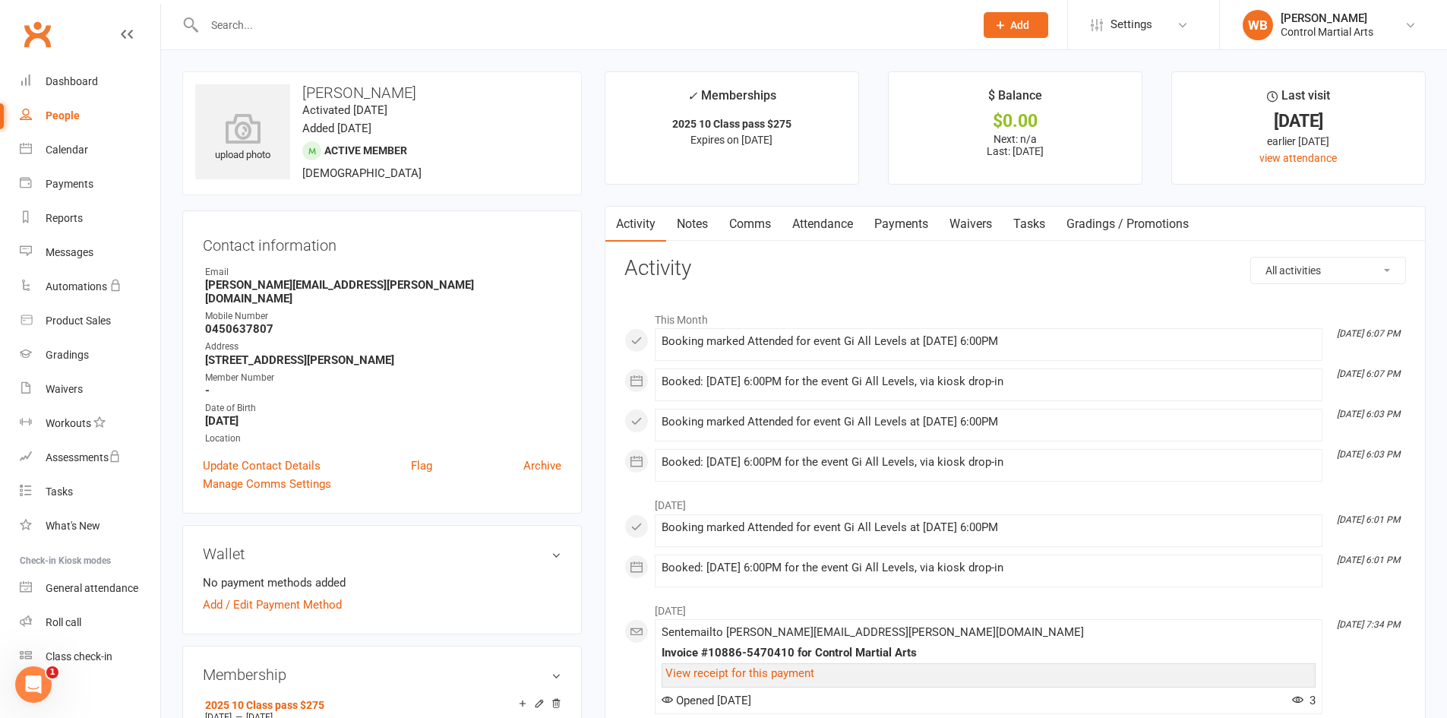
click at [926, 238] on link "Payments" at bounding box center [900, 224] width 75 height 35
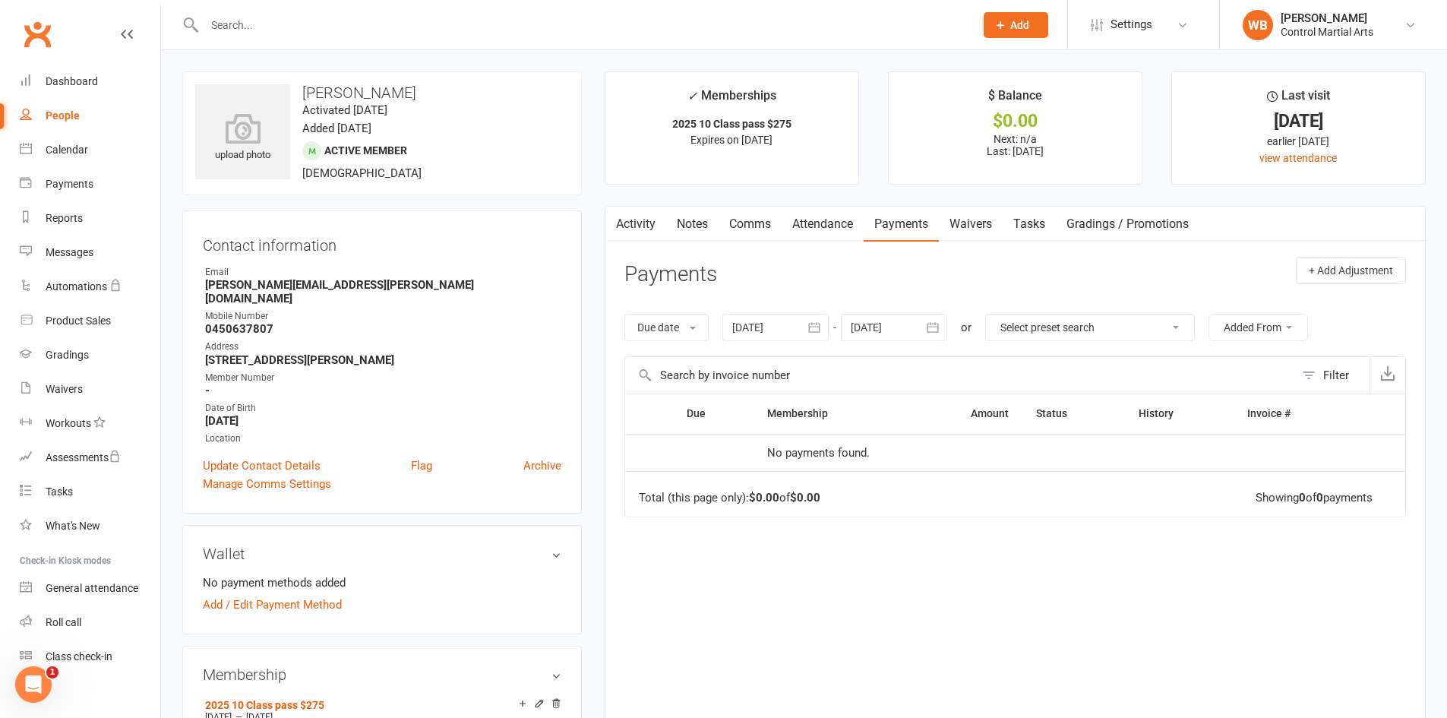
click at [62, 62] on div "Clubworx" at bounding box center [80, 43] width 160 height 56
click at [80, 68] on link "Dashboard" at bounding box center [90, 82] width 140 height 34
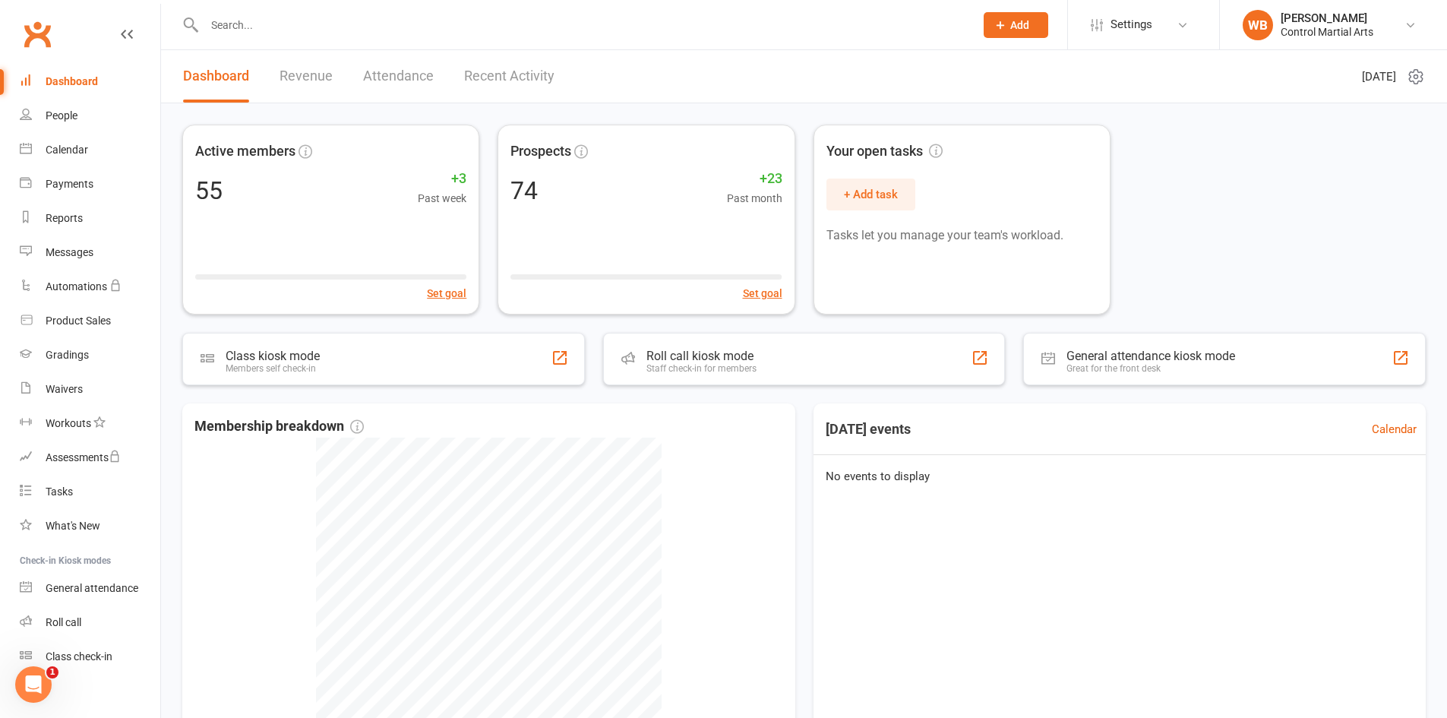
click at [478, 71] on link "Recent Activity" at bounding box center [509, 76] width 90 height 52
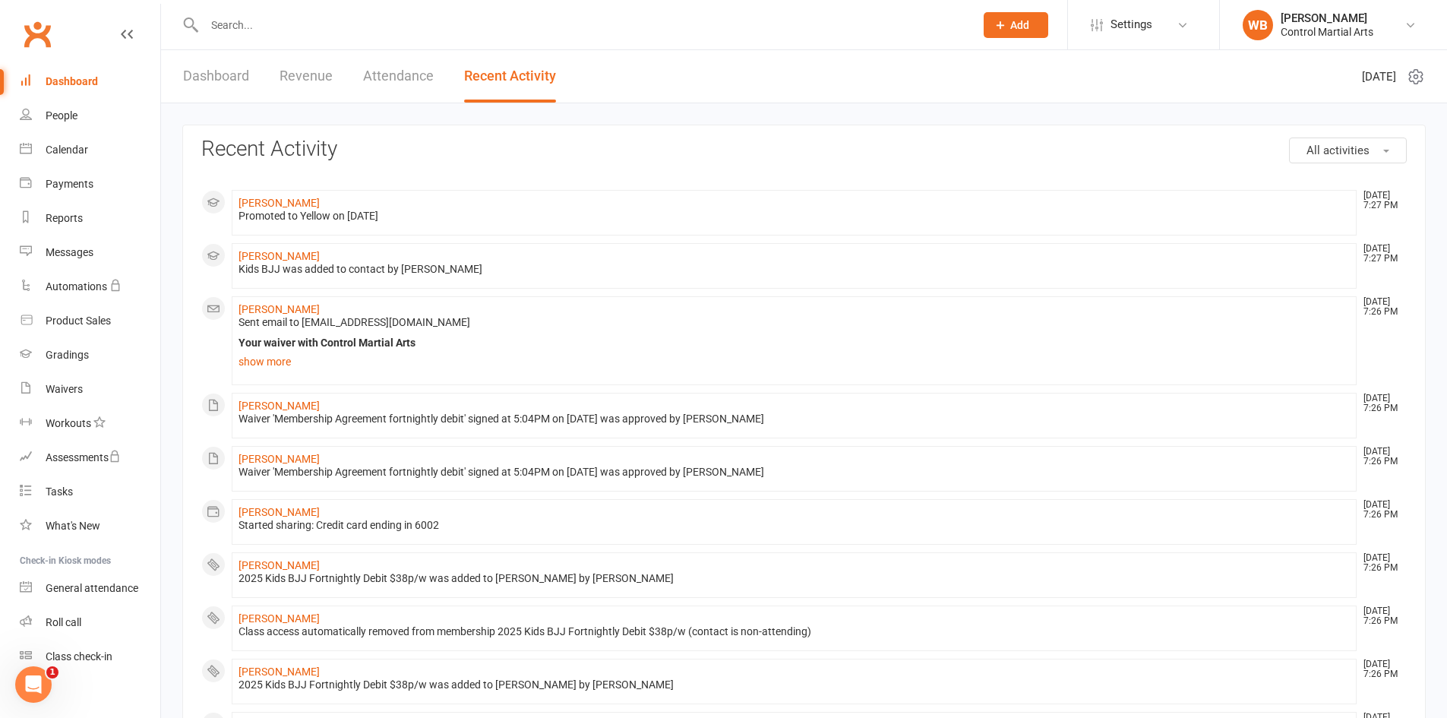
click at [187, 74] on link "Dashboard" at bounding box center [216, 76] width 66 height 52
